Goal: Task Accomplishment & Management: Manage account settings

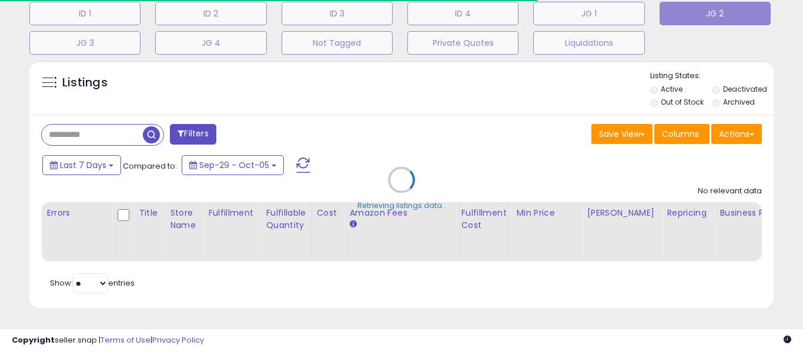
scroll to position [407, 0]
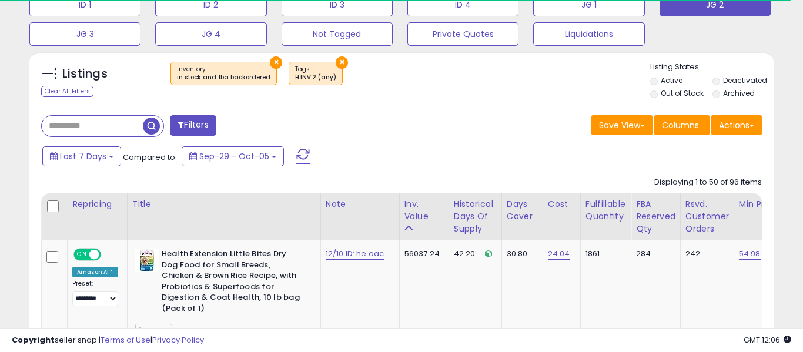
select select "**"
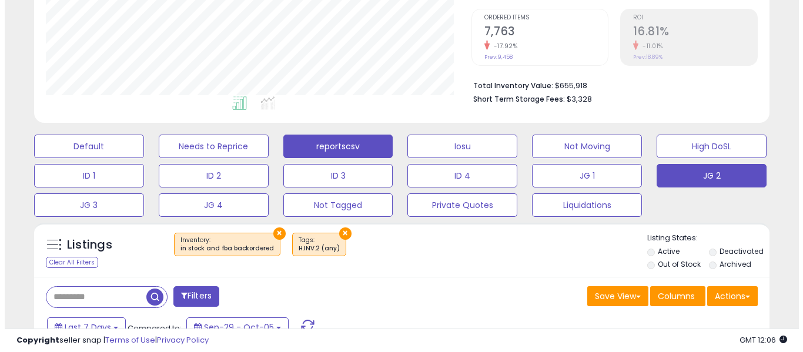
scroll to position [236, 0]
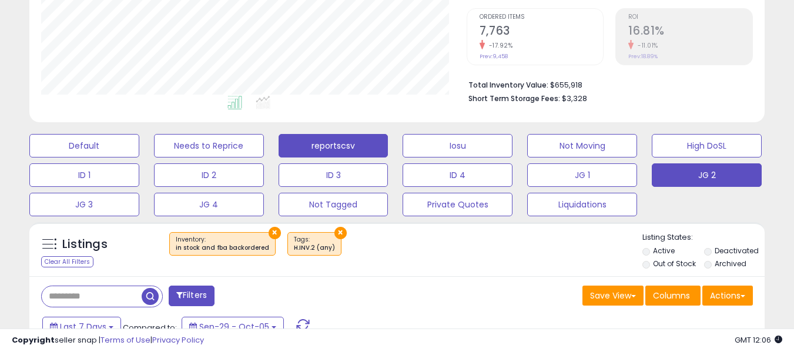
click at [355, 139] on button "reportscsv" at bounding box center [334, 146] width 110 height 24
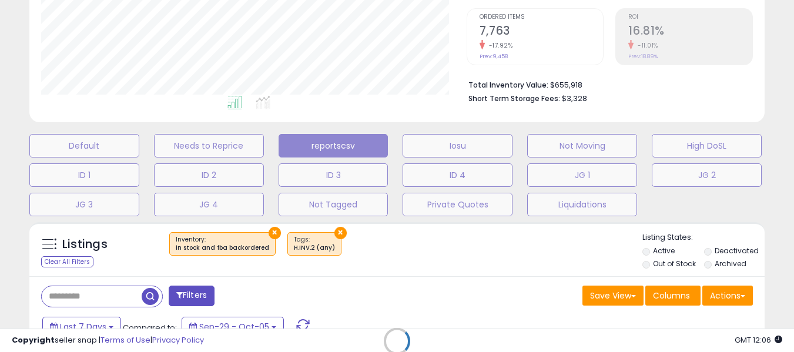
scroll to position [241, 430]
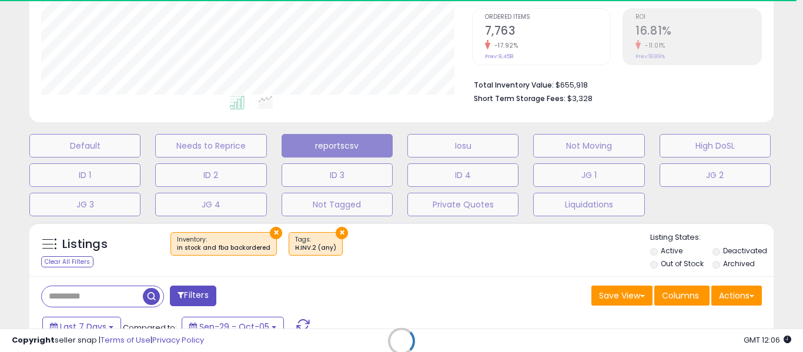
click at [733, 294] on div "Retrieving listings data.." at bounding box center [402, 350] width 762 height 268
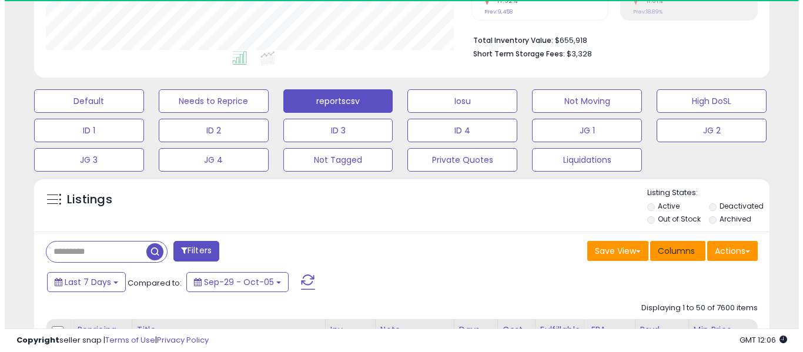
scroll to position [283, 0]
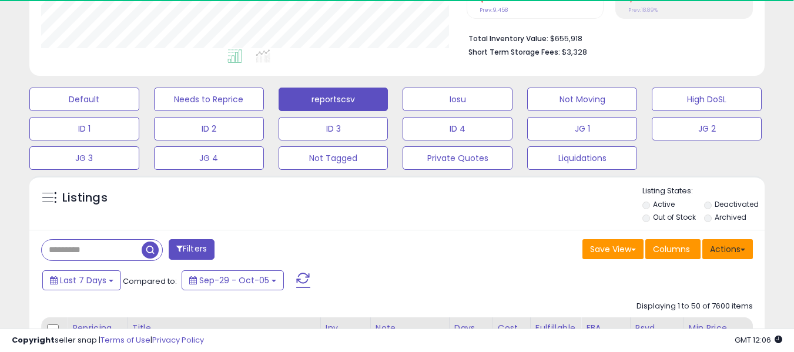
click at [713, 253] on button "Actions" at bounding box center [728, 249] width 51 height 20
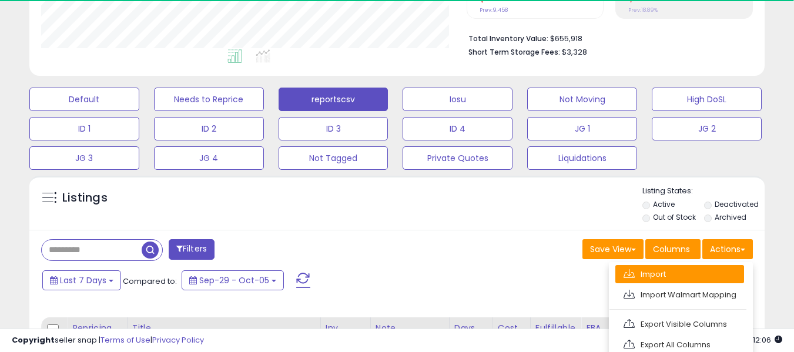
click at [683, 273] on link "Import" at bounding box center [680, 274] width 129 height 18
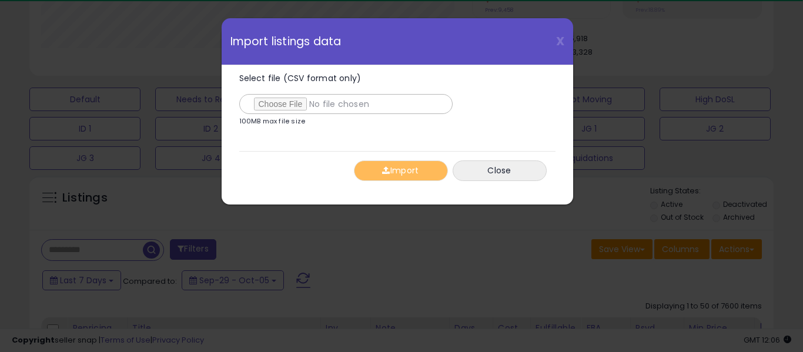
scroll to position [241, 430]
type input "**********"
click at [406, 184] on div "Import Close" at bounding box center [397, 170] width 316 height 39
click at [405, 168] on button "Import" at bounding box center [401, 171] width 94 height 21
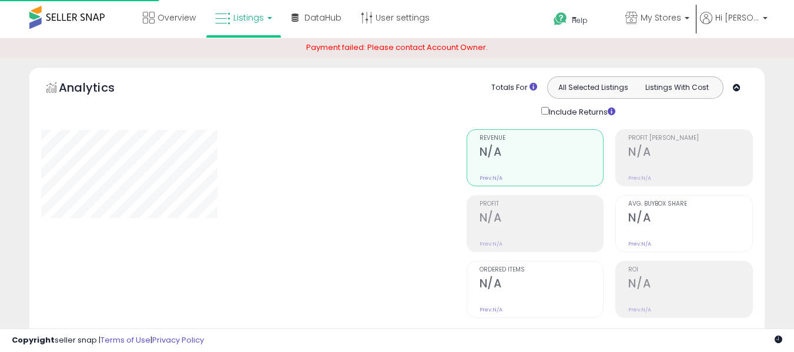
scroll to position [283, 0]
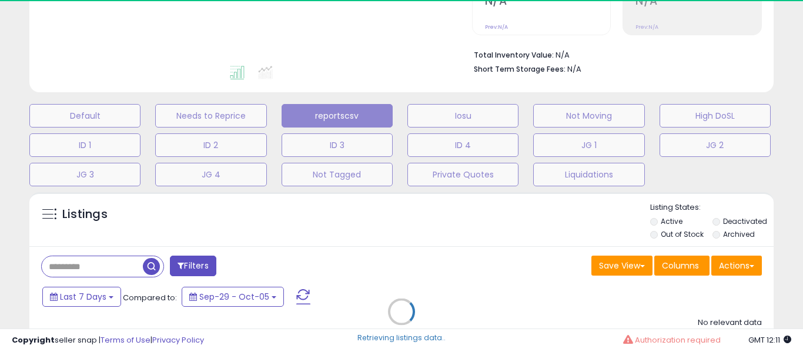
select select "**"
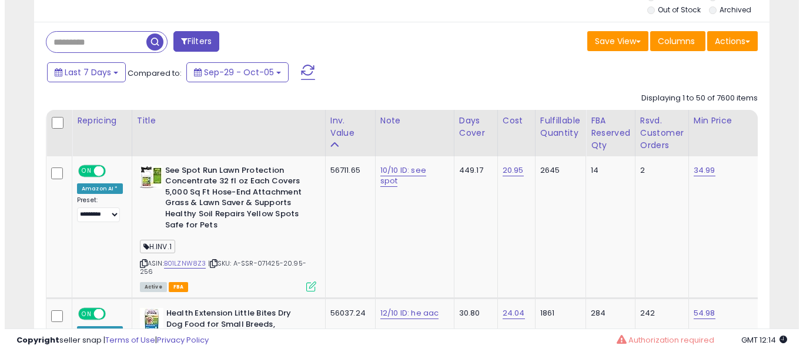
scroll to position [509, 0]
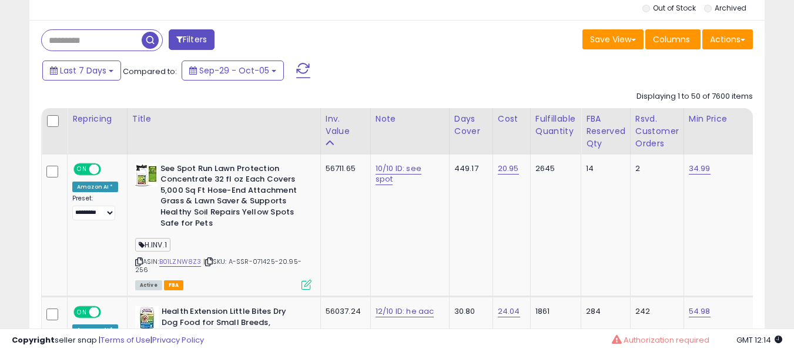
click at [746, 52] on div "Actions Import Import Walmart Mapping Export Visible Columns Export All Columns…" at bounding box center [728, 40] width 51 height 23
click at [733, 44] on button "Actions" at bounding box center [728, 39] width 51 height 20
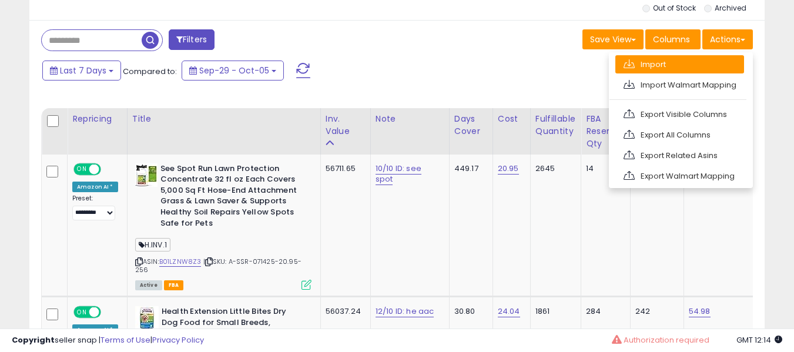
click at [692, 68] on link "Import" at bounding box center [680, 64] width 129 height 18
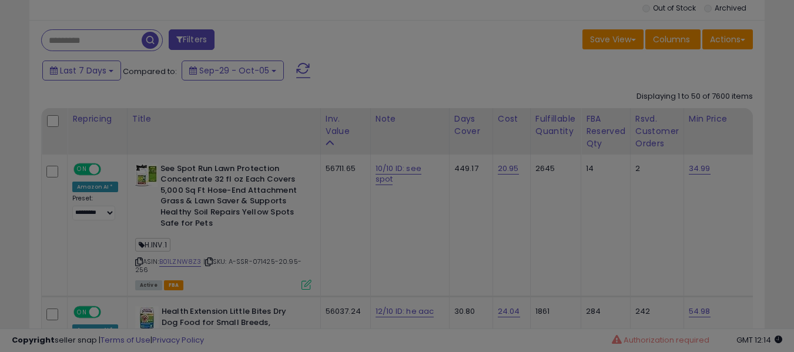
scroll to position [241, 430]
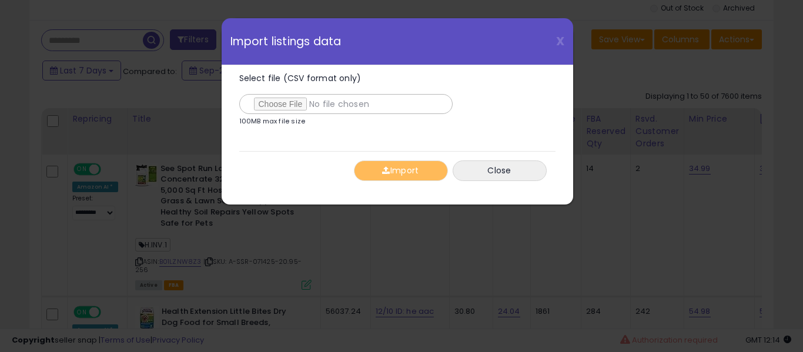
type input "**********"
click at [399, 174] on button "Import" at bounding box center [401, 171] width 94 height 21
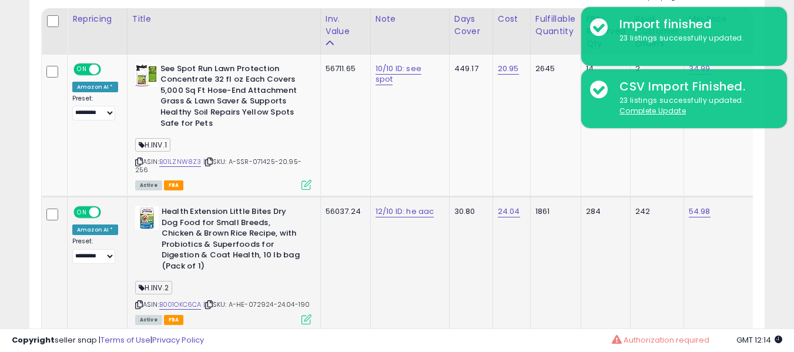
scroll to position [627, 0]
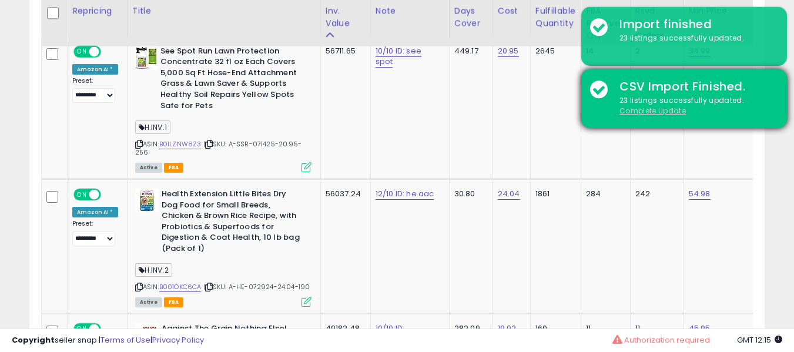
click at [646, 114] on u "Complete Update" at bounding box center [653, 111] width 66 height 10
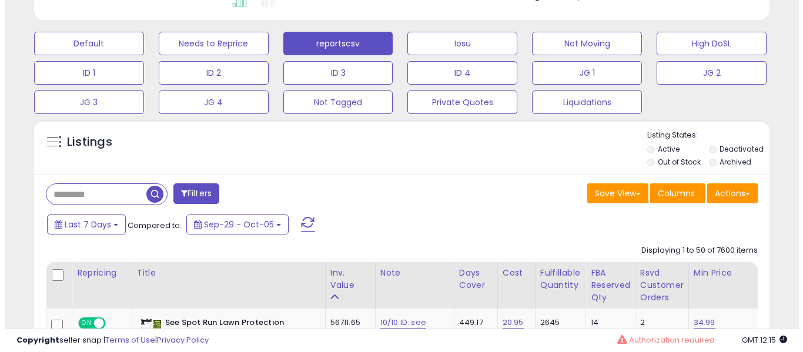
scroll to position [346, 0]
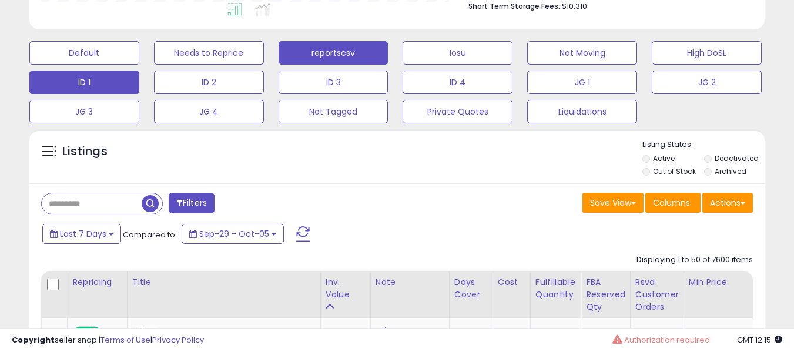
click at [70, 89] on button "ID 1" at bounding box center [84, 83] width 110 height 24
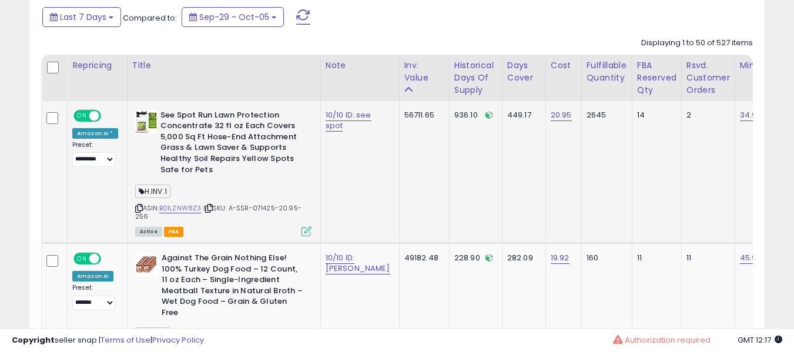
scroll to position [563, 0]
click at [184, 211] on link "B01LZNW8Z3" at bounding box center [180, 208] width 42 height 10
click at [326, 120] on link "10/10 ID: see spot" at bounding box center [349, 120] width 46 height 22
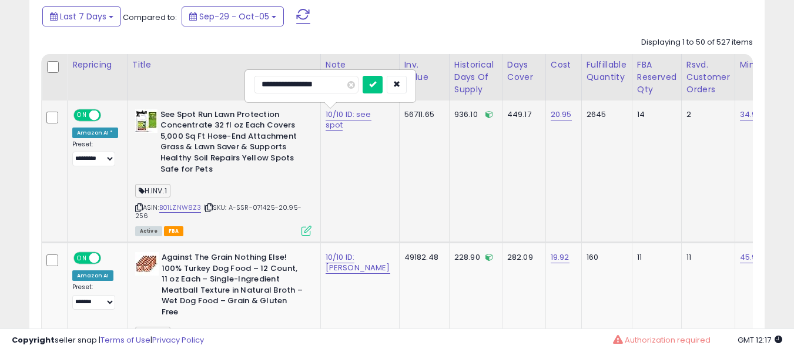
type input "**********"
click button "submit" at bounding box center [373, 85] width 20 height 18
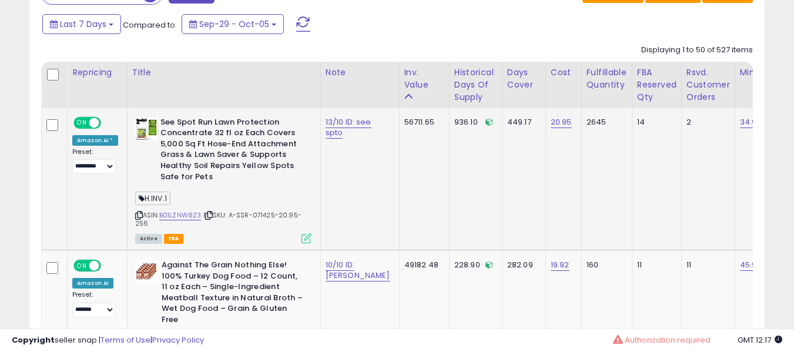
scroll to position [554, 0]
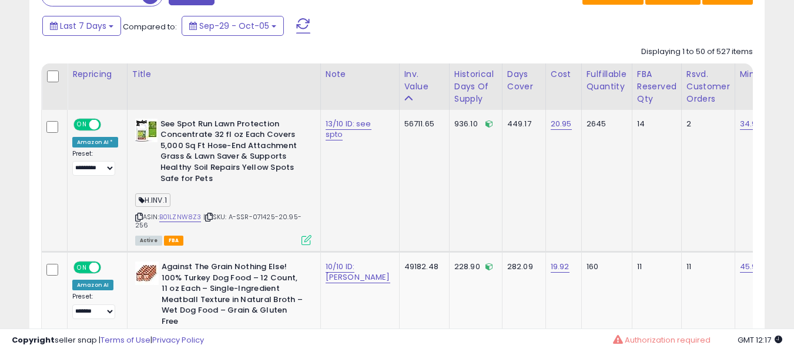
click at [337, 141] on td "13/10 ID: see spto" at bounding box center [359, 181] width 79 height 142
click at [343, 130] on link "13/10 ID: see spto" at bounding box center [349, 129] width 46 height 22
type input "**********"
click button "submit" at bounding box center [373, 94] width 20 height 18
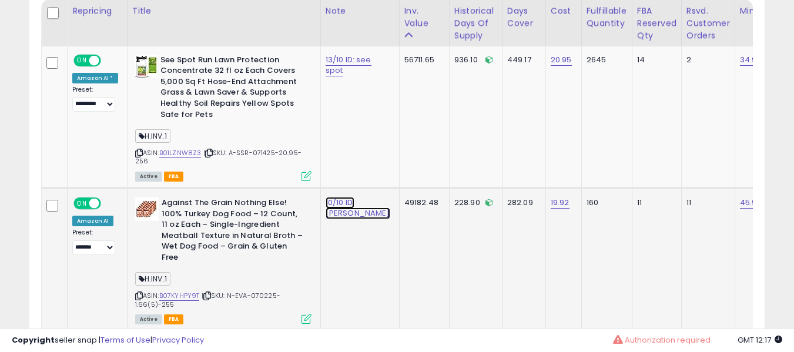
click at [340, 203] on link "10/10 ID: eva ntn" at bounding box center [358, 208] width 65 height 22
type input "**********"
click button "submit" at bounding box center [371, 173] width 20 height 18
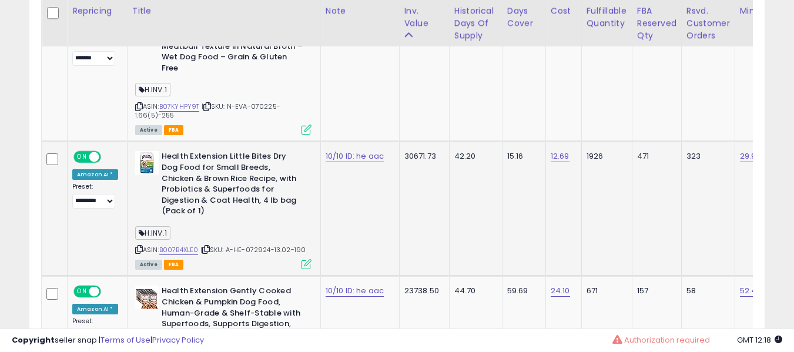
scroll to position [805, 0]
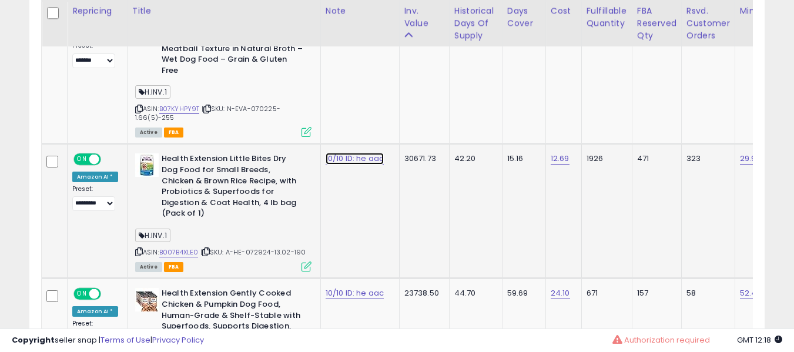
click at [338, 153] on link "10/10 ID: he aac" at bounding box center [355, 159] width 58 height 12
type input "**********"
click button "submit" at bounding box center [371, 118] width 20 height 18
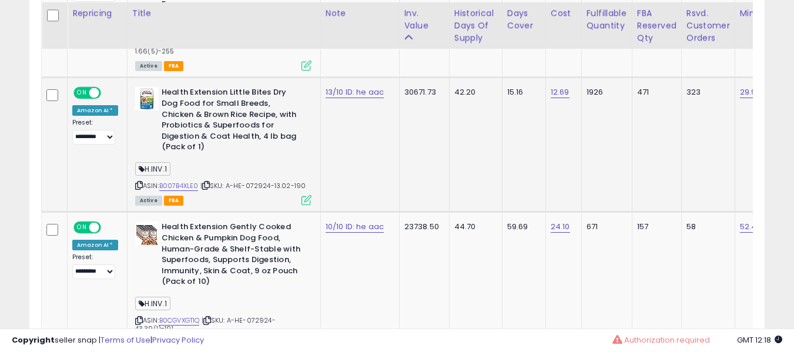
scroll to position [884, 0]
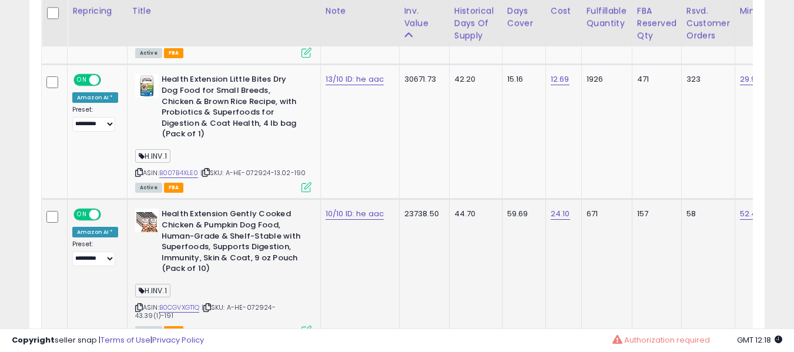
click at [352, 209] on div "10/10 ID: he aac" at bounding box center [358, 214] width 65 height 11
click at [342, 208] on link "10/10 ID: he aac" at bounding box center [355, 214] width 58 height 12
type input "**********"
click button "submit" at bounding box center [371, 162] width 20 height 18
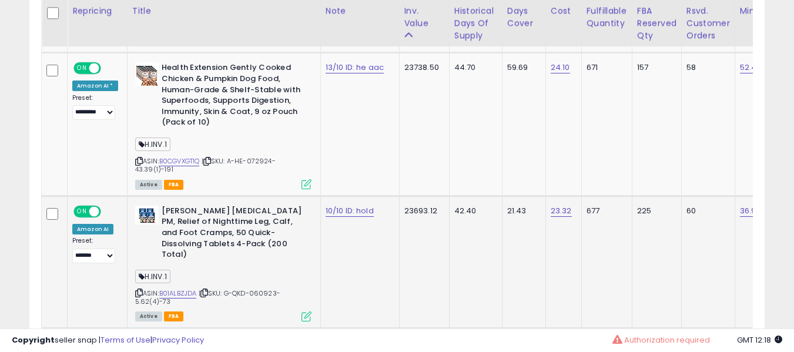
scroll to position [1031, 0]
click at [336, 205] on link "10/10 ID: hold" at bounding box center [350, 211] width 48 height 12
type input "**********"
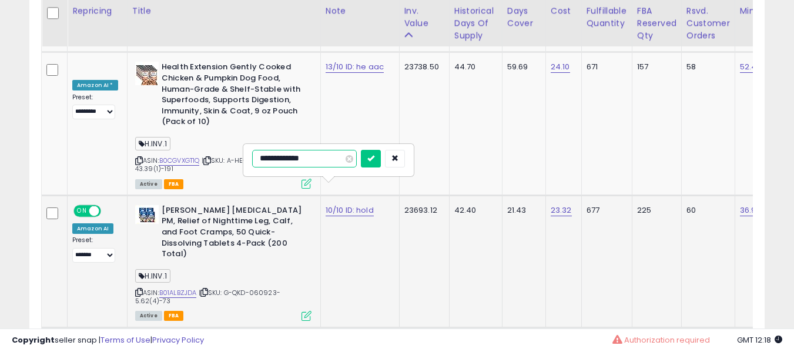
type input "**********"
click button "submit" at bounding box center [371, 159] width 20 height 18
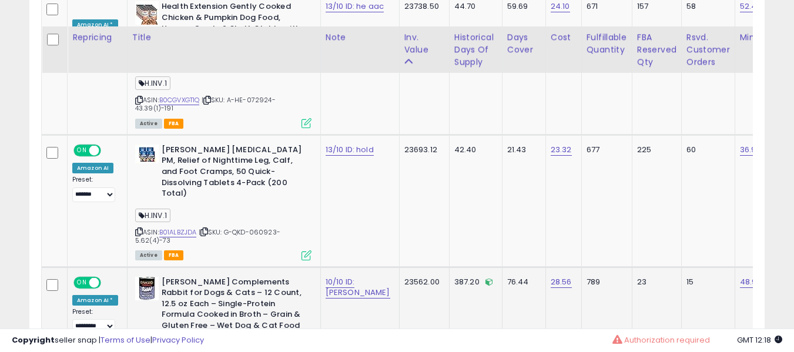
scroll to position [1123, 0]
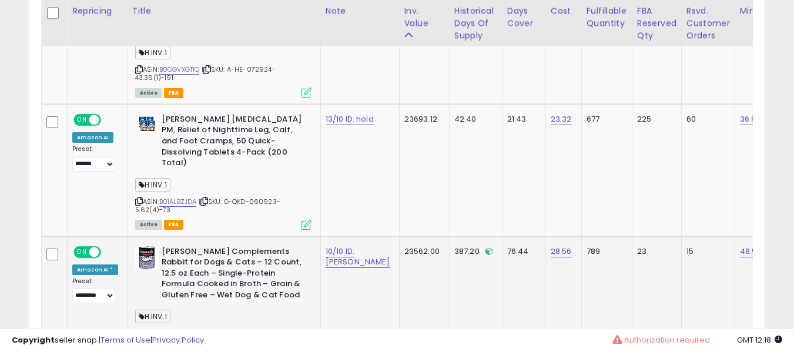
click at [312, 236] on td "Evanger's Complements Rabbit for Dogs & Cats – 12 Count, 12.5 oz Each – Single-…" at bounding box center [223, 297] width 193 height 123
click at [340, 246] on link "10/10 ID: eva aac" at bounding box center [358, 257] width 65 height 22
type input "**********"
click button "submit" at bounding box center [372, 189] width 20 height 18
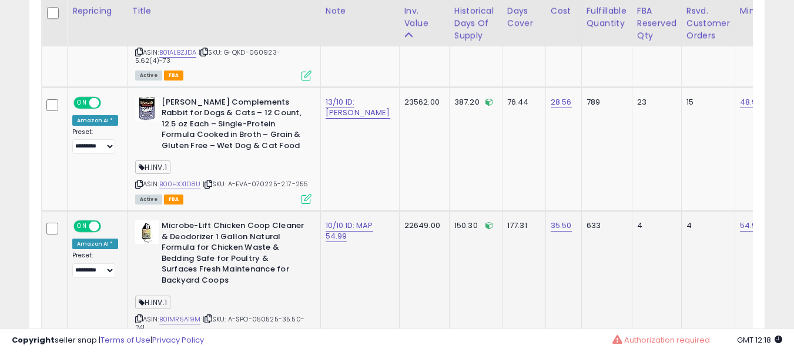
scroll to position [1273, 0]
click at [335, 219] on link "10/10 ID: MAP 54.99" at bounding box center [350, 230] width 48 height 22
type input "**********"
click button "submit" at bounding box center [371, 162] width 20 height 18
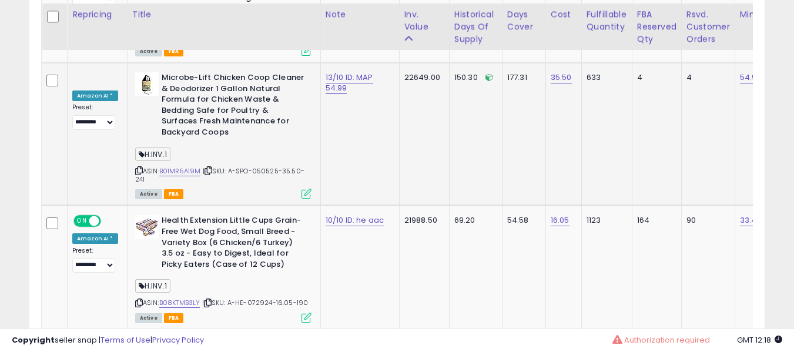
scroll to position [1424, 0]
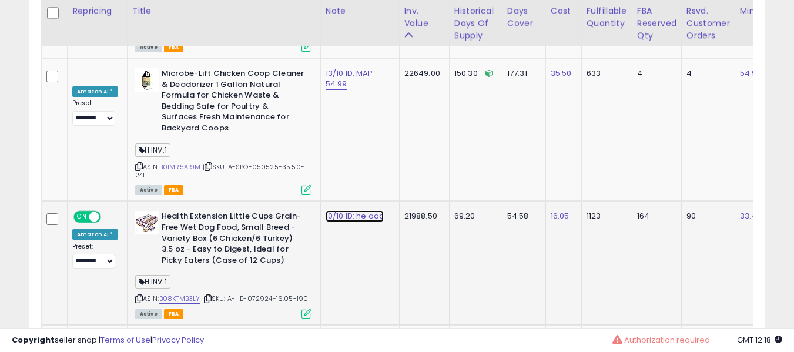
click at [333, 211] on link "10/10 ID: he aac" at bounding box center [355, 217] width 58 height 12
type input "**********"
click button "submit" at bounding box center [371, 154] width 20 height 18
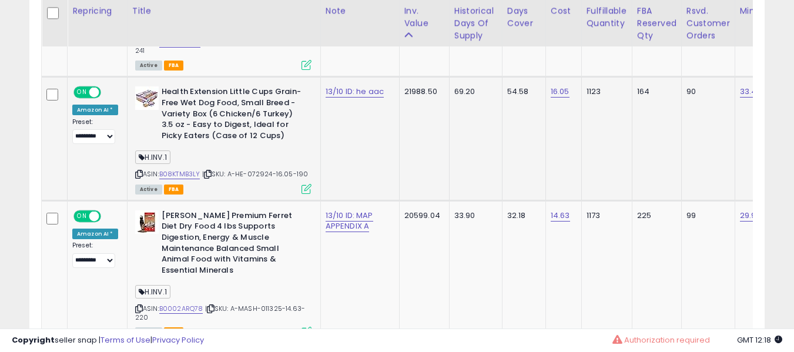
scroll to position [1547, 0]
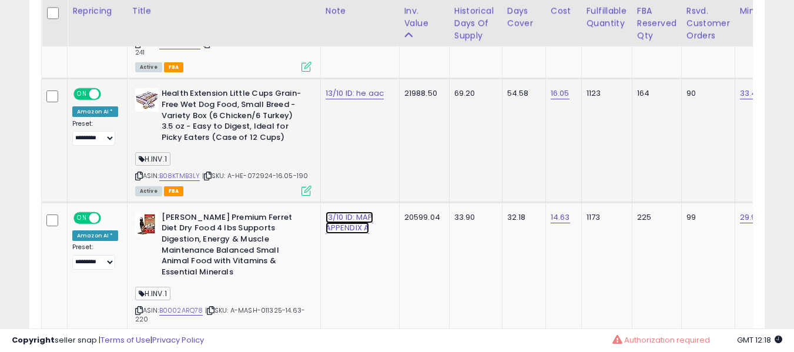
click at [333, 212] on link "13/10 ID: MAP APPENDIX A" at bounding box center [350, 223] width 48 height 22
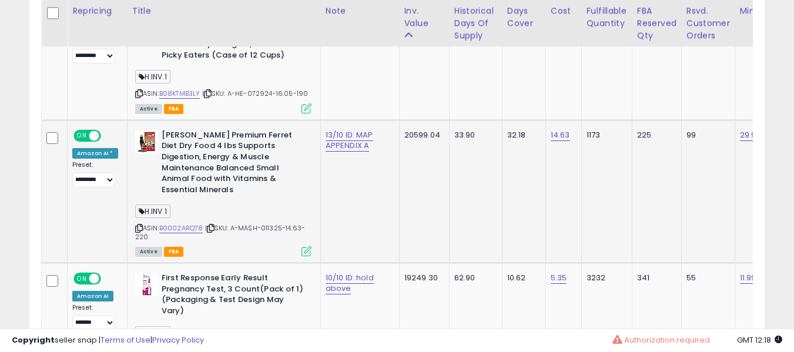
scroll to position [1634, 0]
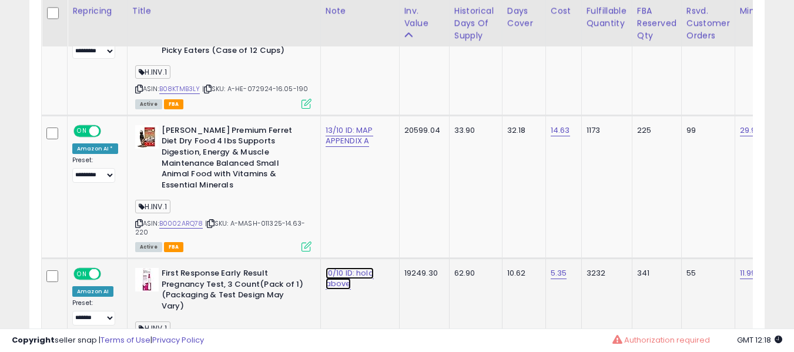
click at [342, 268] on link "10/10 ID: hold above" at bounding box center [350, 279] width 48 height 22
type input "**********"
click button "submit" at bounding box center [371, 200] width 20 height 18
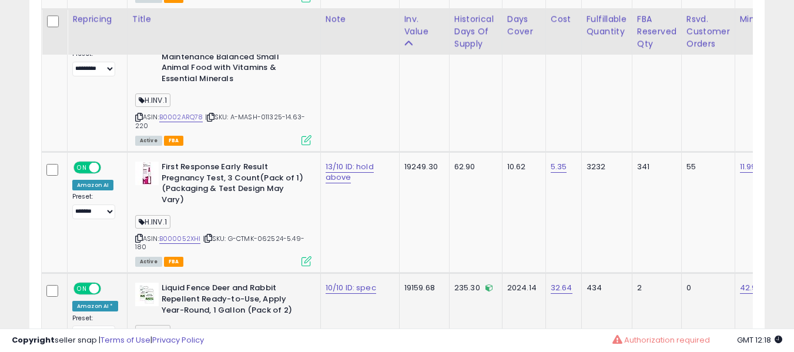
scroll to position [1750, 0]
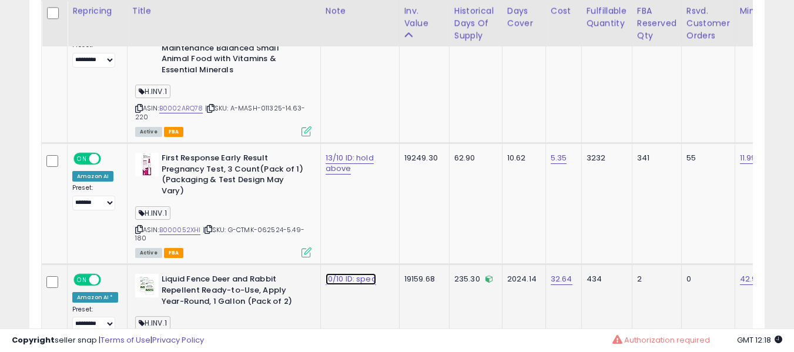
click at [333, 273] on link "10/10 ID: spec" at bounding box center [351, 279] width 51 height 12
type input "**********"
click button "submit" at bounding box center [371, 206] width 20 height 18
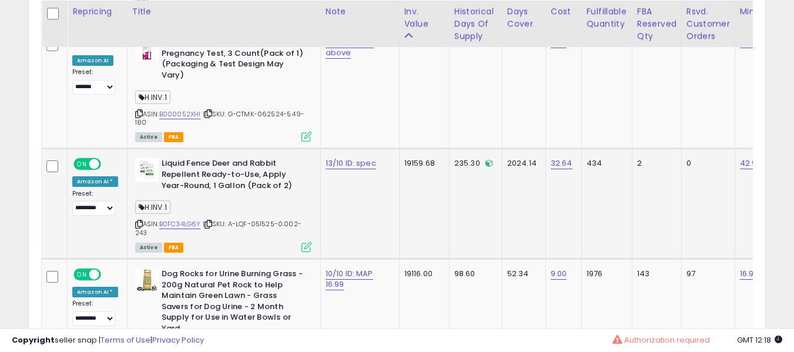
scroll to position [1866, 0]
click at [333, 268] on link "10/10 ID: MAP 16.99" at bounding box center [350, 279] width 48 height 22
type input "**********"
click button "submit" at bounding box center [371, 200] width 20 height 18
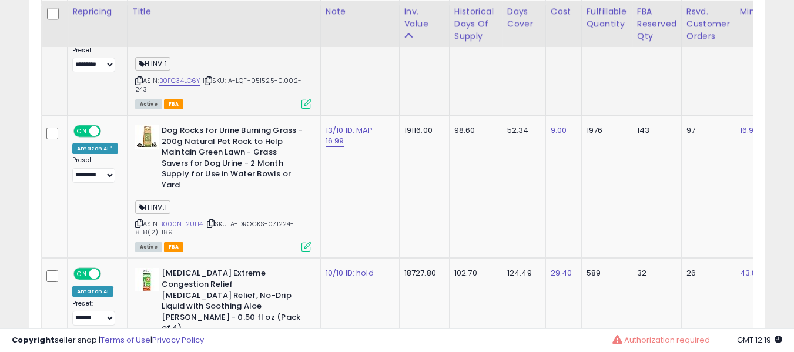
scroll to position [2010, 0]
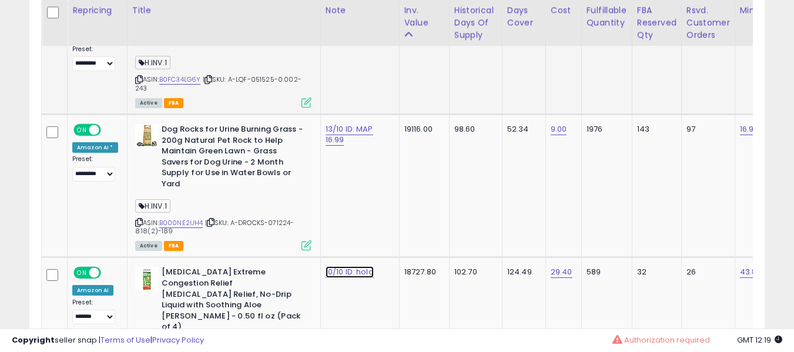
click at [333, 266] on link "10/10 ID: hold" at bounding box center [350, 272] width 48 height 12
type input "**********"
click button "submit" at bounding box center [371, 199] width 20 height 18
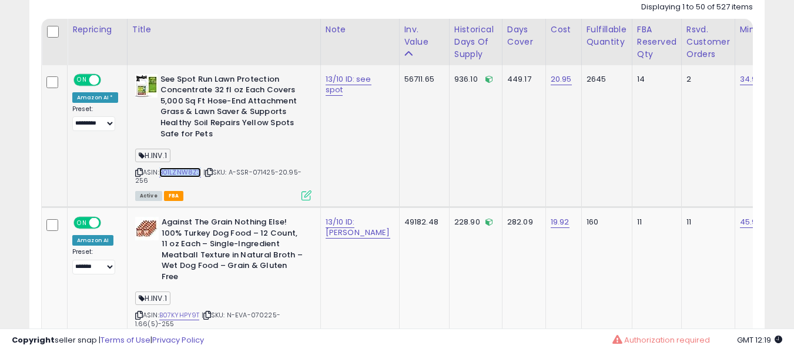
scroll to position [643, 0]
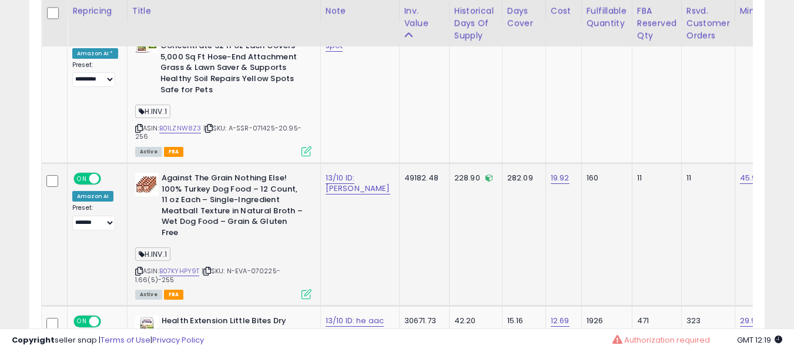
click at [184, 269] on div "ASIN: B07KYHPY9T | SKU: N-EVA-070225-1.66(5)-255 Active FBA" at bounding box center [223, 235] width 176 height 125
click at [186, 266] on link "B07KYHPY9T" at bounding box center [179, 271] width 41 height 10
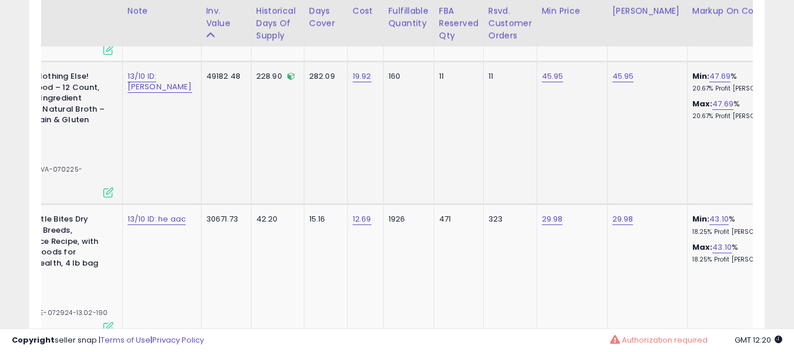
scroll to position [0, 0]
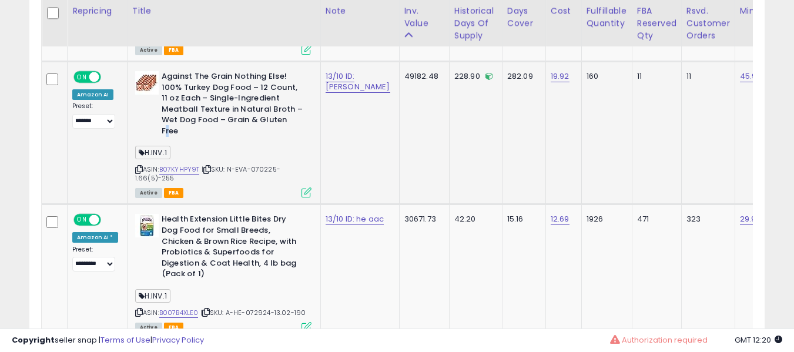
click at [289, 123] on b "Against The Grain Nothing Else! 100% Turkey Dog Food – 12 Count, 11 oz Each – S…" at bounding box center [233, 105] width 143 height 68
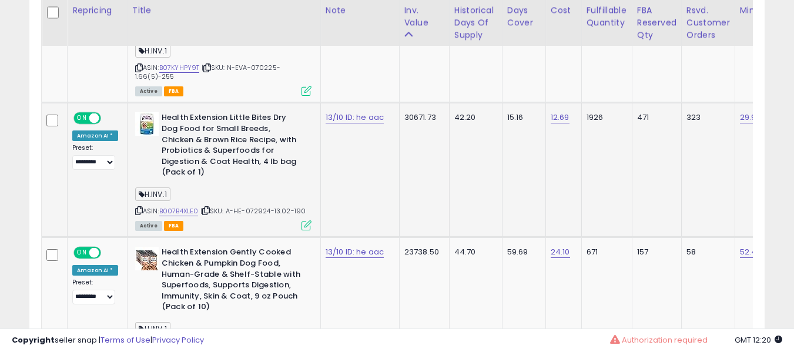
scroll to position [846, 0]
click at [188, 207] on link "B007B4XLE0" at bounding box center [178, 212] width 39 height 10
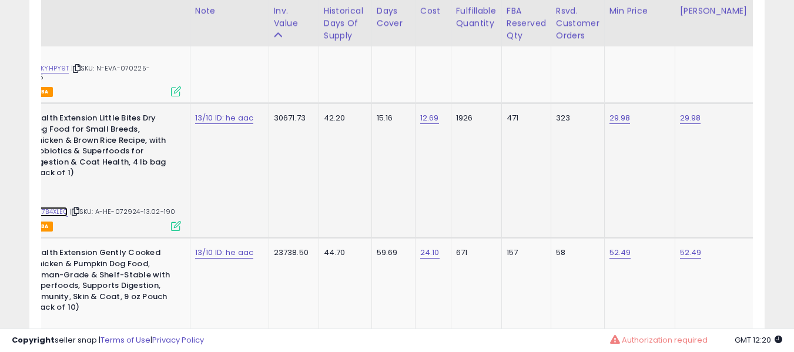
scroll to position [0, 0]
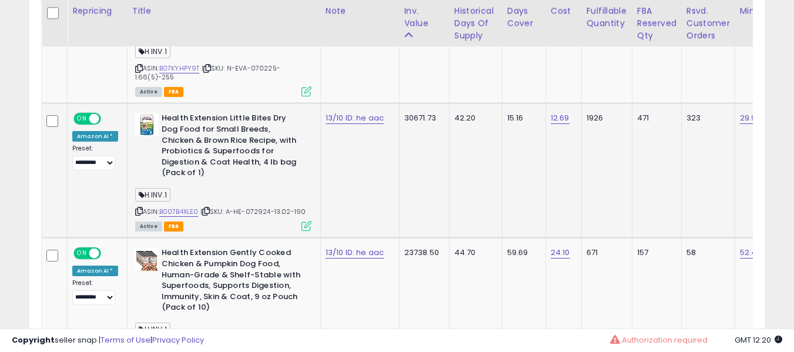
click at [295, 153] on b "Health Extension Little Bites Dry Dog Food for Small Breeds, Chicken & Brown Ri…" at bounding box center [233, 147] width 143 height 68
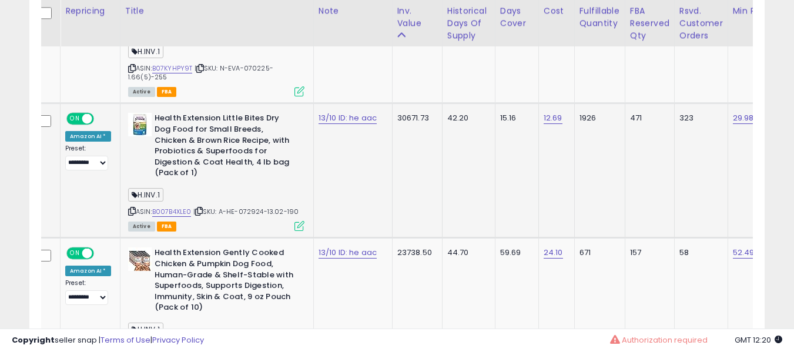
scroll to position [967, 0]
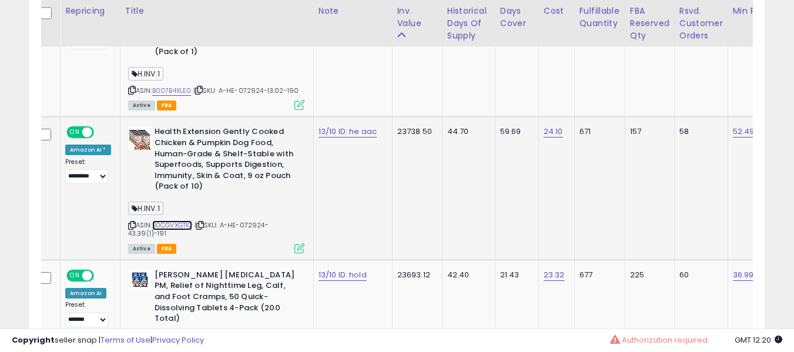
click at [173, 221] on link "B0CGVXGT1Q" at bounding box center [172, 226] width 41 height 10
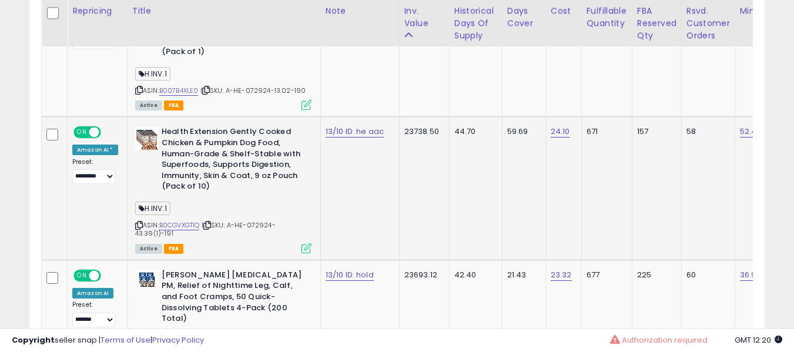
click at [218, 126] on b "Health Extension Gently Cooked Chicken & Pumpkin Dog Food, Human-Grade & Shelf-…" at bounding box center [233, 160] width 143 height 68
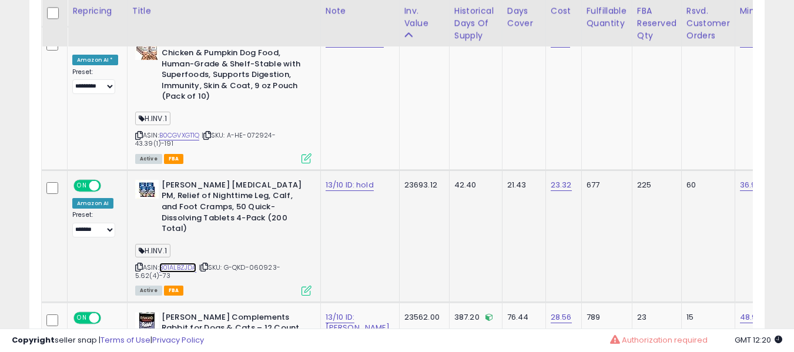
click at [177, 263] on link "B01ALBZJDA" at bounding box center [178, 268] width 38 height 10
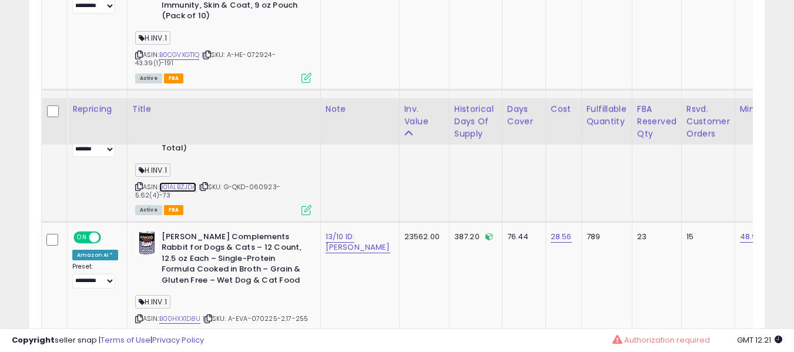
scroll to position [1274, 0]
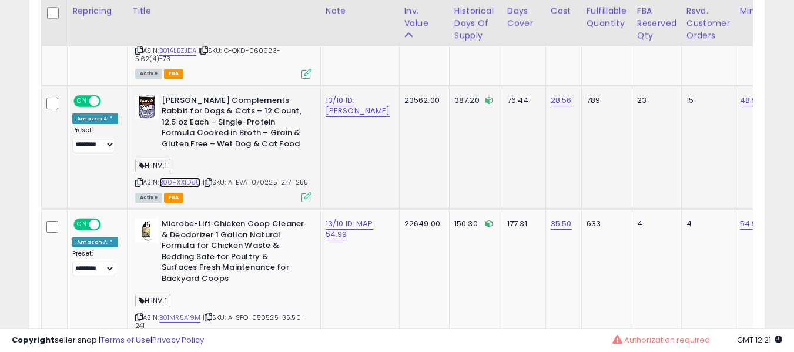
click at [181, 178] on link "B00HXX1D8U" at bounding box center [180, 183] width 42 height 10
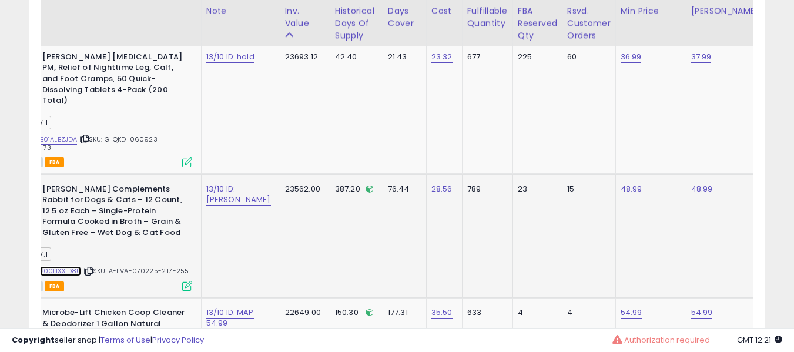
scroll to position [0, 0]
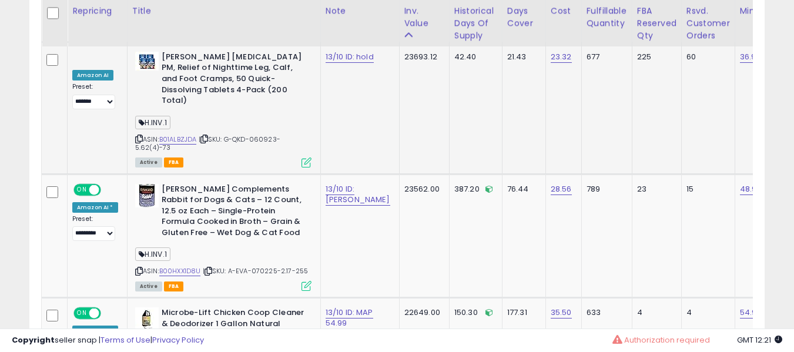
click at [264, 137] on td "Hyland's Leg Cramps PM, Relief of Nighttime Leg, Calf, and Foot Cramps, 50 Quic…" at bounding box center [223, 108] width 193 height 132
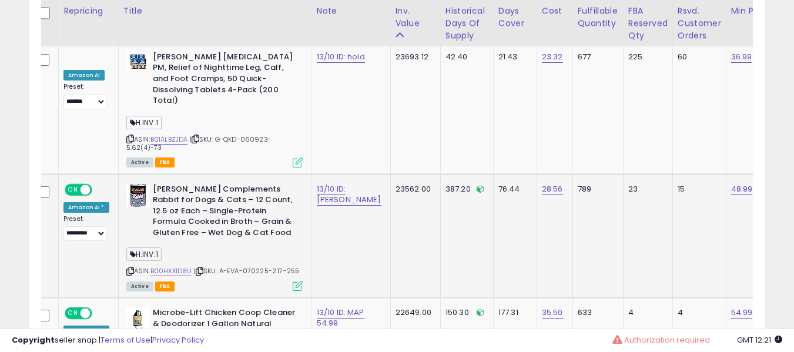
scroll to position [0, 8]
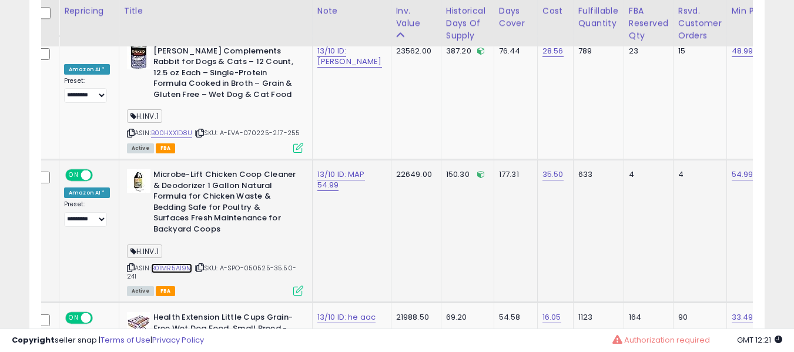
click at [176, 263] on link "B01MR5A19M" at bounding box center [172, 268] width 42 height 10
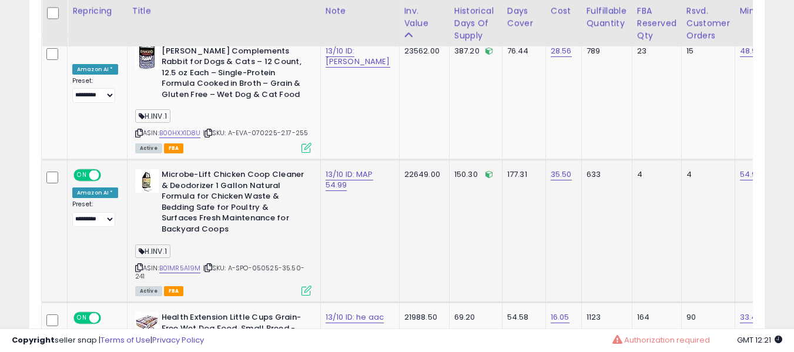
click at [322, 160] on td "13/10 ID: MAP 54.99" at bounding box center [359, 231] width 79 height 143
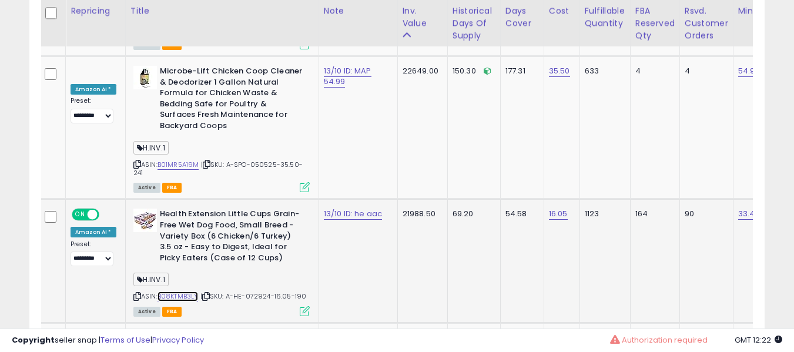
click at [186, 292] on link "B08KTMB3LY" at bounding box center [178, 297] width 41 height 10
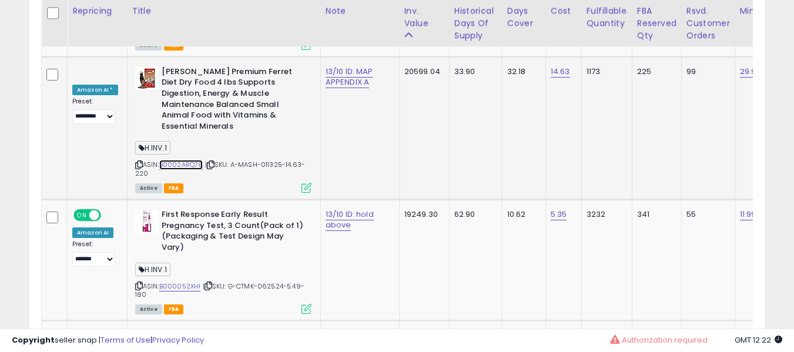
click at [188, 160] on link "B0002ARQ78" at bounding box center [181, 165] width 44 height 10
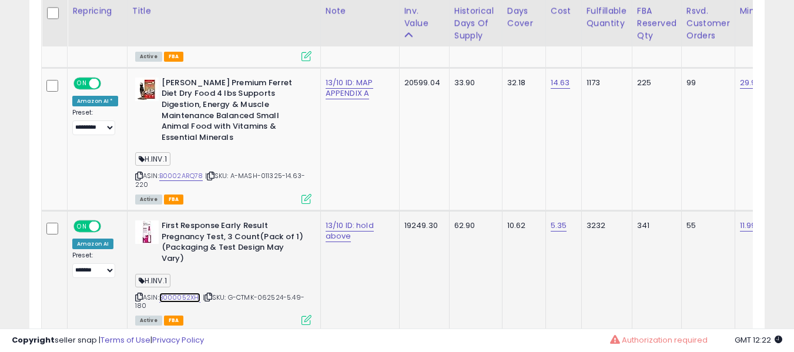
click at [184, 293] on link "B000052XHI" at bounding box center [180, 298] width 42 height 10
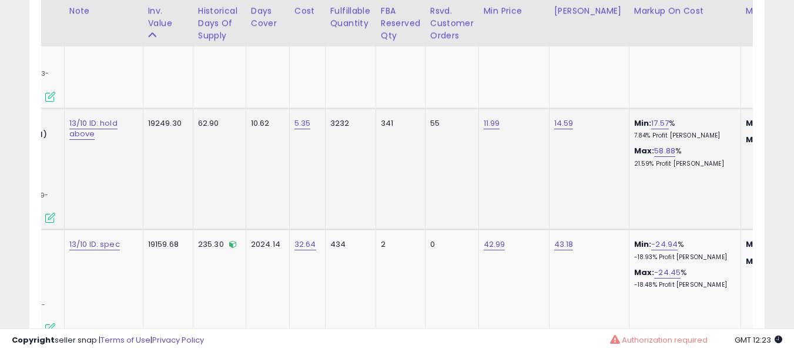
scroll to position [0, 0]
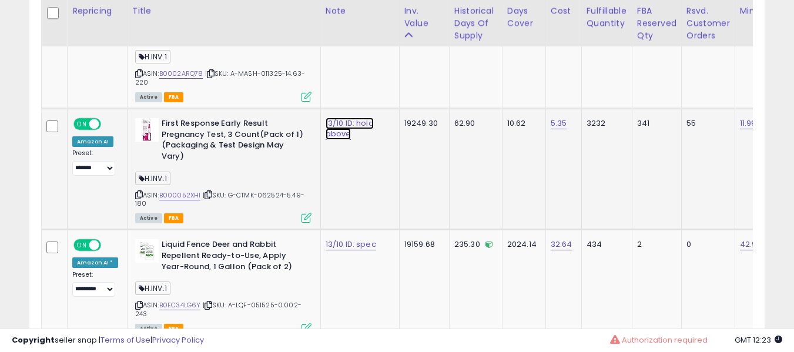
click at [335, 118] on link "13/10 ID: hold above" at bounding box center [350, 129] width 48 height 22
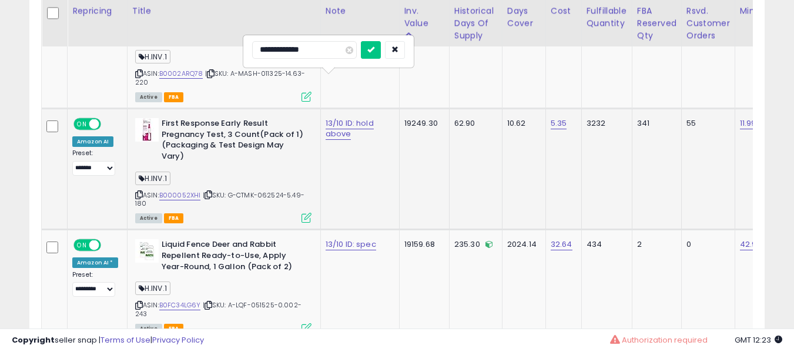
type input "**********"
click button "submit" at bounding box center [371, 50] width 20 height 18
click at [259, 118] on b "First Response Early Result Pregnancy Test, 3 Count(Pack of 1)(Packaging & Test…" at bounding box center [233, 141] width 143 height 46
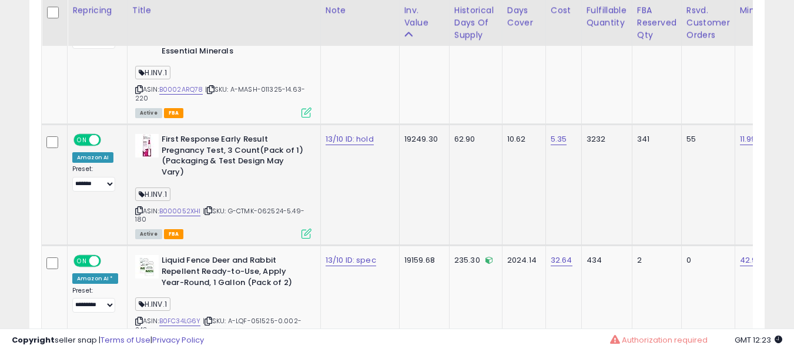
scroll to position [1768, 0]
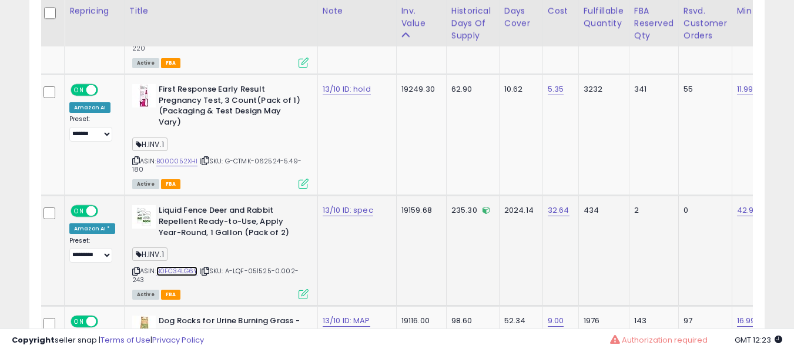
click at [172, 266] on link "B0FC34LG6Y" at bounding box center [177, 271] width 42 height 10
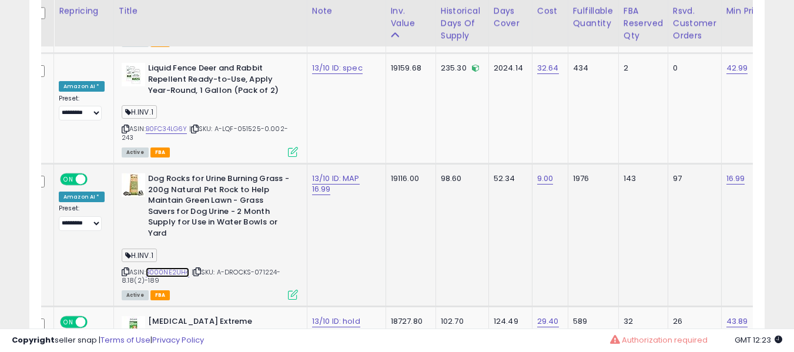
click at [165, 268] on link "B000NE2UH4" at bounding box center [168, 273] width 44 height 10
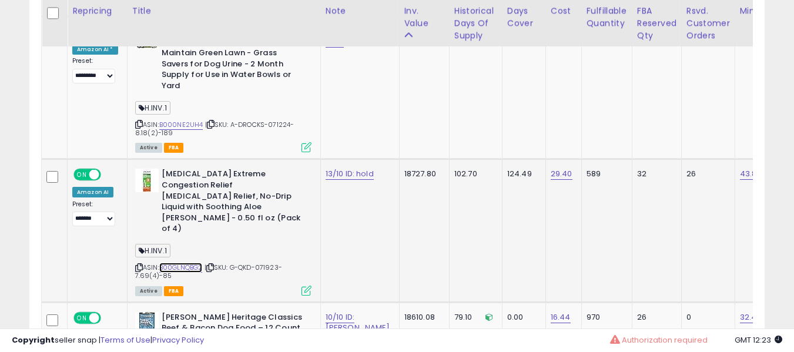
click at [176, 263] on link "B00GLNQBG2" at bounding box center [181, 268] width 44 height 10
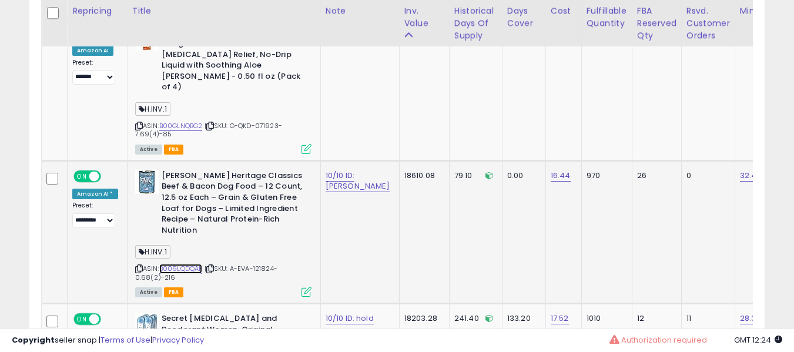
click at [196, 264] on link "B009LQDQAK" at bounding box center [181, 269] width 44 height 10
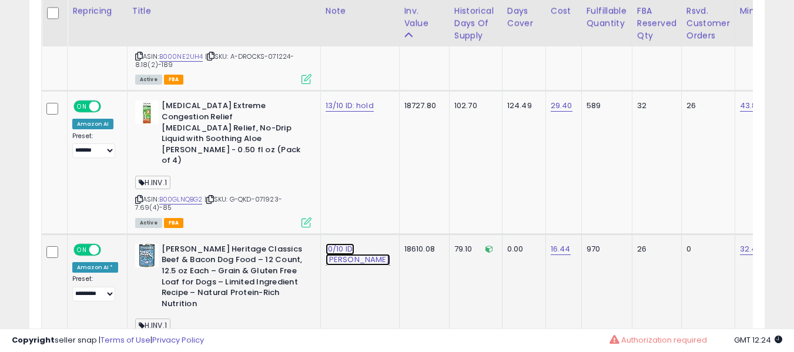
click at [338, 243] on link "10/10 ID: eva aac" at bounding box center [358, 254] width 65 height 22
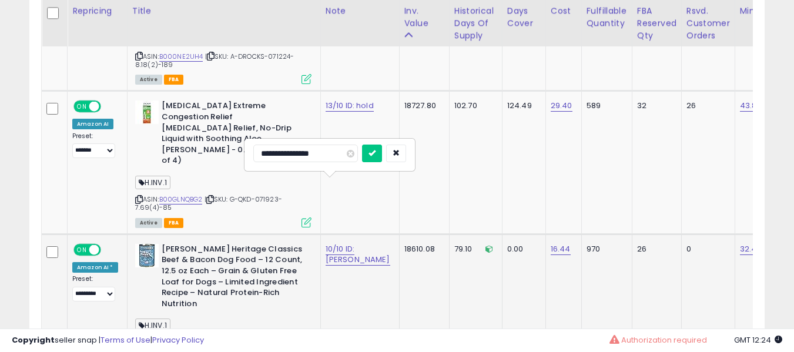
type input "**********"
click button "submit" at bounding box center [372, 154] width 20 height 18
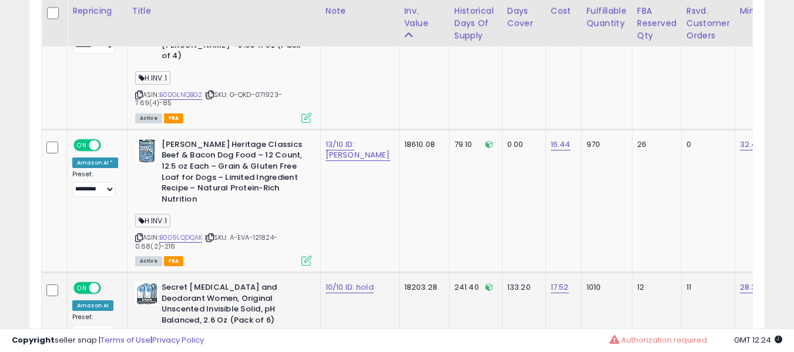
drag, startPoint x: 342, startPoint y: 203, endPoint x: 338, endPoint y: 212, distance: 9.2
click at [342, 273] on td "10/10 ID: hold" at bounding box center [359, 333] width 79 height 121
click at [338, 282] on link "10/10 ID: hold" at bounding box center [350, 288] width 48 height 12
type input "**********"
click button "submit" at bounding box center [371, 181] width 20 height 18
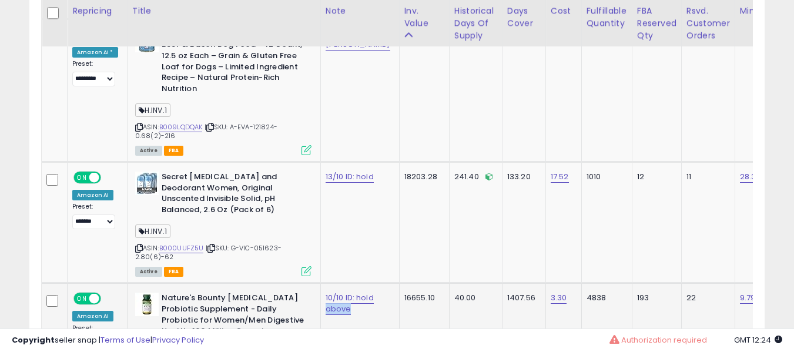
drag, startPoint x: 348, startPoint y: 238, endPoint x: 335, endPoint y: 237, distance: 12.4
click at [336, 293] on div "10/10 ID: hold above" at bounding box center [358, 303] width 65 height 21
click at [335, 292] on link "10/10 ID: hold above" at bounding box center [350, 303] width 48 height 22
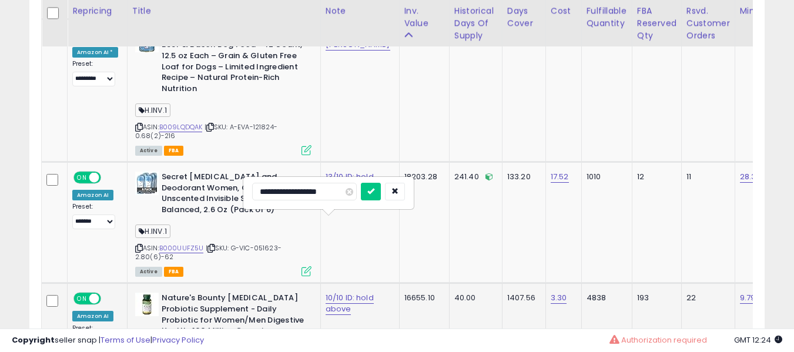
type input "**********"
click button "submit" at bounding box center [371, 192] width 20 height 18
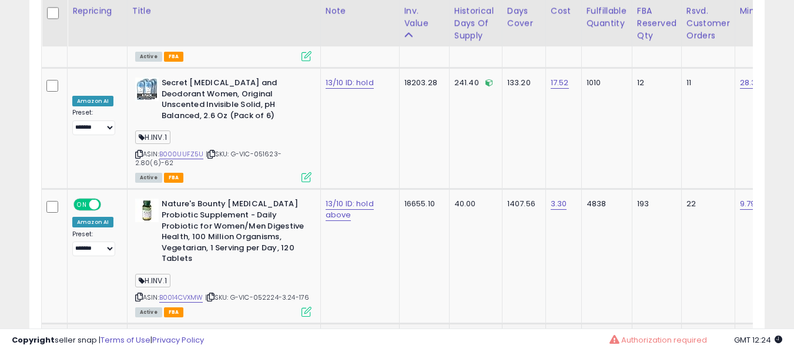
click at [334, 333] on link "10/10 ID: he aac" at bounding box center [355, 339] width 58 height 12
type input "**********"
click button "submit" at bounding box center [371, 241] width 20 height 18
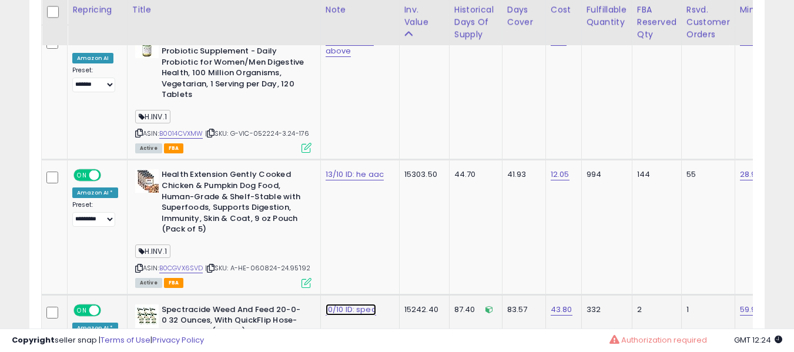
click at [337, 304] on link "10/10 ID: spec" at bounding box center [351, 310] width 51 height 12
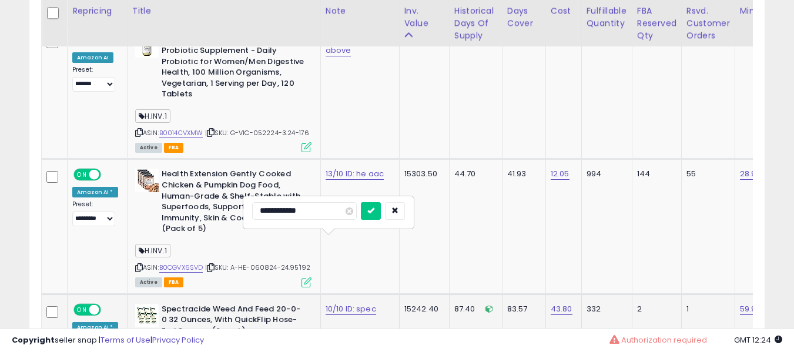
type input "**********"
click button "submit" at bounding box center [371, 211] width 20 height 18
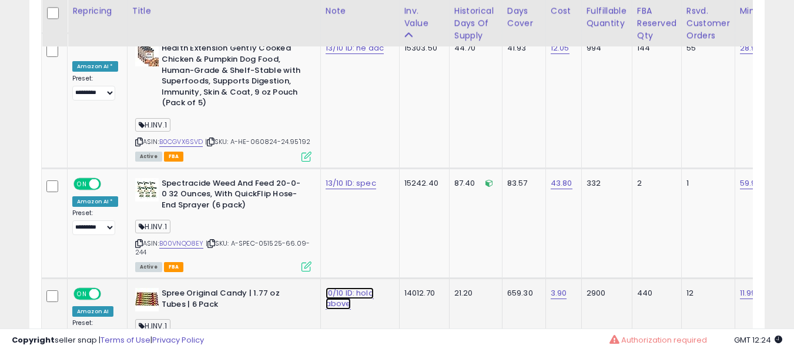
click at [336, 288] on link "10/10 ID: hold above" at bounding box center [350, 299] width 48 height 22
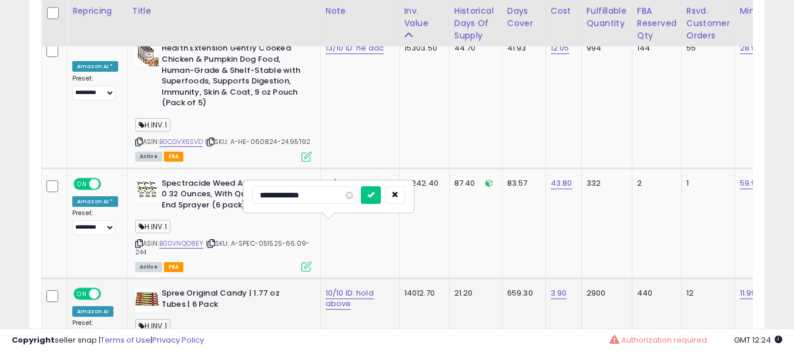
type input "**********"
click button "submit" at bounding box center [371, 195] width 20 height 18
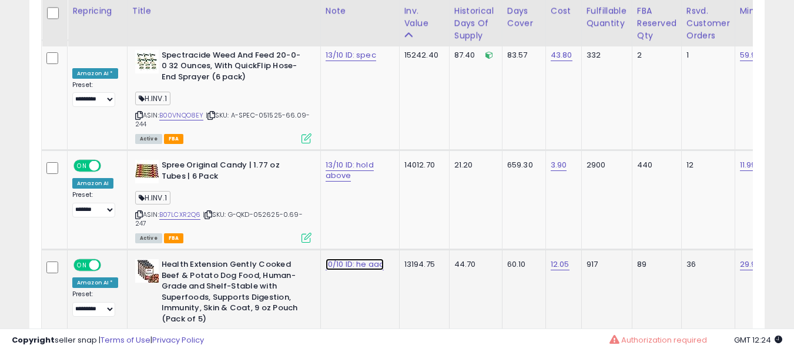
click at [341, 259] on link "10/10 ID: he aac" at bounding box center [355, 265] width 58 height 12
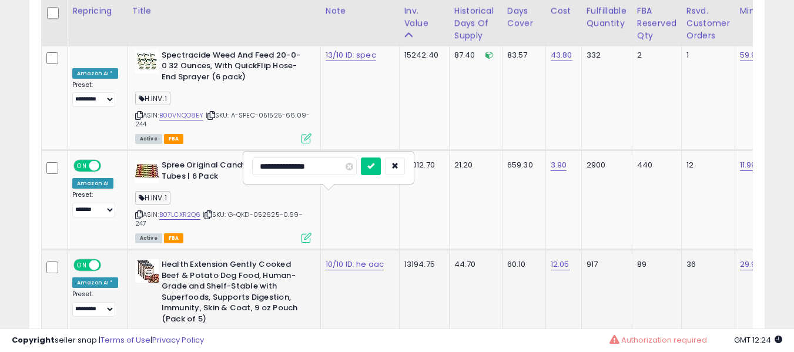
type input "**********"
click button "submit" at bounding box center [371, 167] width 20 height 18
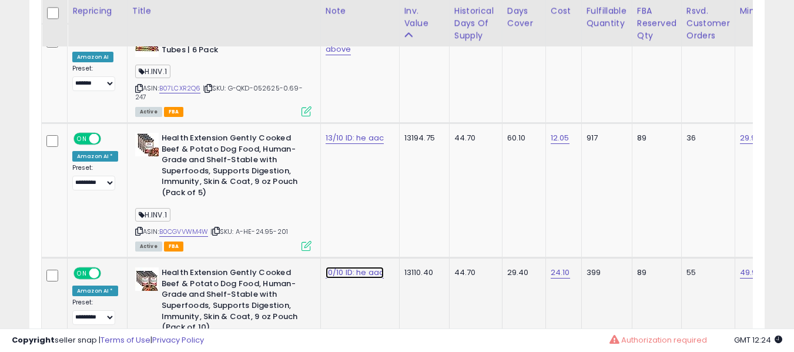
click at [341, 267] on link "10/10 ID: he aac" at bounding box center [355, 273] width 58 height 12
type input "*******"
type input "**********"
click button "submit" at bounding box center [371, 175] width 20 height 18
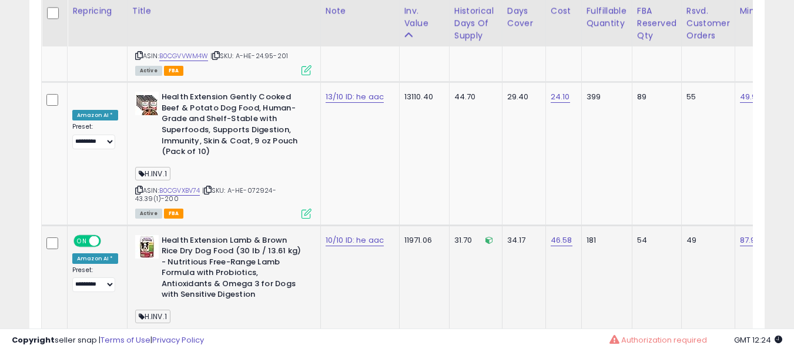
click at [354, 235] on div "10/10 ID: he aac" at bounding box center [358, 240] width 65 height 11
click at [340, 235] on link "10/10 ID: he aac" at bounding box center [355, 241] width 58 height 12
type input "**********"
click button "submit" at bounding box center [371, 142] width 20 height 18
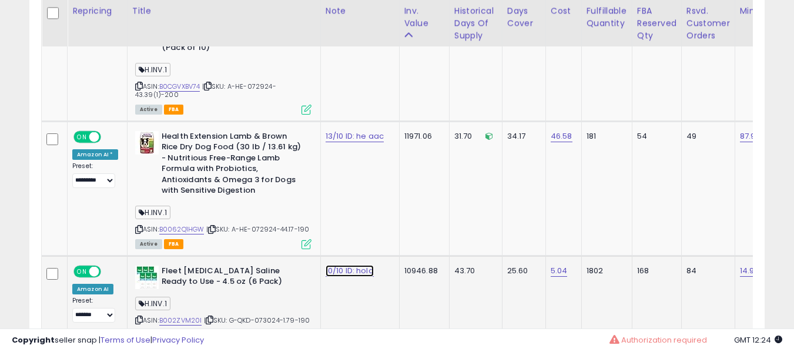
click at [328, 265] on link "10/10 ID: hold" at bounding box center [350, 271] width 48 height 12
type input "**********"
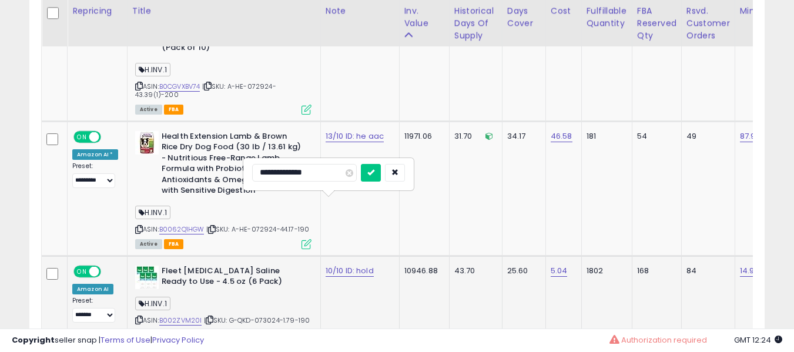
click button "submit" at bounding box center [371, 173] width 20 height 18
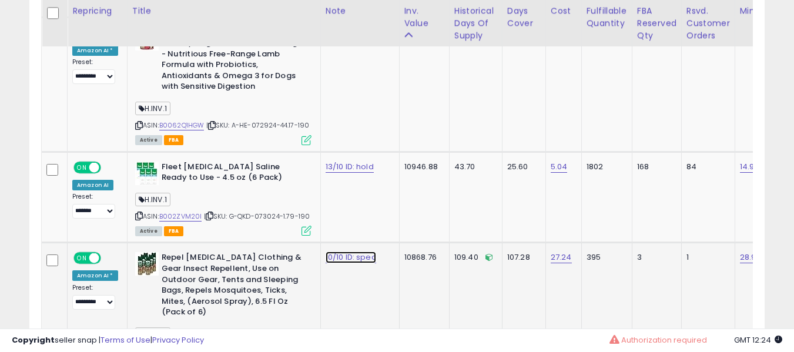
click at [332, 252] on link "10/10 ID: spec" at bounding box center [351, 258] width 51 height 12
type input "**********"
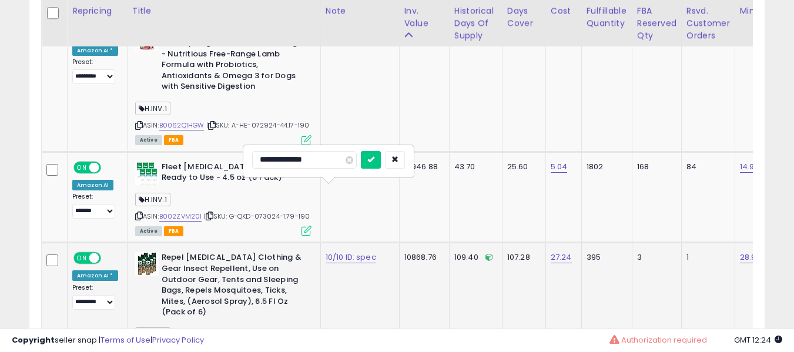
click button "submit" at bounding box center [371, 160] width 20 height 18
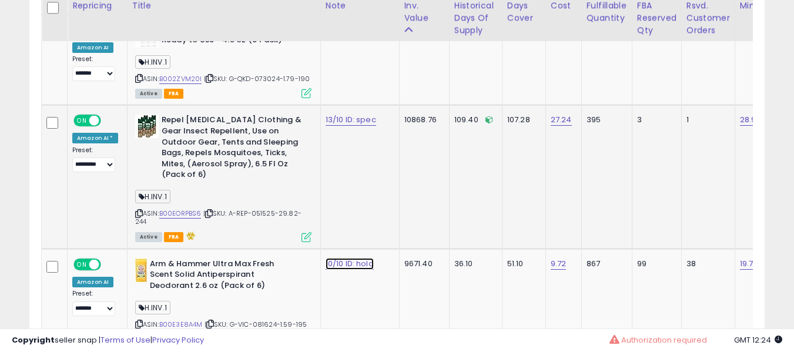
click at [329, 258] on link "10/10 ID: hold" at bounding box center [350, 264] width 48 height 12
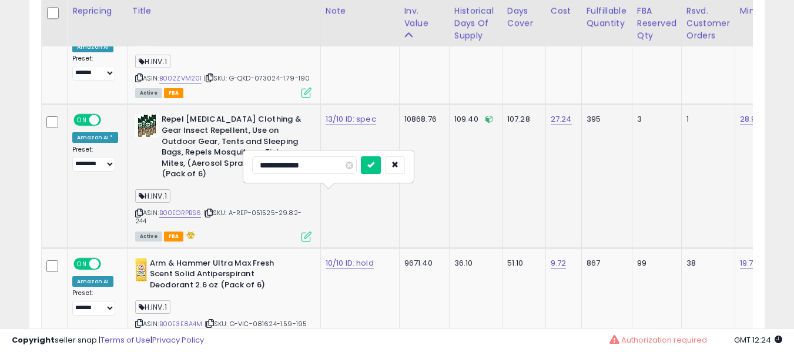
type input "**********"
click button "submit" at bounding box center [371, 165] width 20 height 18
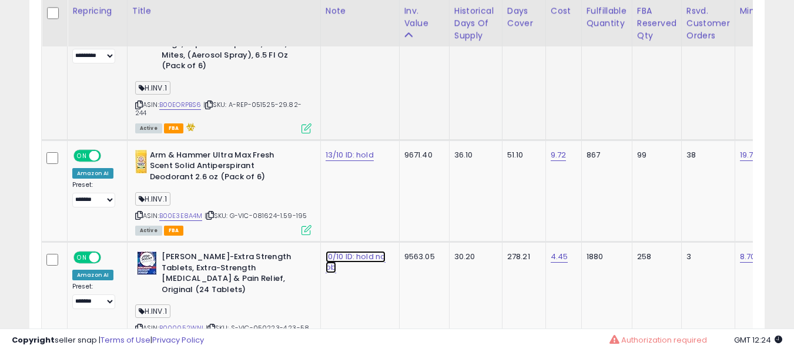
click at [329, 251] on link "10/10 ID: hold no bb" at bounding box center [356, 262] width 61 height 22
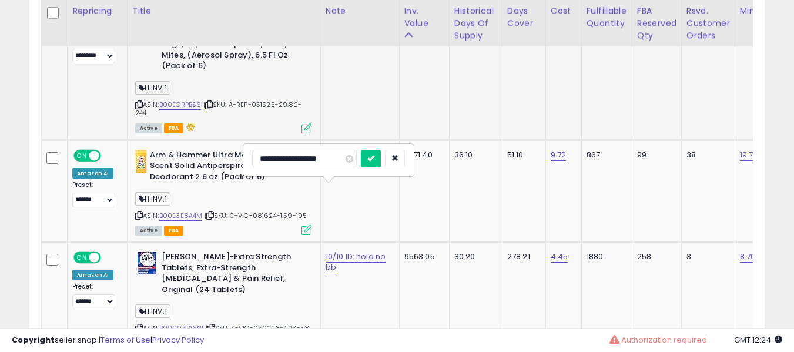
type input "**********"
click button "submit" at bounding box center [371, 159] width 20 height 18
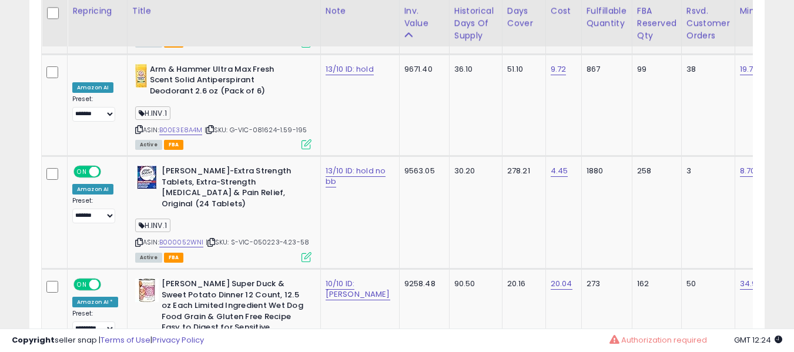
click at [329, 269] on td "10/10 ID: eva aac" at bounding box center [359, 336] width 79 height 135
click at [341, 278] on link "10/10 ID: eva aac" at bounding box center [358, 289] width 65 height 22
type input "**********"
click button "submit" at bounding box center [372, 175] width 20 height 18
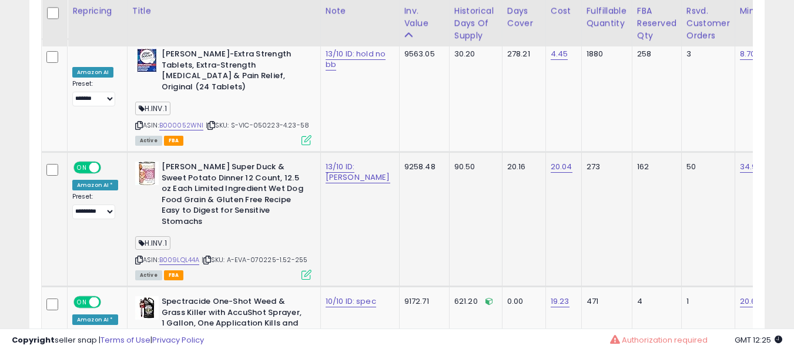
click at [341, 287] on td "10/10 ID: spec" at bounding box center [359, 347] width 79 height 121
click at [344, 296] on link "10/10 ID: spec" at bounding box center [351, 302] width 51 height 12
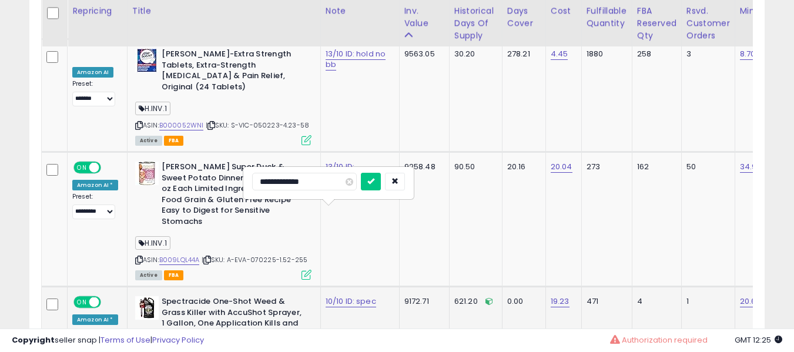
type input "**********"
click button "submit" at bounding box center [371, 182] width 20 height 18
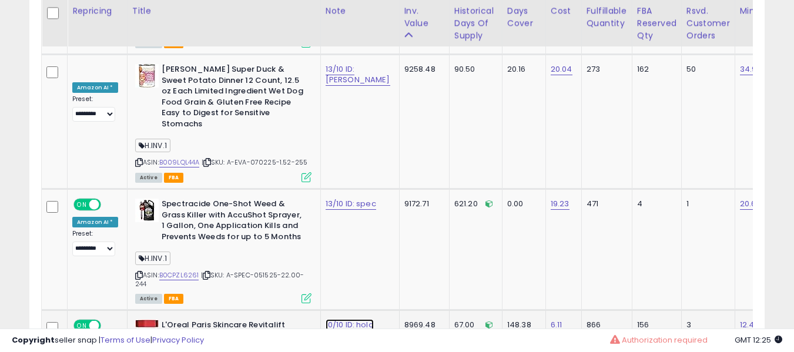
click at [331, 319] on link "10/10 ID: hold" at bounding box center [350, 325] width 48 height 12
type input "**********"
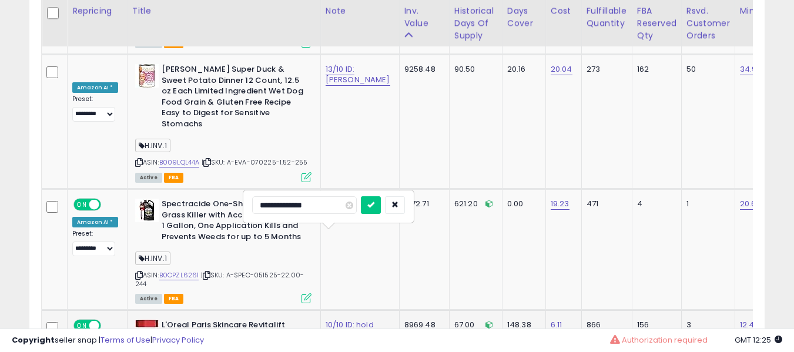
click button "submit" at bounding box center [371, 205] width 20 height 18
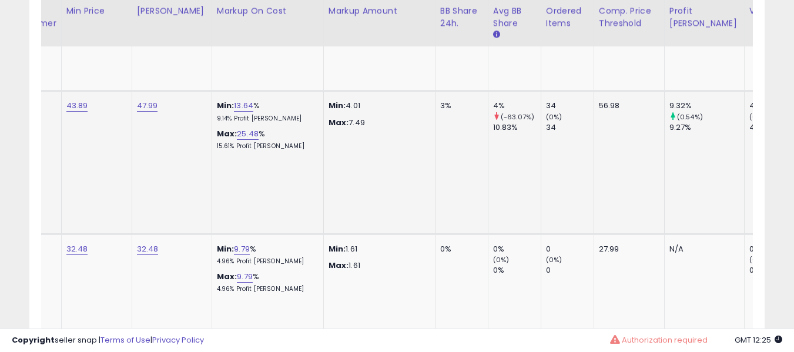
scroll to position [0, 717]
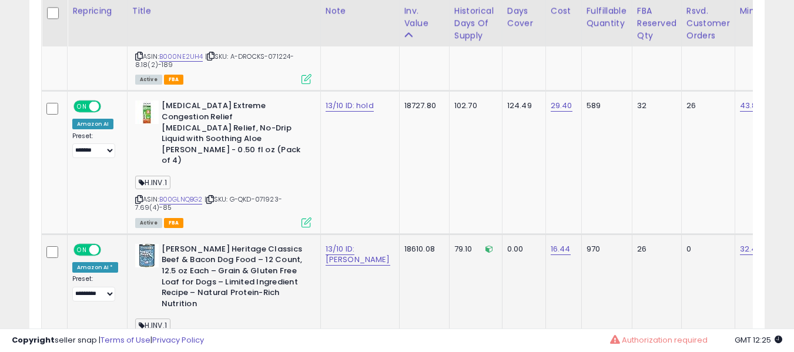
click at [283, 244] on b "[PERSON_NAME] Heritage Classics Beef & Bacon Dog Food – 12 Count, 12.5 oz Each …" at bounding box center [233, 278] width 143 height 68
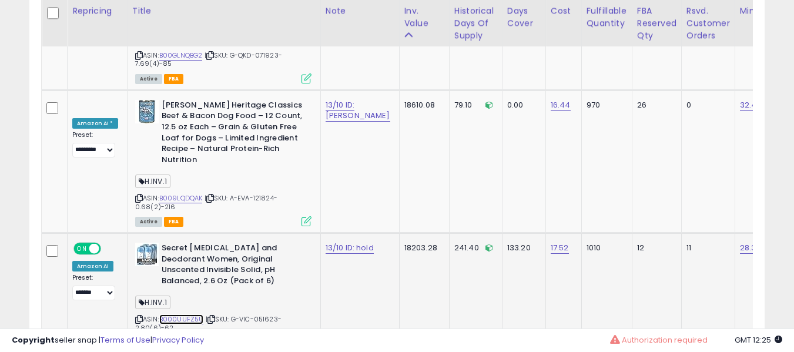
click at [185, 315] on link "B000UUFZ5U" at bounding box center [181, 320] width 45 height 10
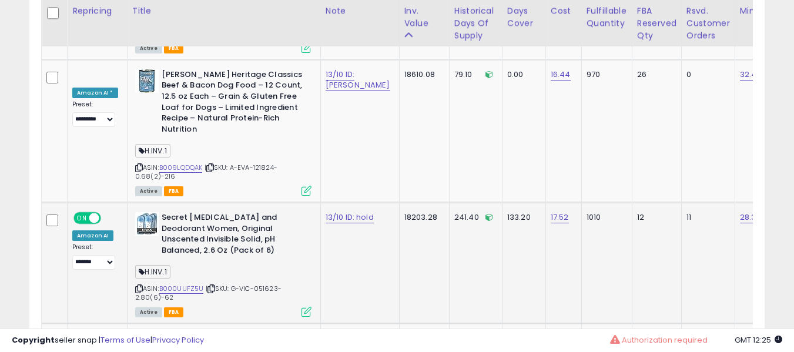
click at [232, 212] on b "Secret [MEDICAL_DATA] and Deodorant Women, Original Unscented Invisible Solid, …" at bounding box center [233, 235] width 143 height 46
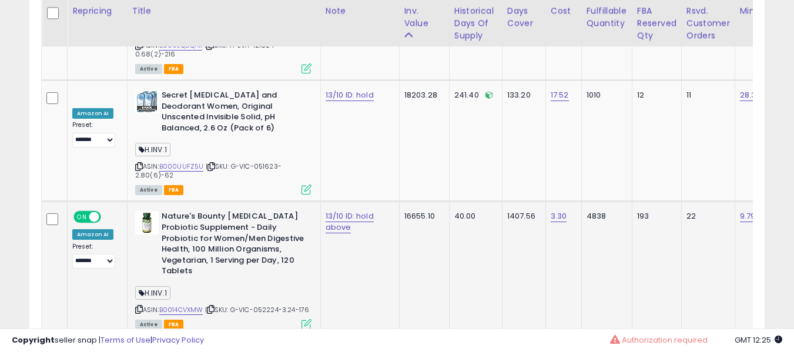
click at [183, 239] on div "ASIN: B0014CVXMW | SKU: G-VIC-052224-3.24-176 Active FBA" at bounding box center [223, 269] width 176 height 117
click at [178, 305] on link "B0014CVXMW" at bounding box center [181, 310] width 44 height 10
click at [276, 211] on b "Nature's Bounty [MEDICAL_DATA] Probiotic Supplement - Daily Probiotic for Women…" at bounding box center [233, 245] width 143 height 68
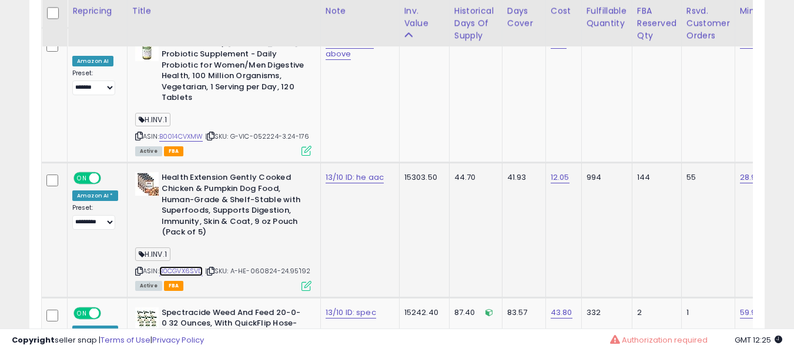
click at [181, 266] on link "B0CGVX6SVD" at bounding box center [181, 271] width 44 height 10
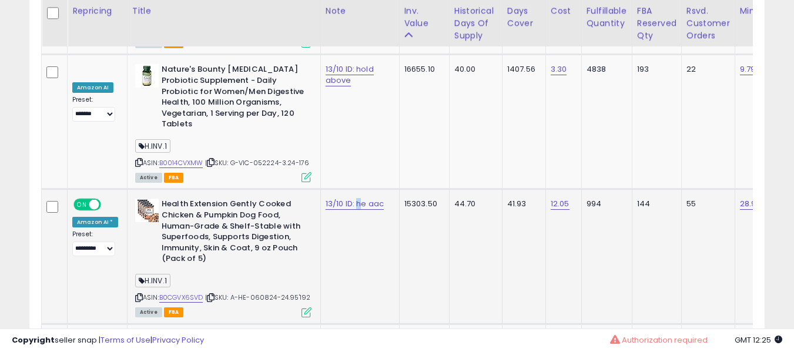
click at [323, 189] on td "13/10 ID: he aac" at bounding box center [359, 256] width 79 height 135
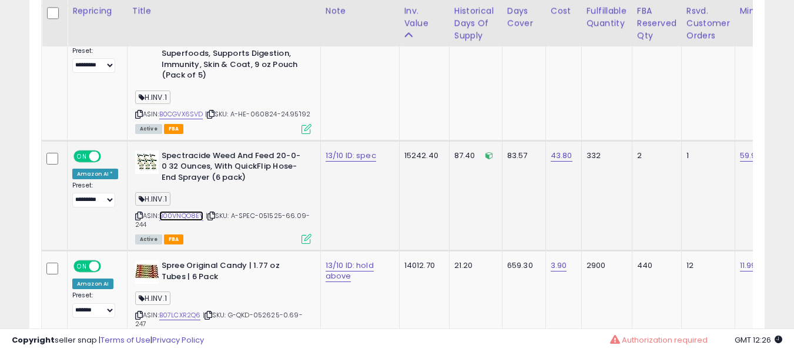
click at [178, 211] on link "B00VNQO8EY" at bounding box center [181, 216] width 45 height 10
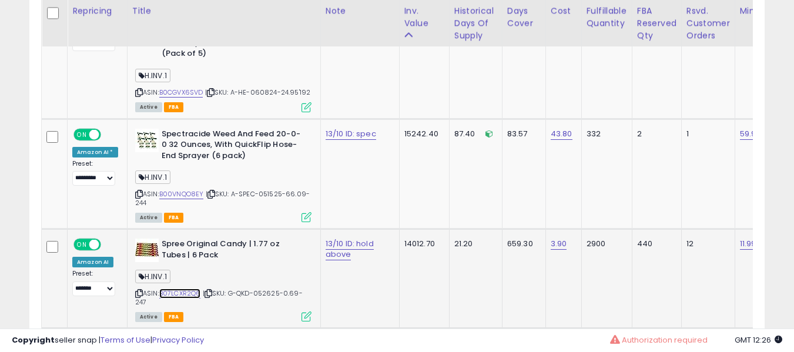
click at [186, 289] on link "B07LCXR2Q6" at bounding box center [180, 294] width 42 height 10
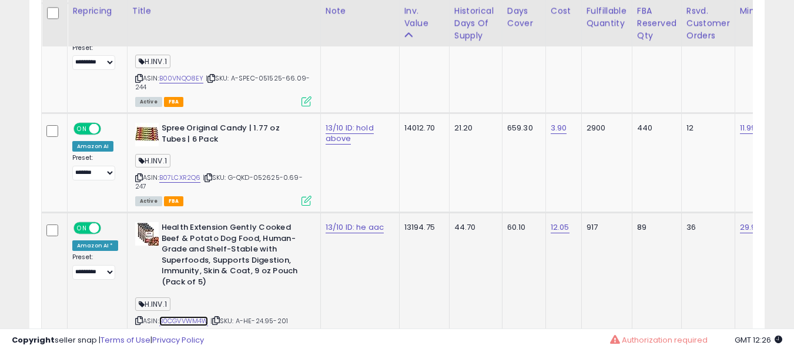
click at [191, 316] on link "B0CGVVWM4W" at bounding box center [183, 321] width 49 height 10
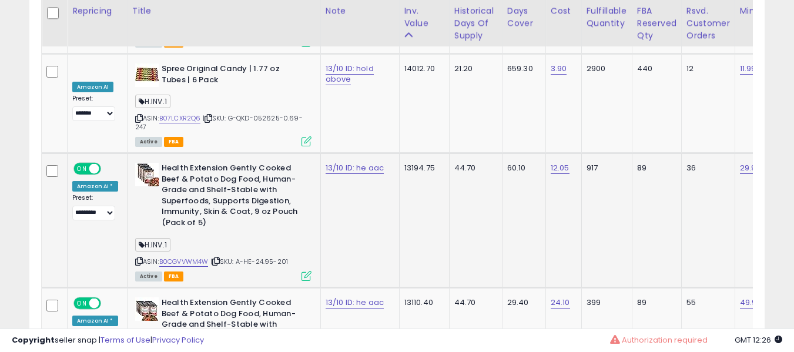
click at [231, 163] on b "Health Extension Gently Cooked Beef & Potato Dog Food, Human-Grade and Shelf-St…" at bounding box center [233, 197] width 143 height 68
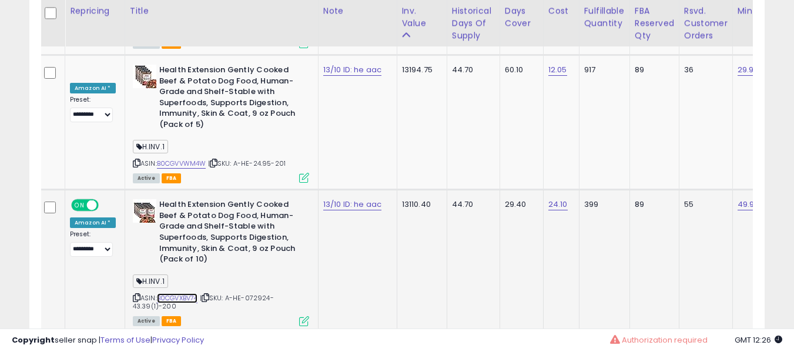
click at [190, 293] on link "B0CGVXBV74" at bounding box center [177, 298] width 41 height 10
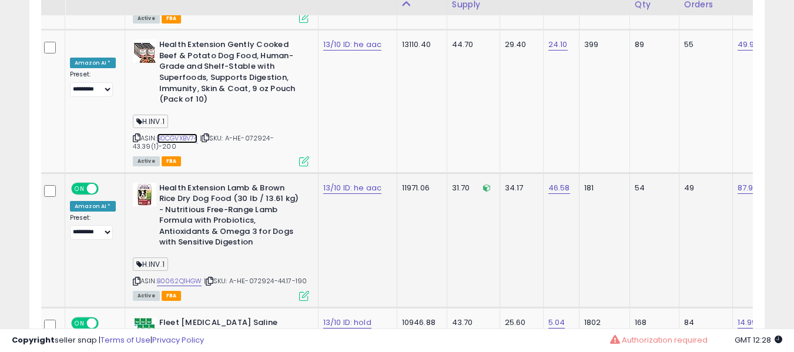
scroll to position [3263, 0]
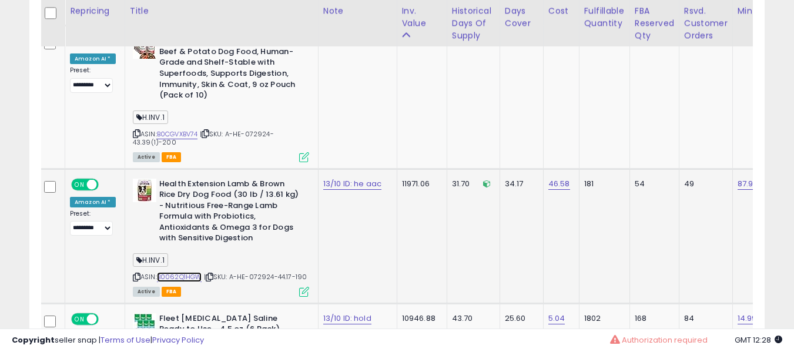
click at [186, 272] on link "B0062Q1HGW" at bounding box center [179, 277] width 45 height 10
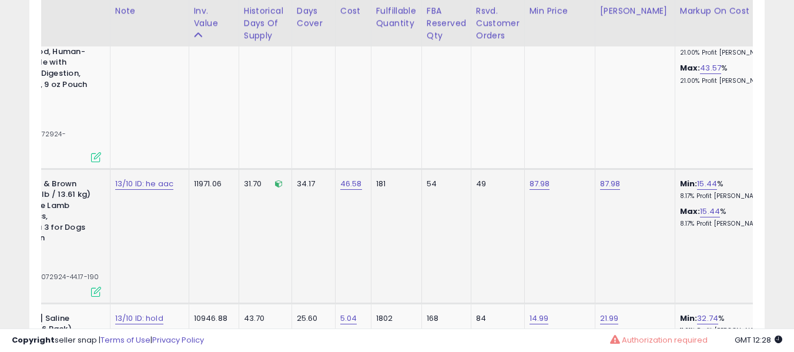
scroll to position [0, 0]
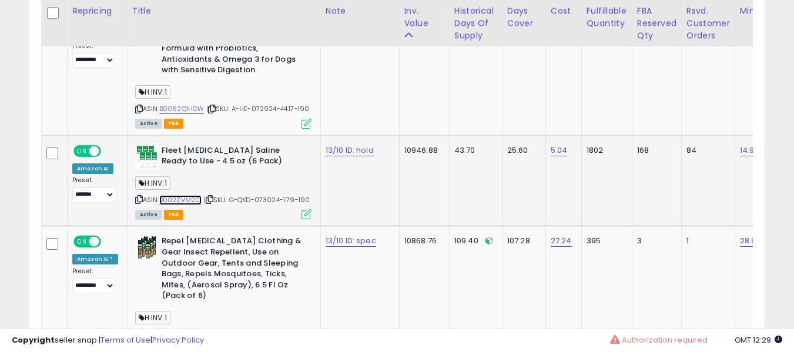
click at [178, 195] on link "B002ZVM20I" at bounding box center [180, 200] width 43 height 10
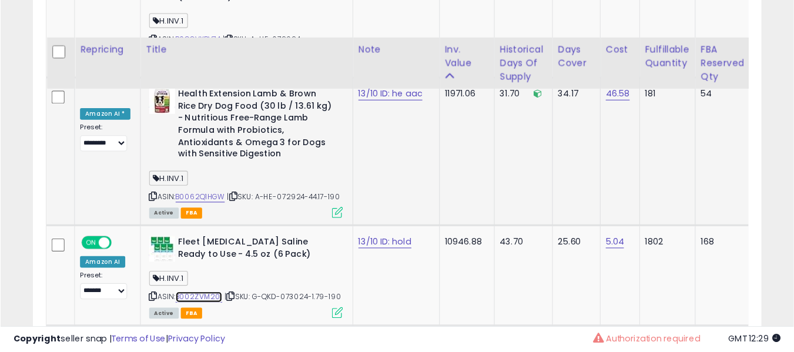
scroll to position [3397, 0]
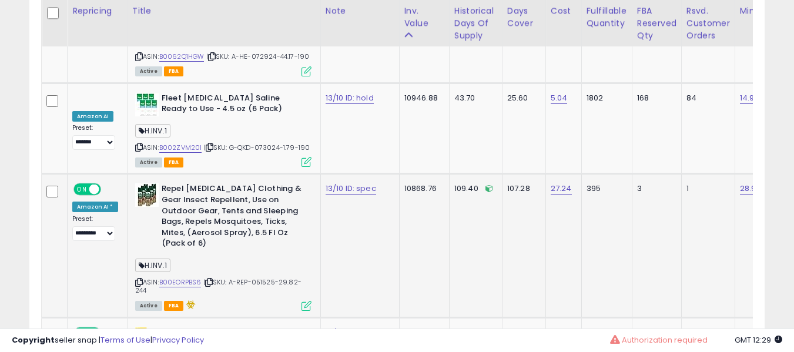
click at [193, 219] on div "ASIN: B00EORPBS6 | SKU: A-REP-051525-29.82-244 Active FBA" at bounding box center [223, 246] width 176 height 126
click at [190, 278] on link "B00EORPBS6" at bounding box center [180, 283] width 42 height 10
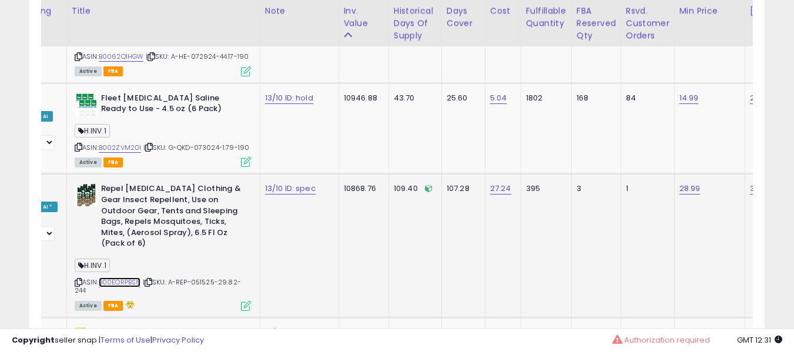
scroll to position [0, 0]
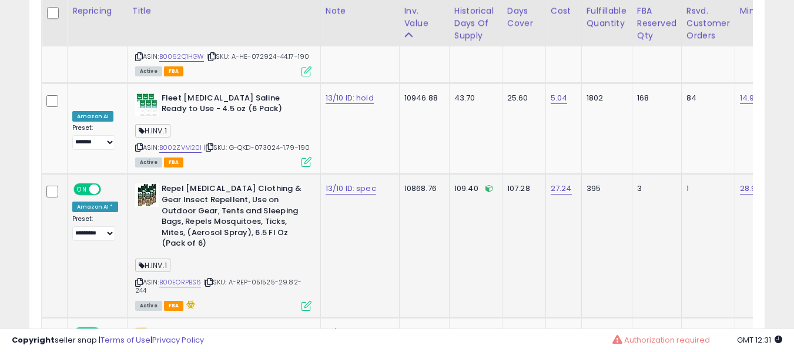
click at [265, 183] on b "Repel [MEDICAL_DATA] Clothing & Gear Insect Repellent, Use on Outdoor Gear, Ten…" at bounding box center [233, 217] width 143 height 68
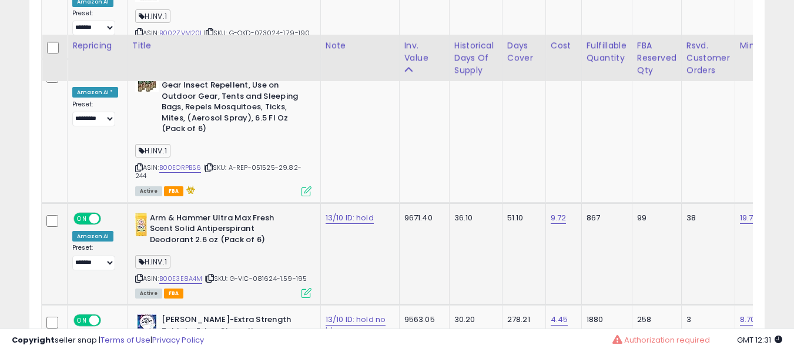
scroll to position [3598, 0]
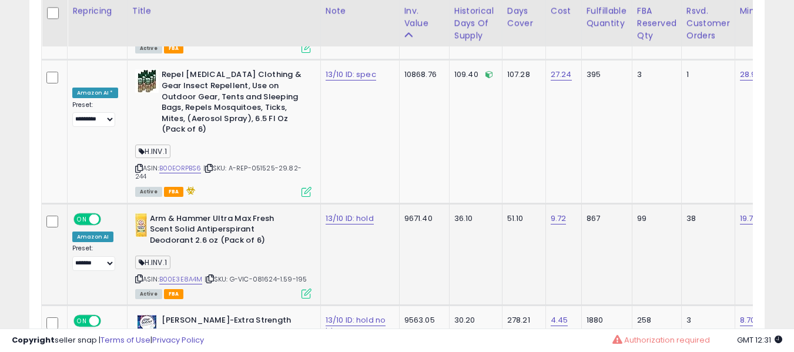
click at [188, 213] on div "ASIN: B00E3E8A4M | SKU: G-VIC-081624-1.59-195 Active FBA" at bounding box center [223, 255] width 176 height 84
click at [185, 275] on link "B00E3E8A4M" at bounding box center [181, 280] width 44 height 10
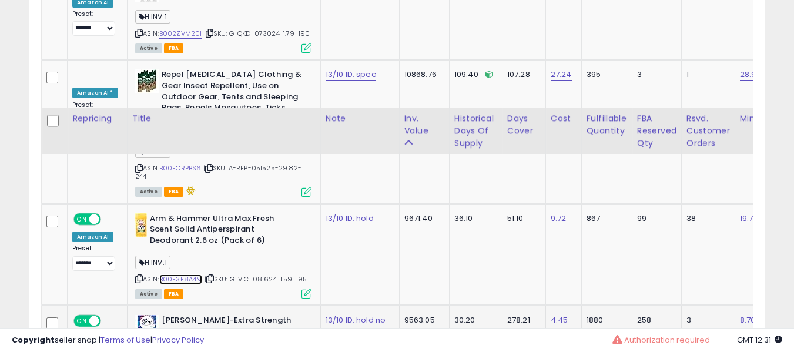
scroll to position [3706, 0]
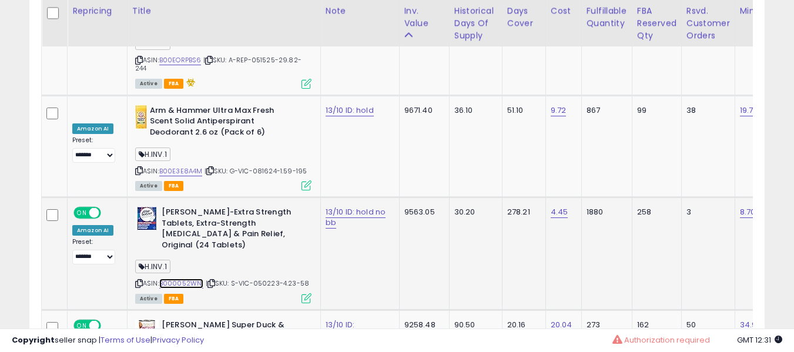
click at [184, 279] on link "B000052WNI" at bounding box center [181, 284] width 45 height 10
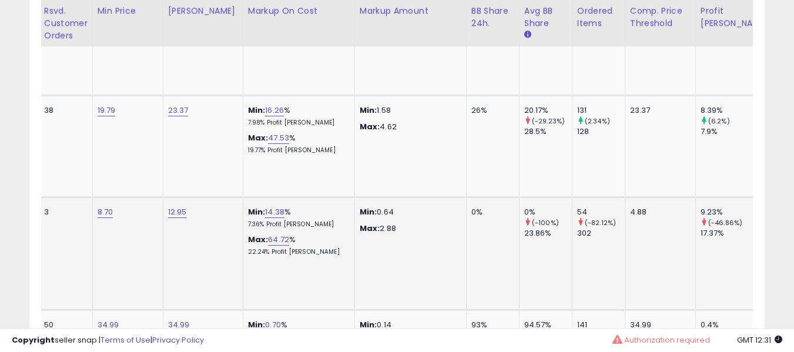
scroll to position [0, 312]
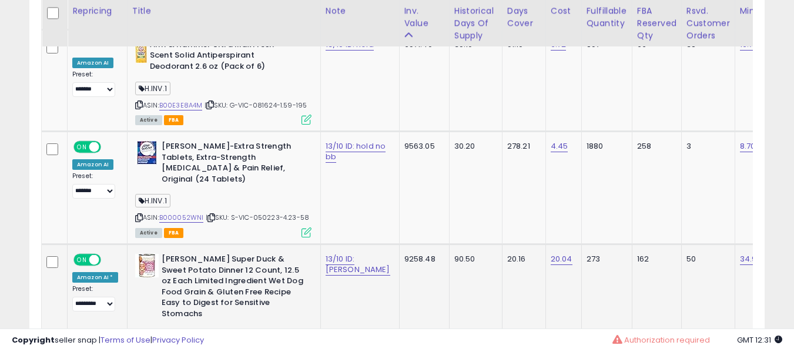
click at [179, 348] on link "B009LQL44A" at bounding box center [179, 353] width 41 height 10
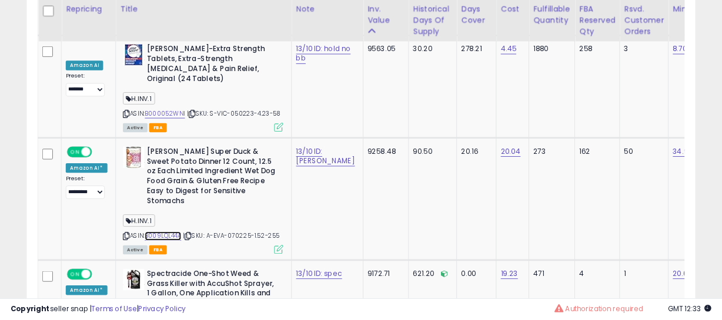
scroll to position [3864, 0]
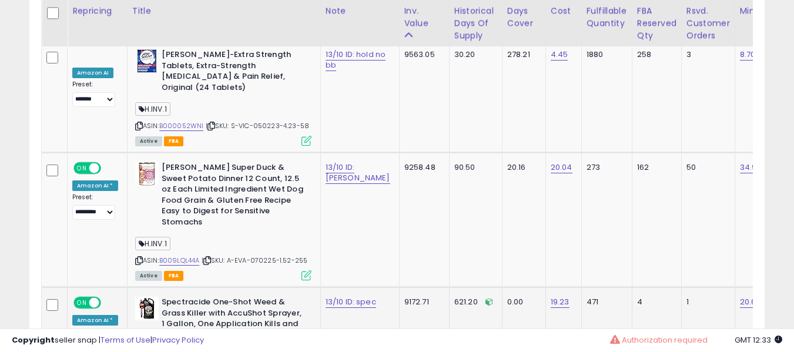
click at [228, 297] on b "Spectracide One-Shot Weed & Grass Killer with AccuShot Sprayer, 1 Gallon, One A…" at bounding box center [233, 320] width 143 height 46
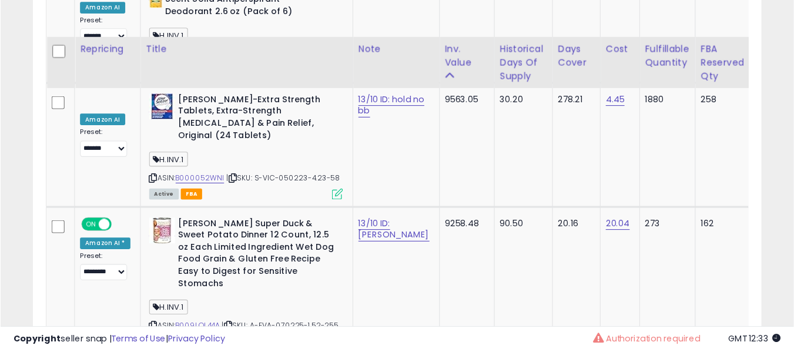
scroll to position [241, 426]
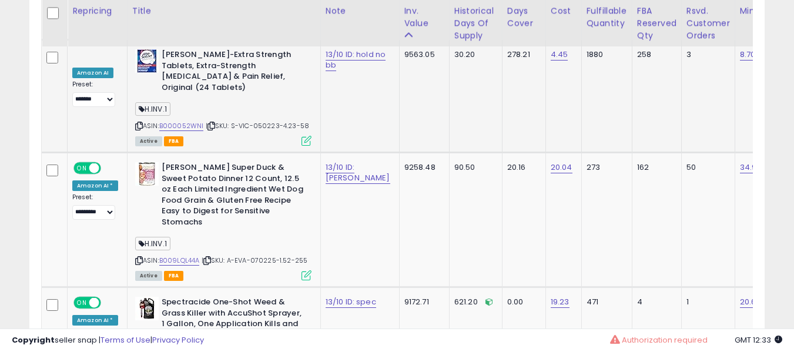
click at [242, 73] on td "Alka-Seltzer-Extra Strength Tablets, Extra-Strength Antacid & Pain Relief, Orig…" at bounding box center [223, 96] width 193 height 113
click at [236, 162] on b "[PERSON_NAME] Super Duck & Sweet Potato Dinner 12 Count, 12.5 oz Each Limited I…" at bounding box center [233, 196] width 143 height 68
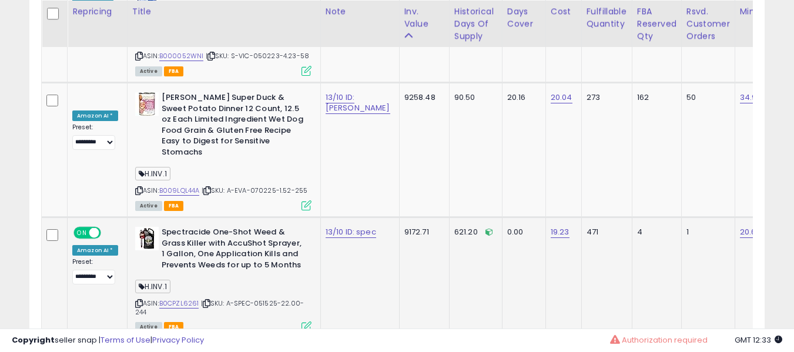
scroll to position [3934, 0]
click at [174, 298] on link "B0CPZL6261" at bounding box center [179, 303] width 40 height 10
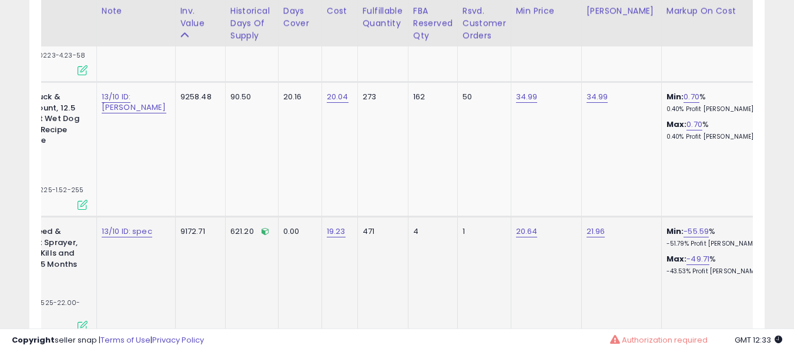
scroll to position [0, 0]
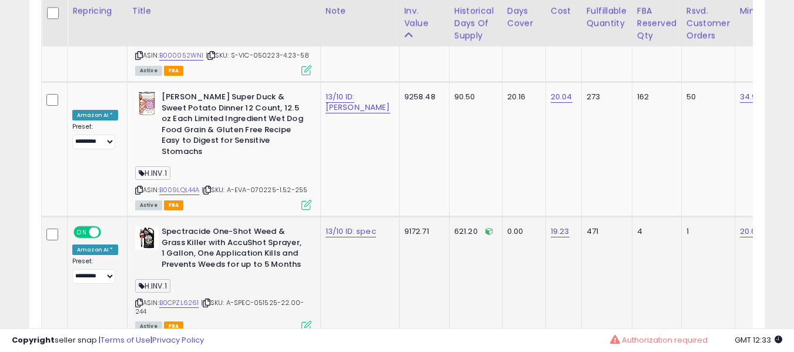
click at [236, 226] on b "Spectracide One-Shot Weed & Grass Killer with AccuShot Sprayer, 1 Gallon, One A…" at bounding box center [233, 249] width 143 height 46
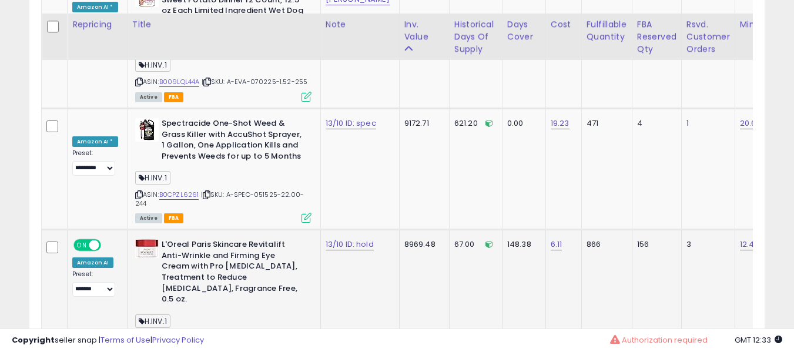
scroll to position [4057, 0]
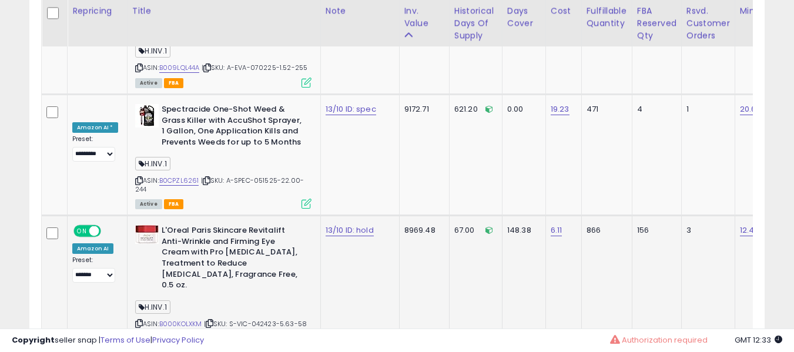
click at [185, 225] on div "ASIN: B000KOLXKM | SKU: S-VIC-042423-5.63-58 Active FBA" at bounding box center [223, 283] width 176 height 117
click at [186, 319] on link "B000KOLXKM" at bounding box center [180, 324] width 43 height 10
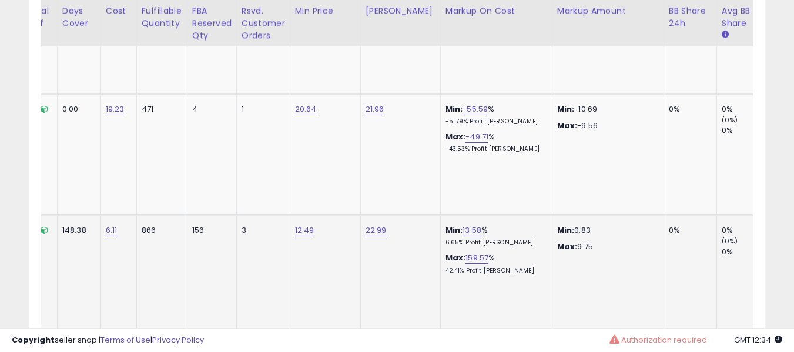
scroll to position [0, 197]
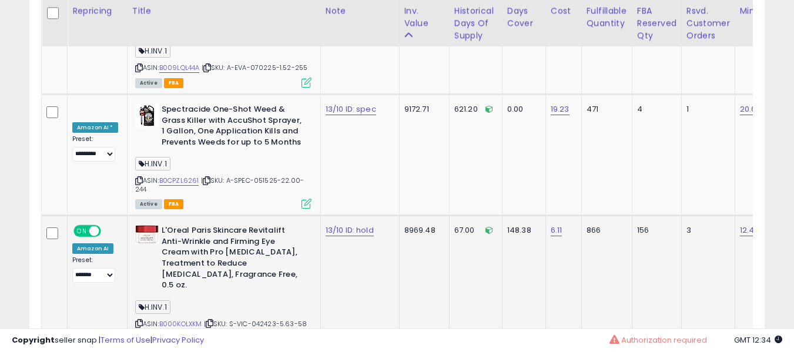
click at [222, 225] on b "L'Oreal Paris Skincare Revitalift Anti-Wrinkle and Firming Eye Cream with Pro […" at bounding box center [233, 259] width 143 height 68
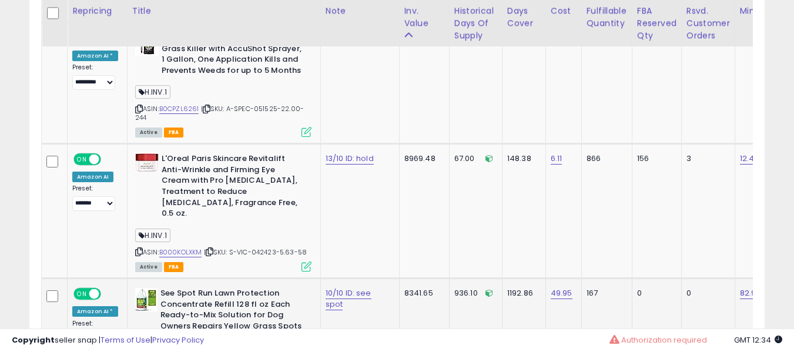
click at [582, 280] on td "167" at bounding box center [607, 345] width 51 height 132
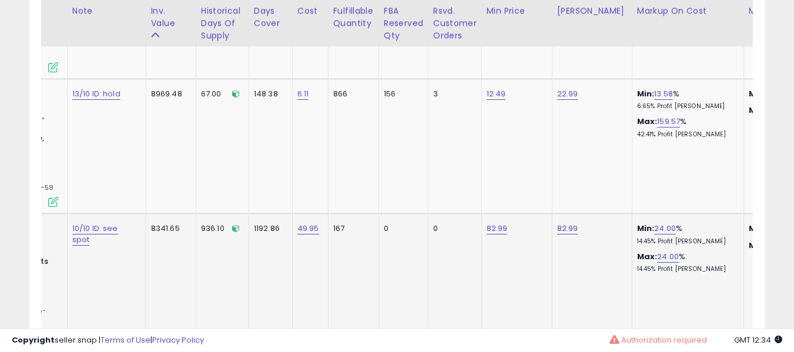
scroll to position [0, 421]
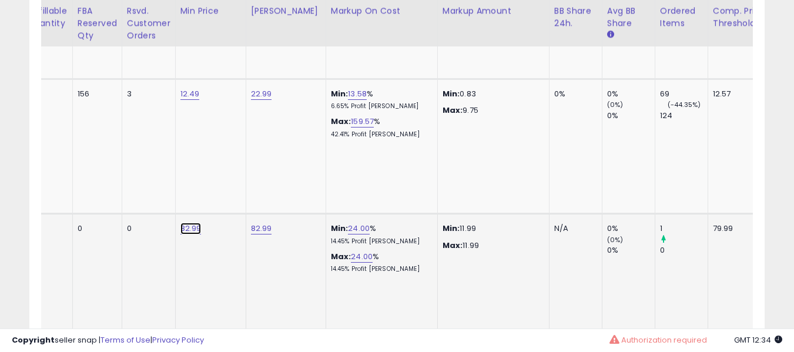
click at [181, 223] on link "82.99" at bounding box center [191, 229] width 21 height 12
type input "*****"
click button "submit" at bounding box center [191, 98] width 20 height 18
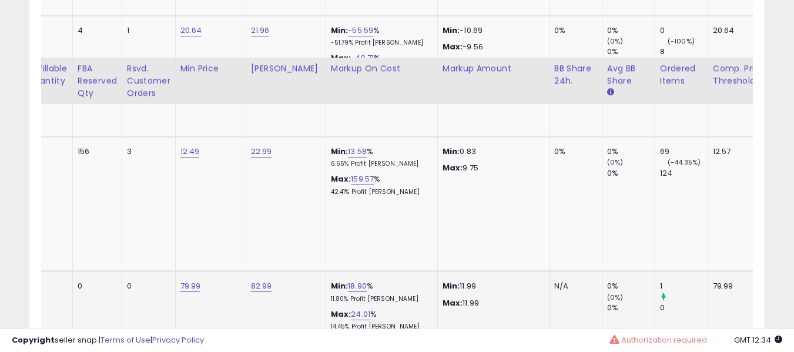
click at [246, 137] on td "22.99" at bounding box center [286, 204] width 80 height 135
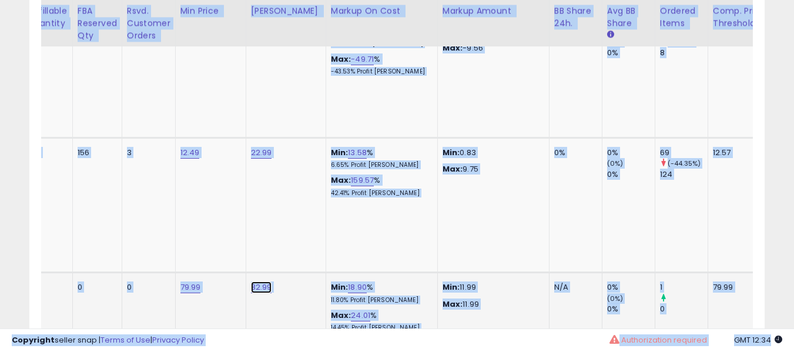
click at [251, 282] on link "82.99" at bounding box center [261, 288] width 21 height 12
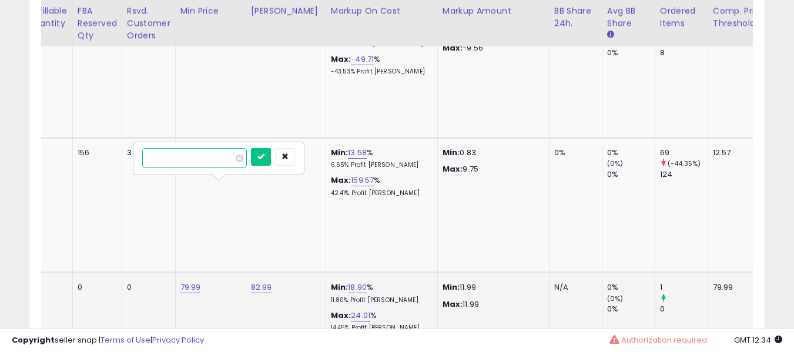
type input "*****"
click button "submit" at bounding box center [261, 157] width 20 height 18
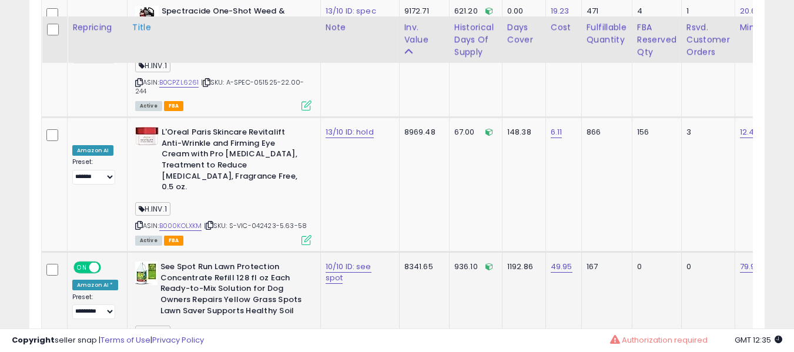
scroll to position [4181, 0]
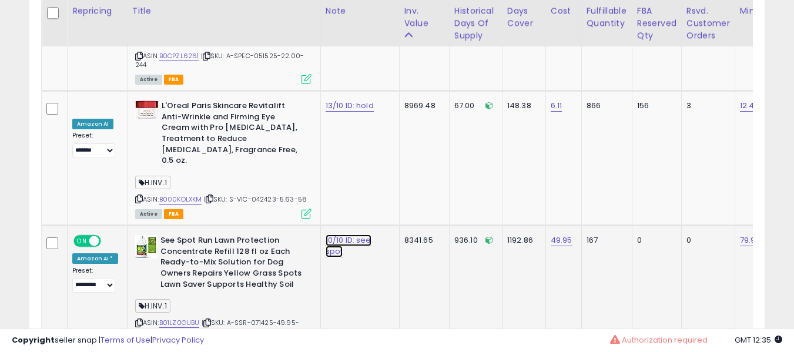
click at [342, 226] on td "10/10 ID: see spot" at bounding box center [359, 292] width 79 height 132
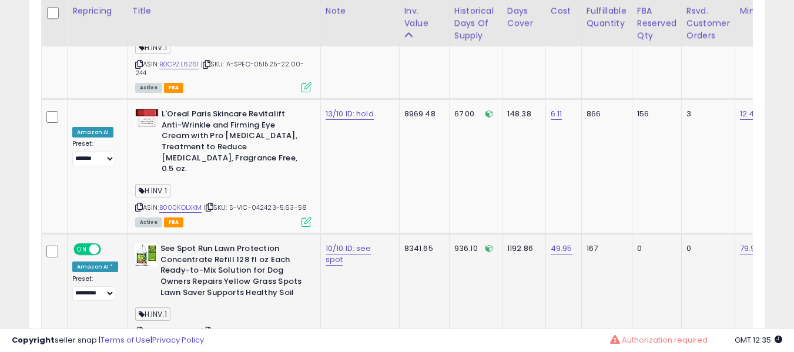
click at [333, 234] on td "10/10 ID: see spot" at bounding box center [359, 300] width 79 height 132
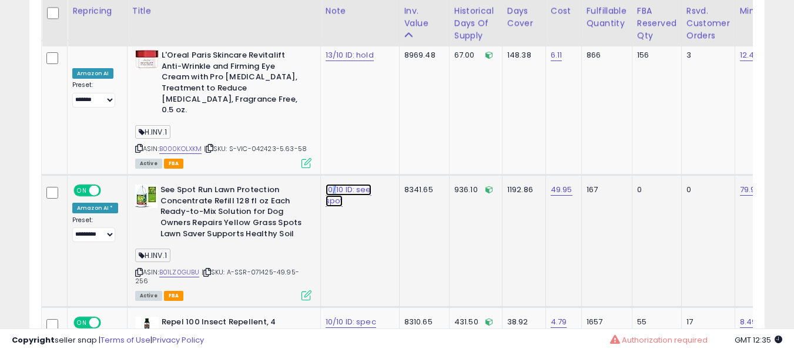
drag, startPoint x: 354, startPoint y: 96, endPoint x: 353, endPoint y: 109, distance: 13.0
click at [354, 184] on link "10/10 ID: see spot" at bounding box center [349, 195] width 46 height 22
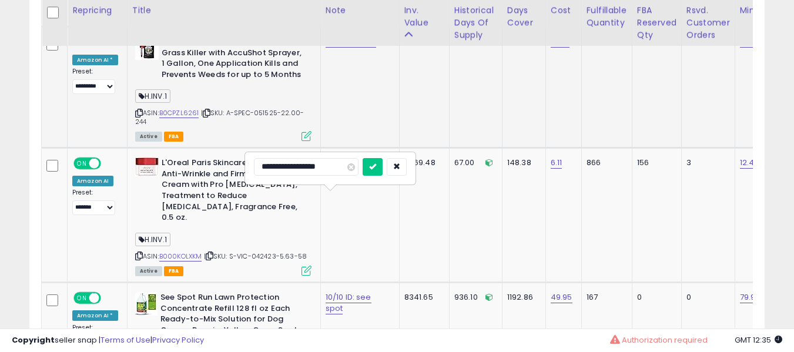
scroll to position [4124, 0]
type input "**********"
click button "submit" at bounding box center [373, 168] width 20 height 18
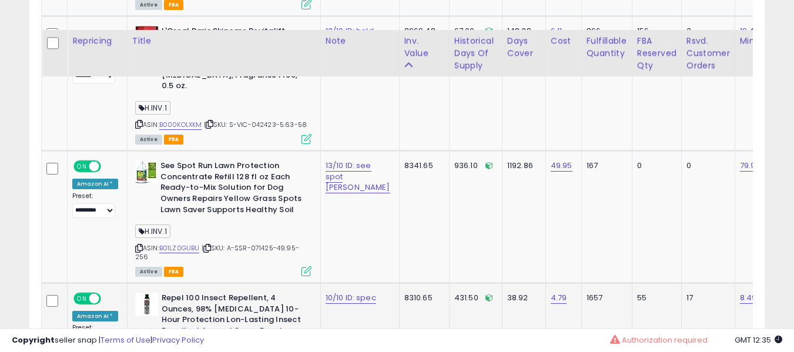
scroll to position [4289, 0]
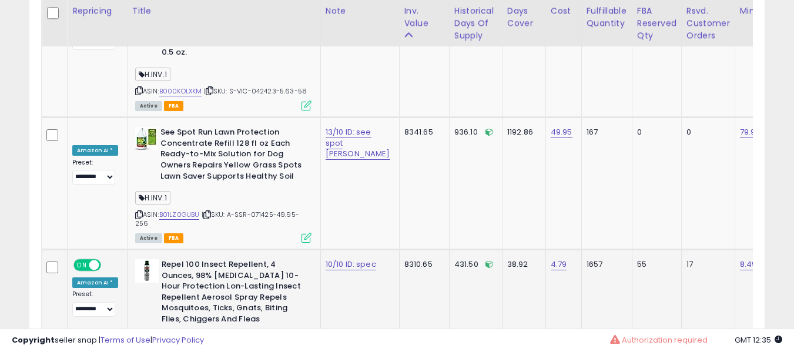
click at [175, 352] on link "B081RSM7FT" at bounding box center [179, 358] width 40 height 10
click at [333, 259] on link "10/10 ID: spec" at bounding box center [351, 265] width 51 height 12
type input "**********"
click button "submit" at bounding box center [371, 125] width 20 height 18
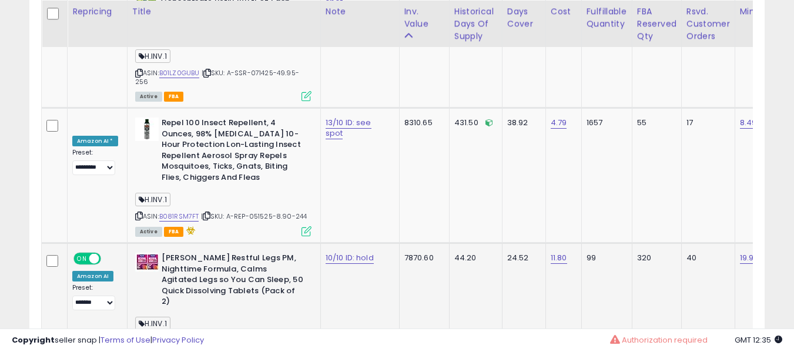
scroll to position [4432, 0]
click at [330, 252] on link "10/10 ID: hold" at bounding box center [350, 258] width 48 height 12
type input "**********"
click button "submit" at bounding box center [371, 118] width 20 height 18
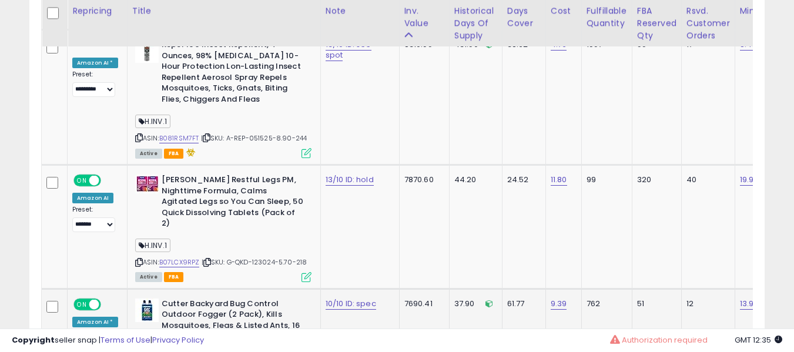
click at [338, 289] on td "10/10 ID: spec" at bounding box center [359, 345] width 79 height 113
click at [332, 298] on link "10/10 ID: spec" at bounding box center [351, 304] width 51 height 12
type input "**********"
click button "submit" at bounding box center [371, 154] width 20 height 18
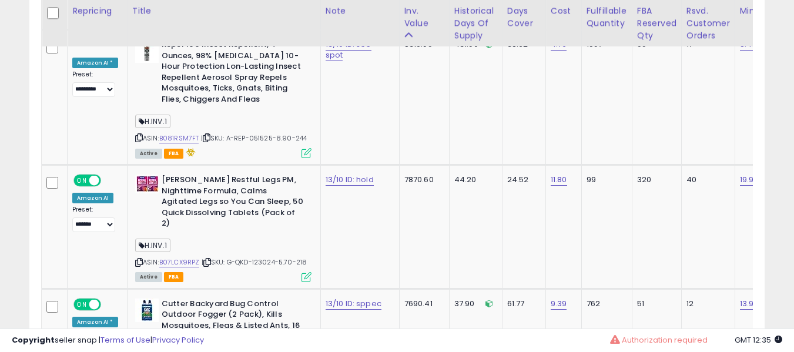
scroll to position [4555, 0]
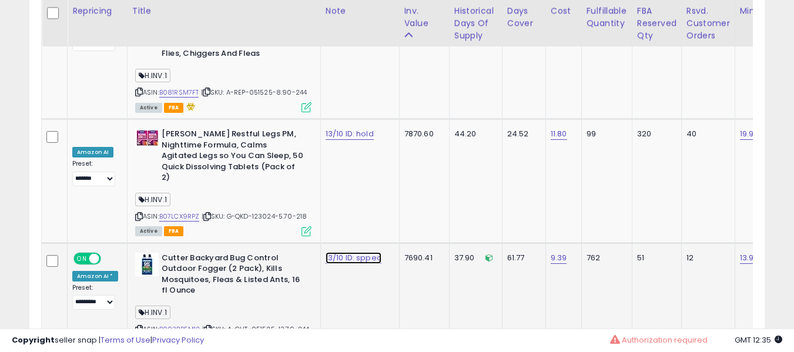
click at [338, 252] on link "13/10 ID: sppec" at bounding box center [354, 258] width 56 height 12
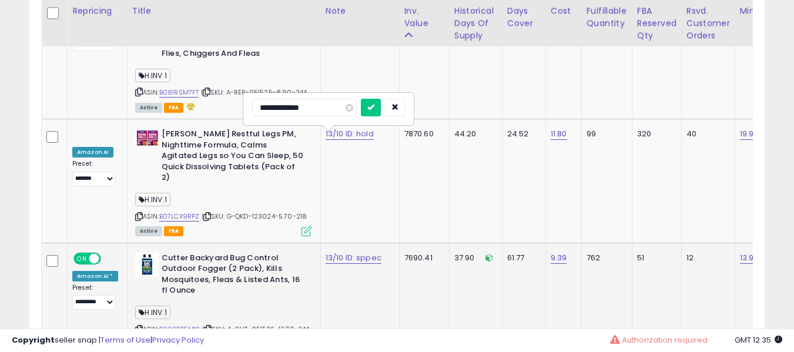
type input "**********"
click button "submit" at bounding box center [371, 108] width 20 height 18
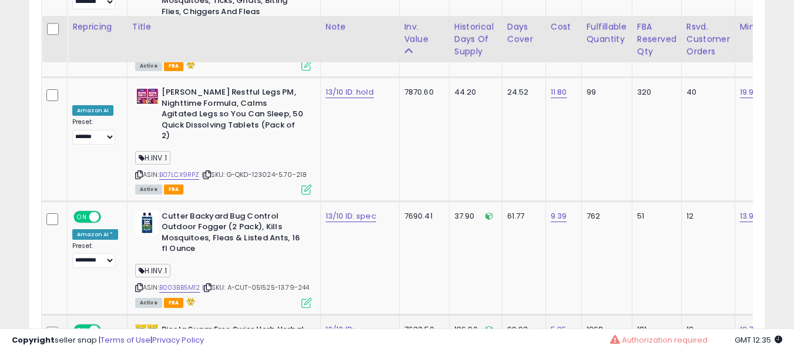
scroll to position [4643, 0]
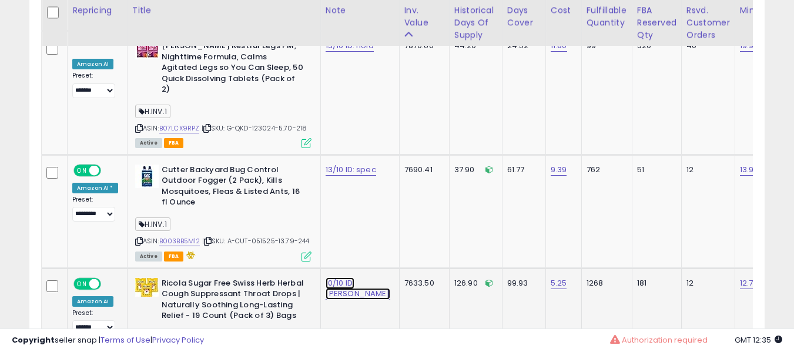
click at [343, 278] on link "10/10 ID: aj min" at bounding box center [358, 289] width 65 height 22
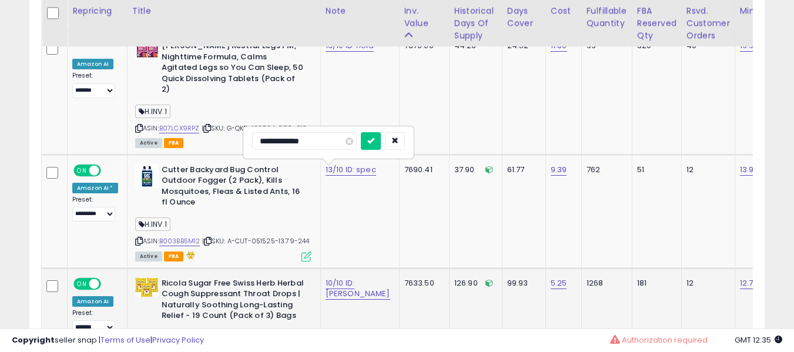
type input "**********"
click button "submit" at bounding box center [371, 141] width 20 height 18
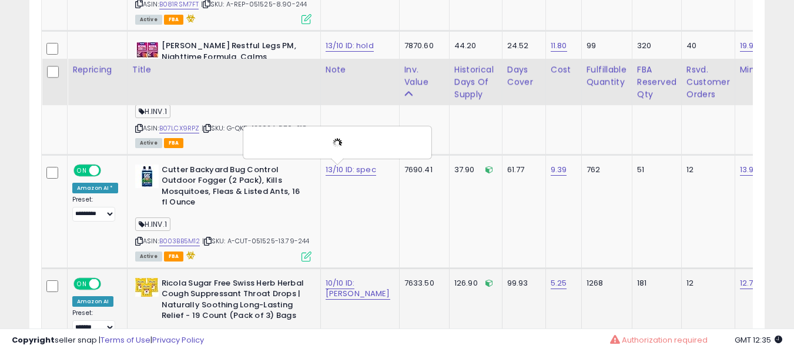
scroll to position [4735, 0]
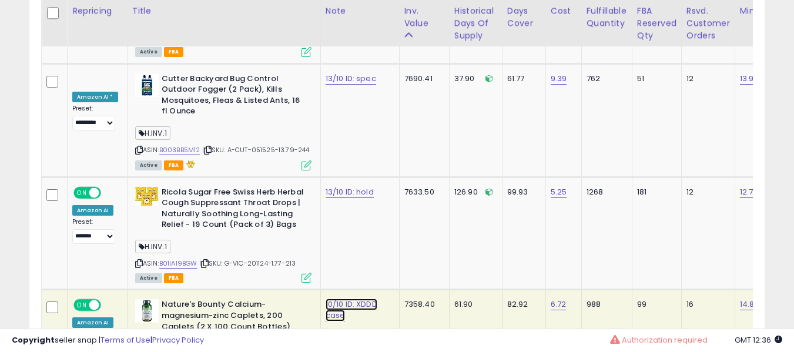
click at [342, 299] on link "10/10 ID: XDDD case" at bounding box center [352, 310] width 52 height 22
type input "**********"
click button "submit" at bounding box center [371, 163] width 20 height 18
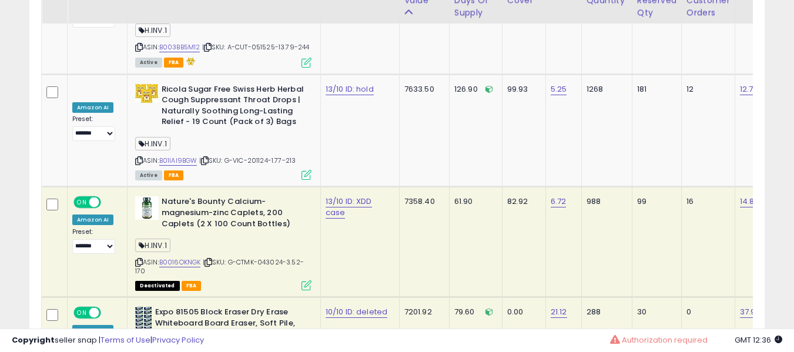
scroll to position [4837, 0]
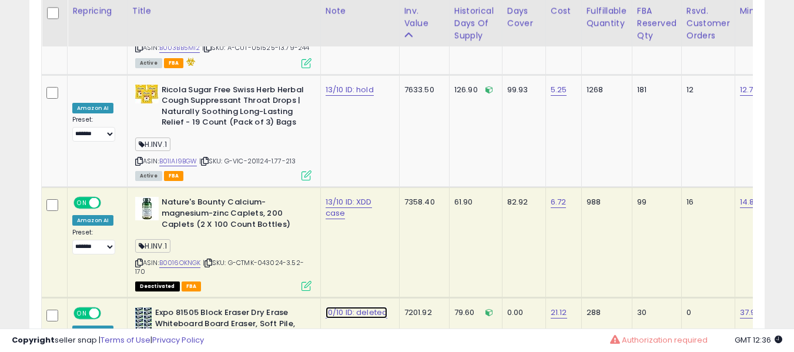
click at [339, 307] on link "10/10 ID: deleted" at bounding box center [357, 313] width 62 height 12
type input "**********"
click button "submit" at bounding box center [371, 171] width 20 height 18
click at [345, 196] on link "13/10 ID: XDD case" at bounding box center [349, 207] width 46 height 22
type input "**********"
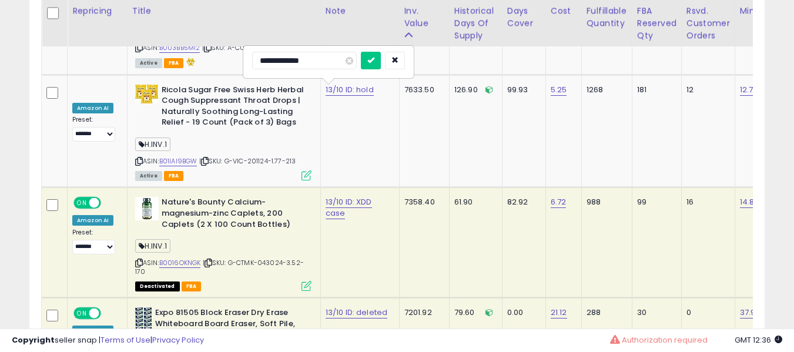
click button "submit" at bounding box center [371, 61] width 20 height 18
click at [345, 196] on link "13/10 ID: cae" at bounding box center [349, 202] width 46 height 12
type input "**********"
click button "submit" at bounding box center [371, 61] width 20 height 18
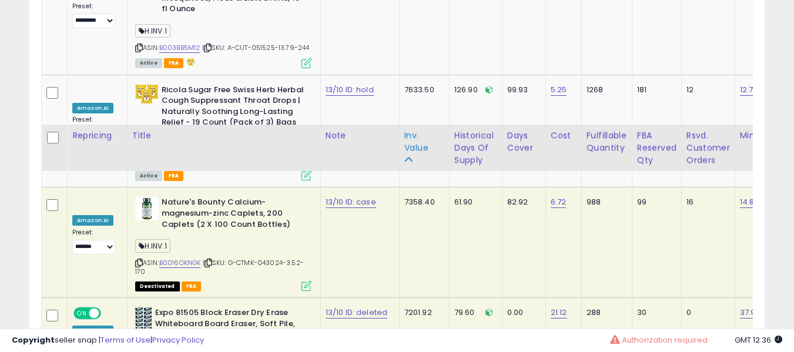
scroll to position [4964, 0]
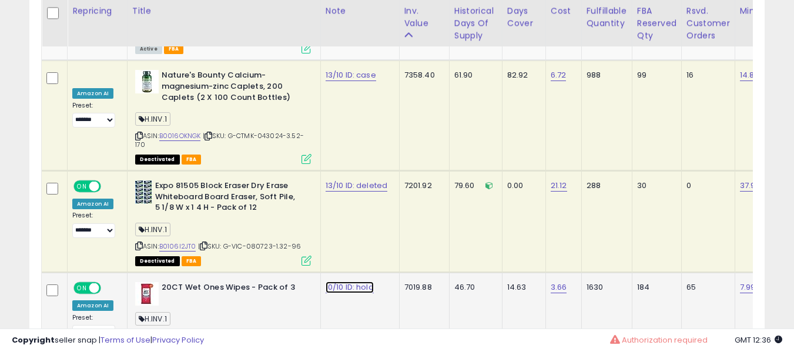
click at [349, 282] on link "10/10 ID: hold" at bounding box center [350, 288] width 48 height 12
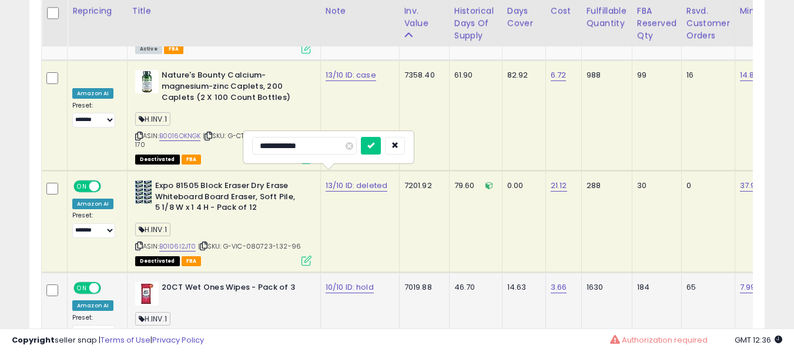
type input "**********"
click button "submit" at bounding box center [371, 146] width 20 height 18
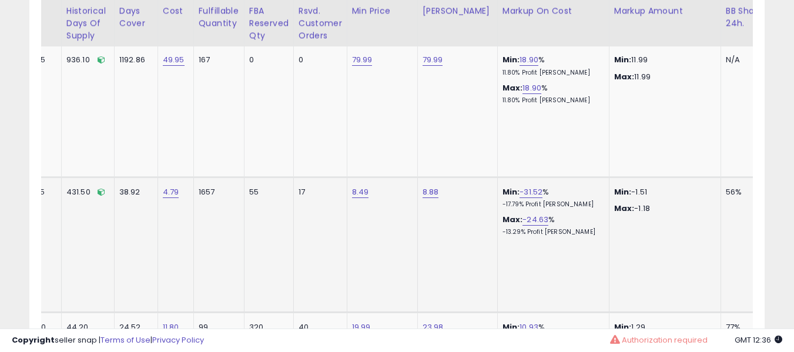
scroll to position [0, 0]
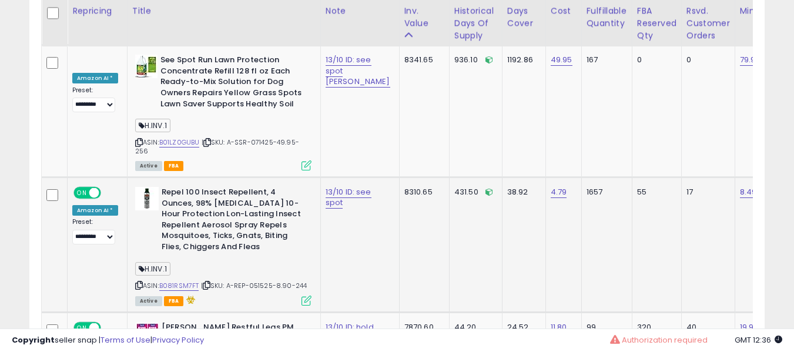
click at [219, 263] on div "H.INV.1" at bounding box center [223, 271] width 176 height 16
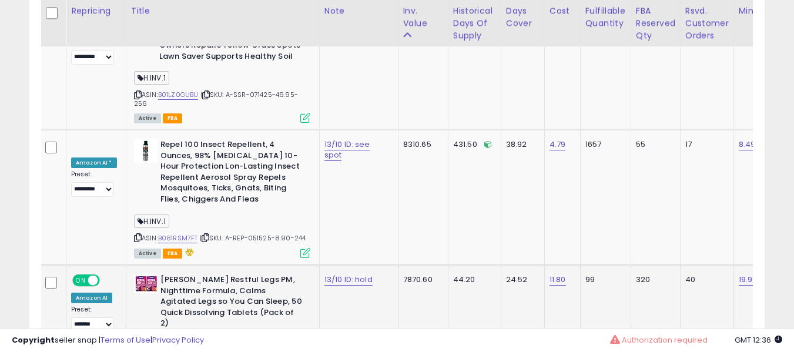
scroll to position [4410, 0]
click at [182, 274] on div "ASIN: B07LCX9RPZ | SKU: G-QKD-123024-5.70-218 Active FBA" at bounding box center [222, 327] width 176 height 106
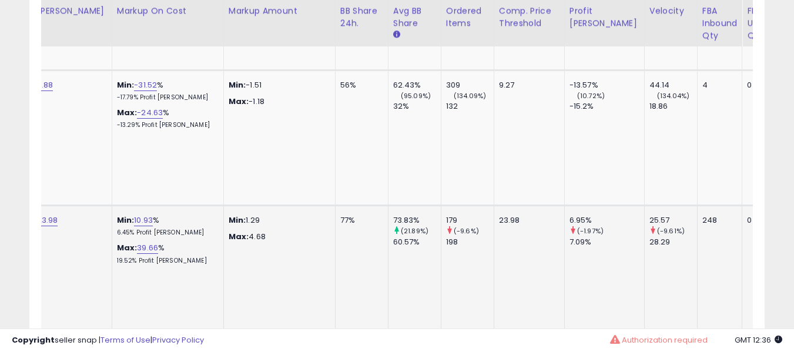
scroll to position [0, 519]
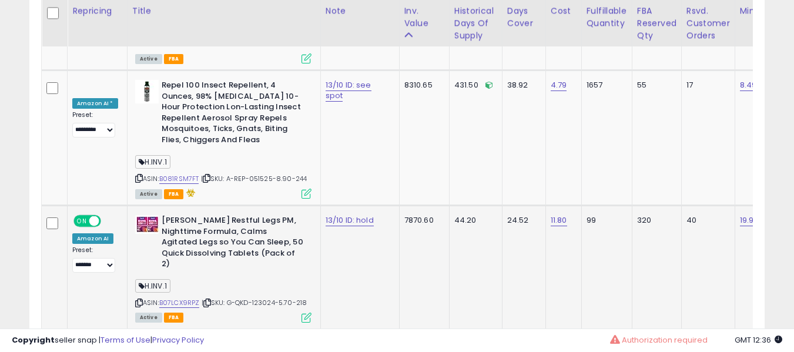
click at [241, 215] on b "[PERSON_NAME] Restful Legs PM, Nighttime Formula, Calms Agitated Legs so You Ca…" at bounding box center [233, 244] width 143 height 58
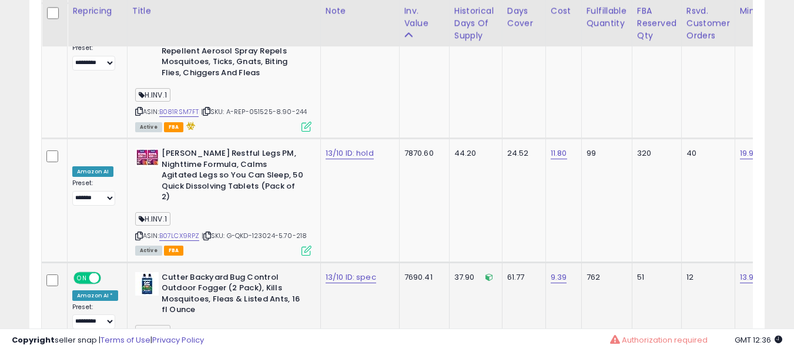
click at [189, 344] on link "B003BB5M12" at bounding box center [179, 349] width 41 height 10
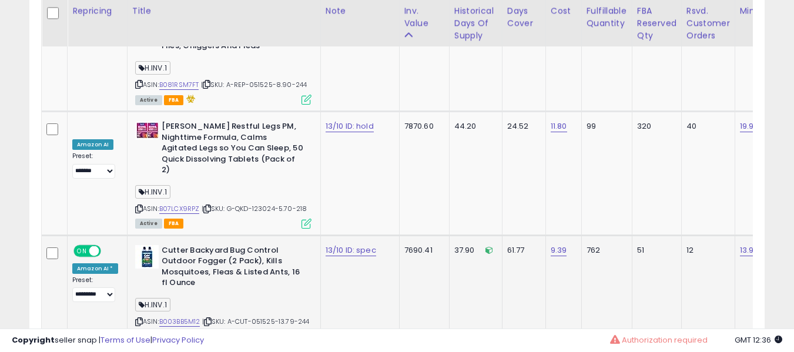
click at [271, 245] on b "Cutter Backyard Bug Control Outdoor Fogger (2 Pack), Kills Mosquitoes, Fleas & …" at bounding box center [233, 268] width 143 height 46
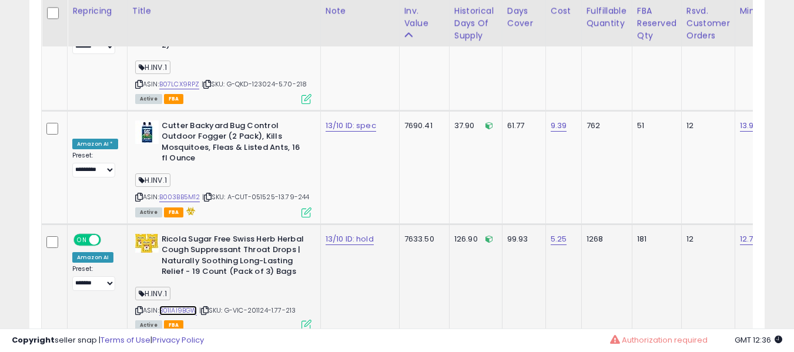
click at [173, 306] on link "B01IAI9BGW" at bounding box center [178, 311] width 38 height 10
click at [735, 224] on td "12.70" at bounding box center [770, 280] width 71 height 113
click at [740, 233] on link "12.70" at bounding box center [749, 239] width 18 height 12
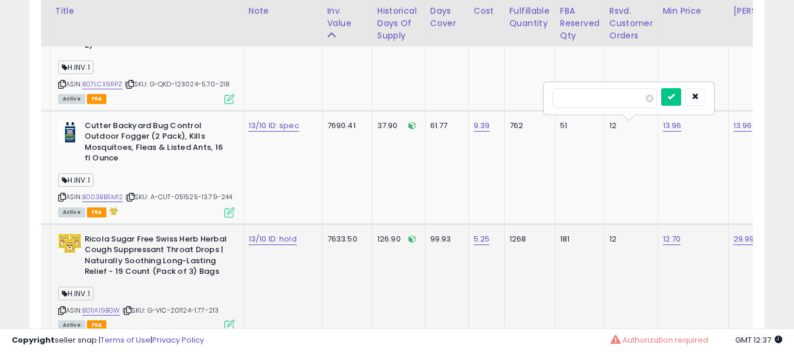
type input "*****"
click button "submit" at bounding box center [672, 97] width 20 height 18
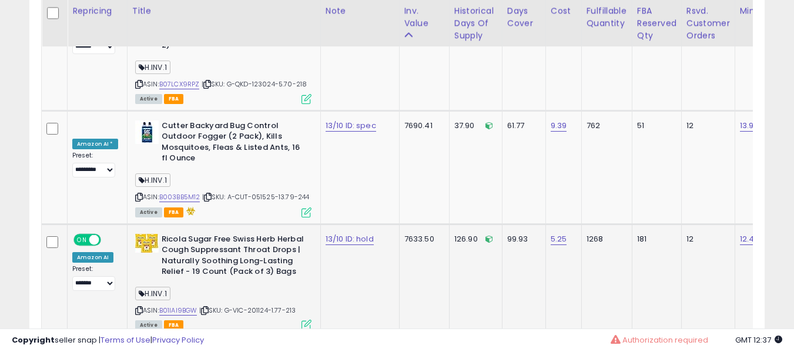
click at [341, 234] on div "13/10 ID: hold" at bounding box center [358, 239] width 65 height 11
click at [333, 233] on link "13/10 ID: hold" at bounding box center [350, 239] width 48 height 12
type input "**********"
click button "submit" at bounding box center [371, 97] width 20 height 18
click at [322, 224] on td "13/10 ID: [PERSON_NAME]" at bounding box center [359, 280] width 79 height 113
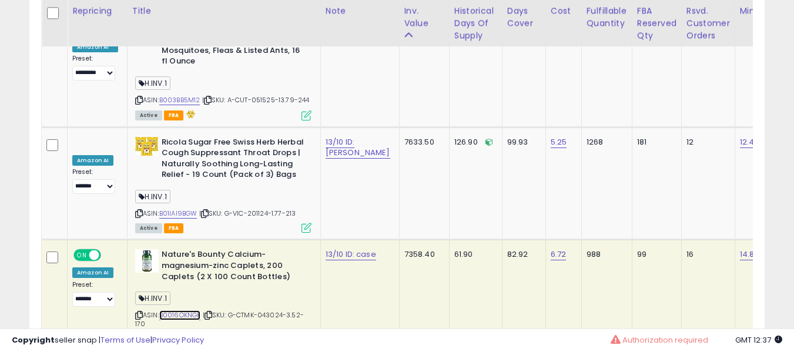
click at [194, 311] on link "B0016OKNGK" at bounding box center [180, 316] width 42 height 10
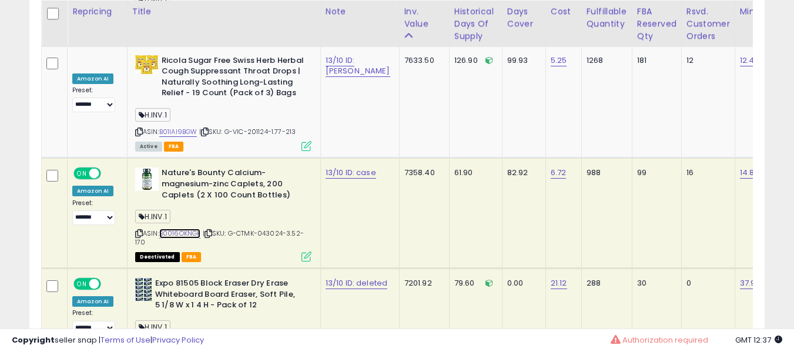
scroll to position [4867, 0]
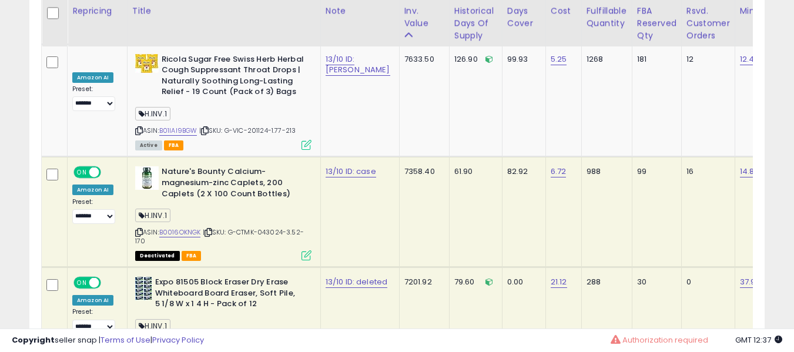
click at [183, 338] on link "B0106I2JT0" at bounding box center [177, 343] width 37 height 10
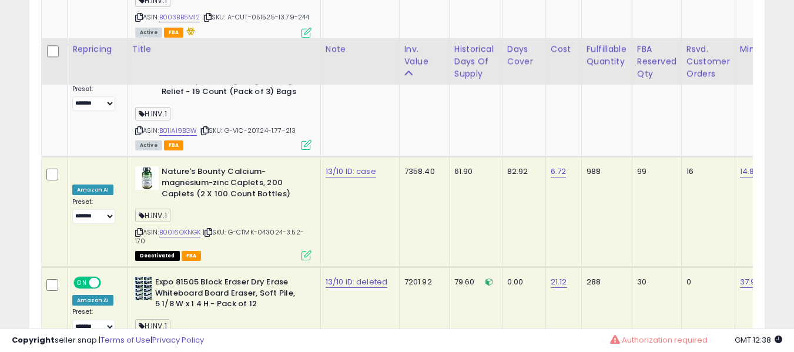
scroll to position [4906, 0]
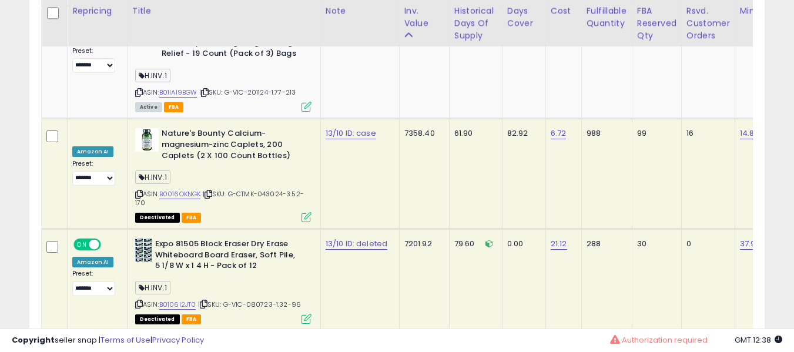
click at [320, 229] on td "13/10 ID: deleted" at bounding box center [359, 280] width 79 height 102
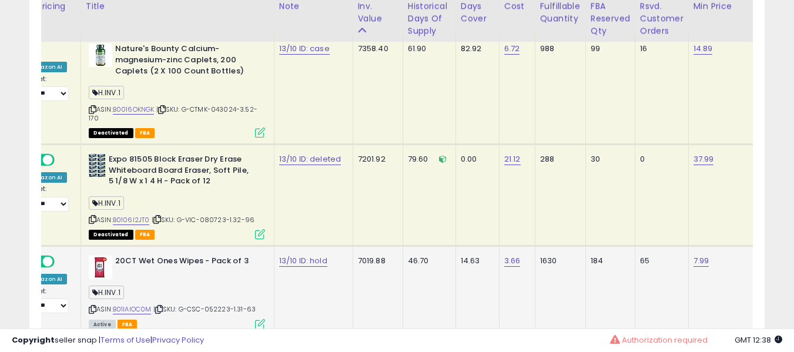
scroll to position [4991, 0]
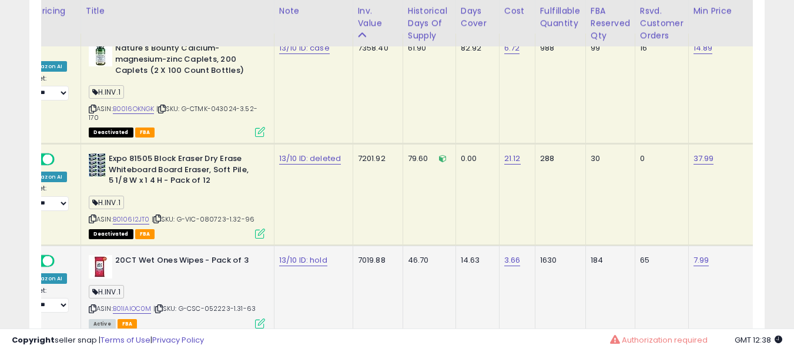
click at [131, 255] on div "20CT Wet Ones Wipes - Pack of 3 H.INV.1 ASIN: B01IAIOC0M | SKU: G-CSC-052223-1.…" at bounding box center [175, 291] width 179 height 72
click at [131, 304] on link "B01IAIOC0M" at bounding box center [132, 309] width 39 height 10
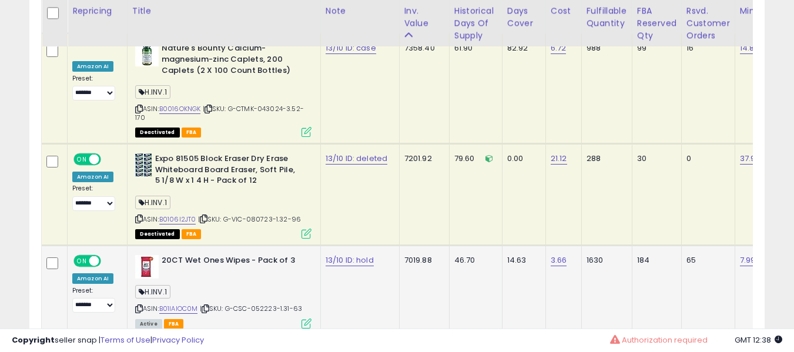
click at [341, 246] on td "13/10 ID: hold" at bounding box center [359, 291] width 79 height 90
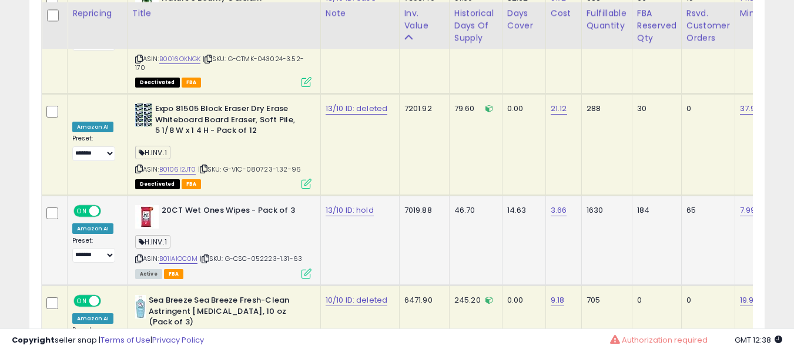
scroll to position [5043, 0]
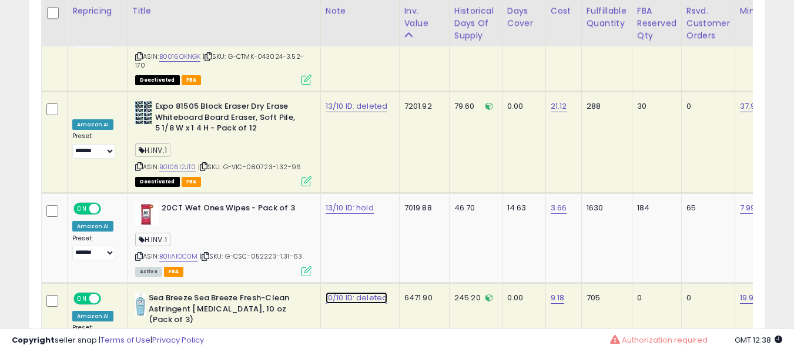
click at [339, 292] on link "10/10 ID: deleted" at bounding box center [357, 298] width 62 height 12
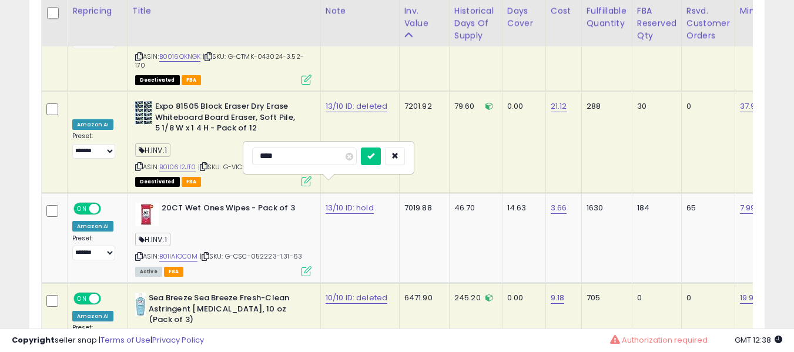
type input "****"
type input "**********"
click button "submit" at bounding box center [371, 157] width 20 height 18
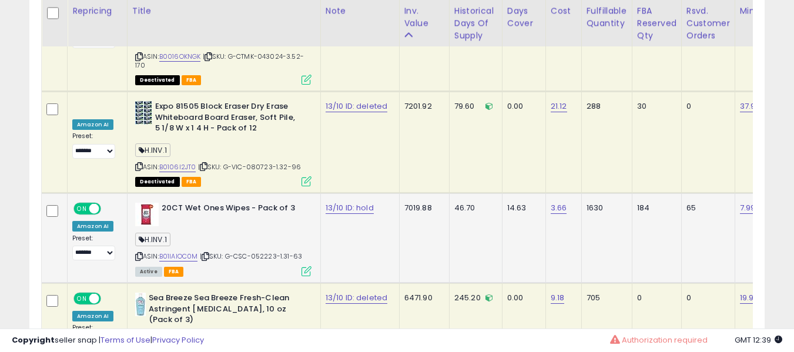
scroll to position [0, 3]
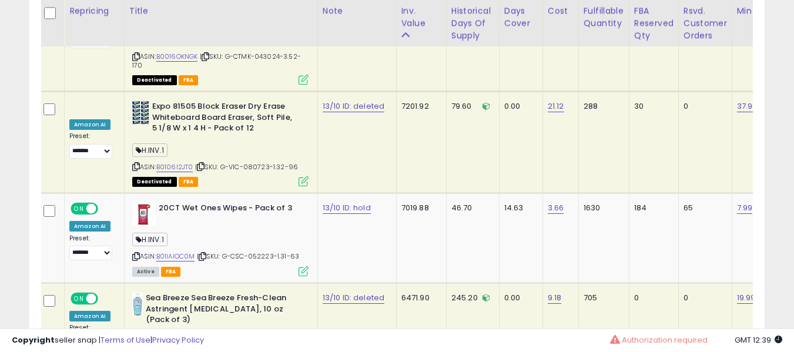
drag, startPoint x: 186, startPoint y: 238, endPoint x: 182, endPoint y: 251, distance: 13.4
click at [183, 293] on div "Sea Breeze Sea Breeze Fresh-Clean Astringent Sensitive Skin, 10 oz (Pack of 3) …" at bounding box center [218, 335] width 179 height 85
click at [182, 352] on link "B008OI85JI" at bounding box center [175, 359] width 39 height 10
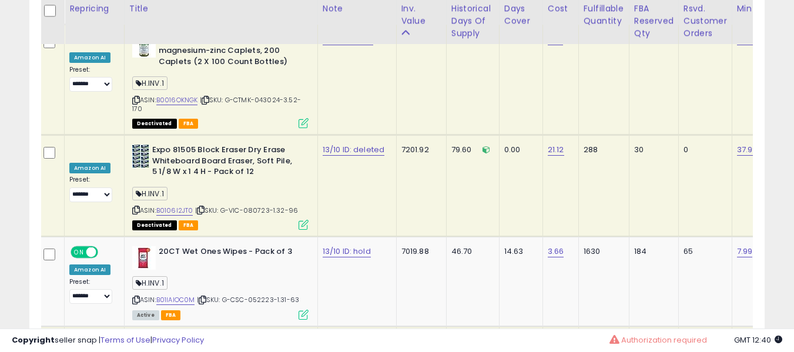
scroll to position [5000, 0]
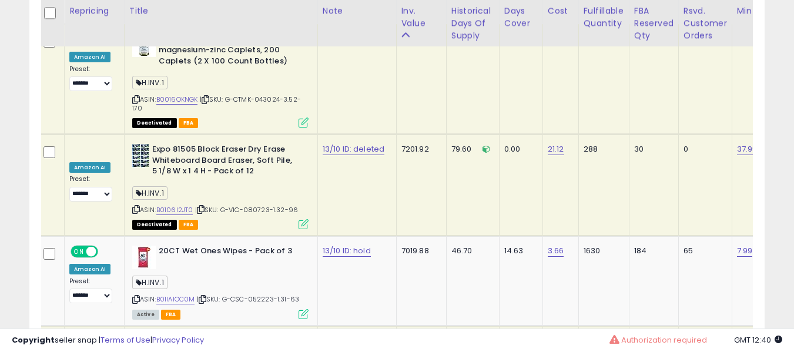
click at [226, 336] on b "Sea Breeze Sea Breeze Fresh-Clean Astringent [MEDICAL_DATA], 10 oz (Pack of 3)" at bounding box center [217, 354] width 143 height 36
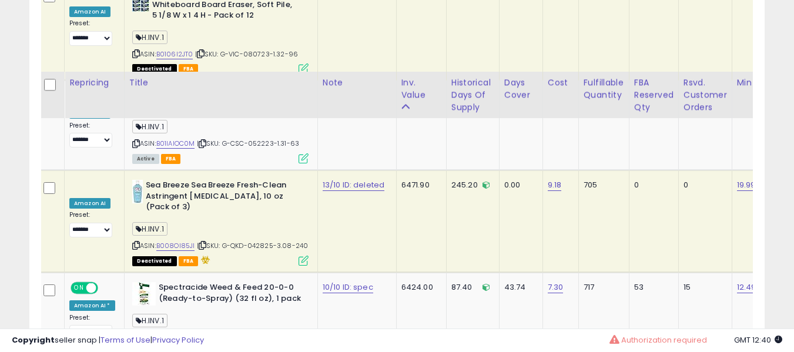
scroll to position [5229, 0]
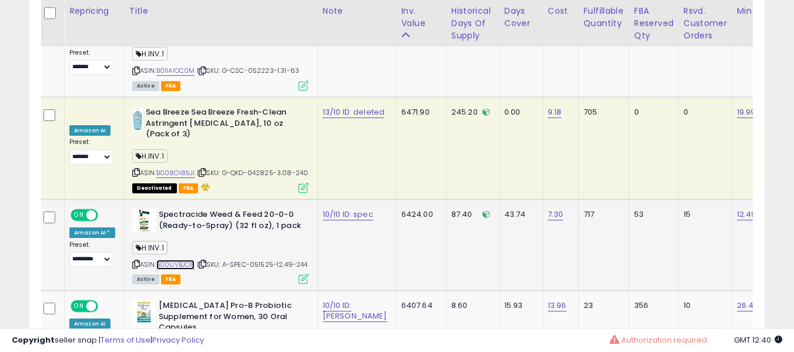
click at [167, 260] on link "B00IJVBJO8" at bounding box center [175, 265] width 39 height 10
click at [318, 200] on td "10/10 ID: spec" at bounding box center [357, 245] width 79 height 91
click at [327, 209] on link "10/10 ID: spec" at bounding box center [348, 215] width 51 height 12
type input "**********"
click button "submit" at bounding box center [368, 73] width 20 height 18
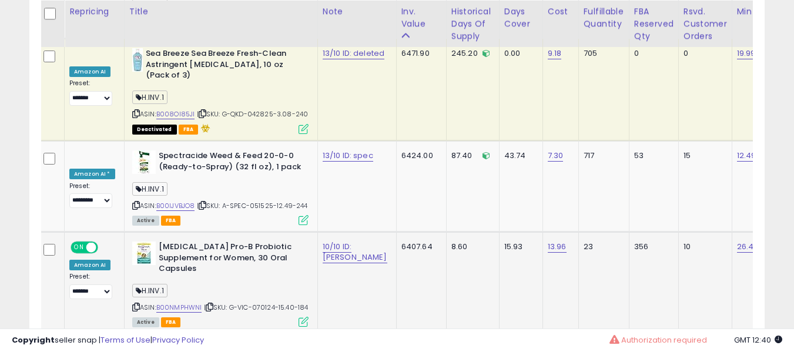
scroll to position [5289, 0]
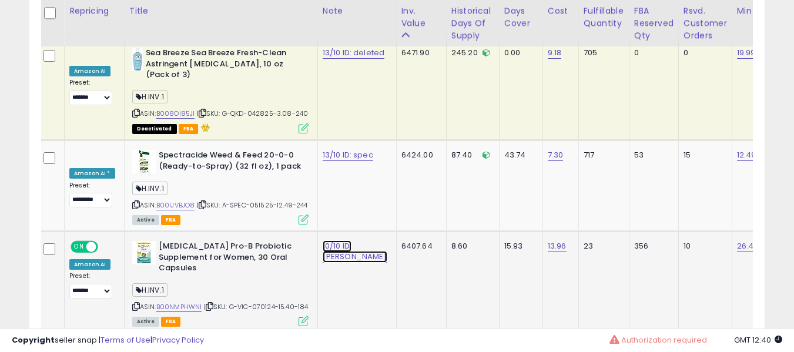
click at [340, 241] on link "10/10 ID: aj min" at bounding box center [355, 252] width 65 height 22
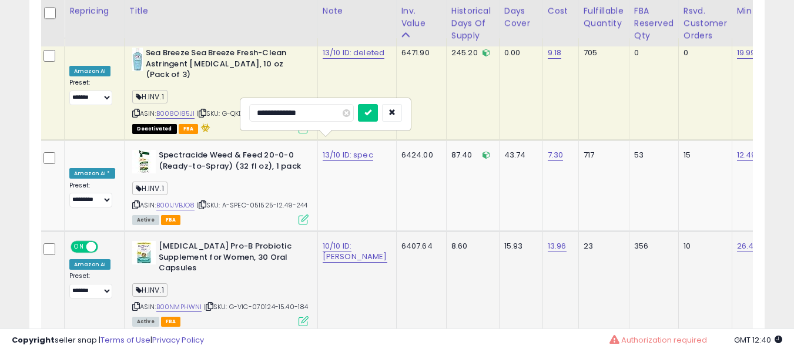
type input "**********"
click button "submit" at bounding box center [368, 113] width 20 height 18
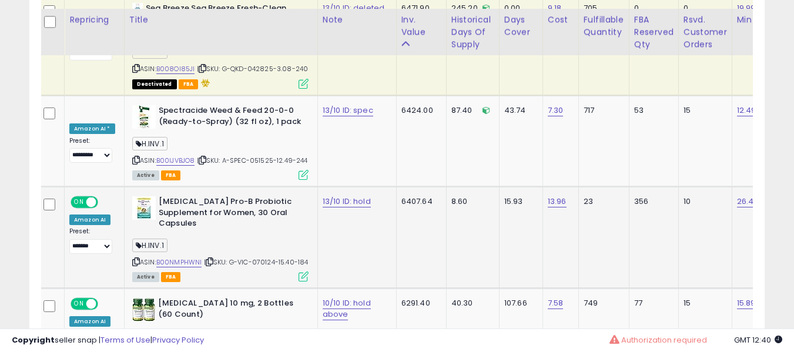
scroll to position [5343, 0]
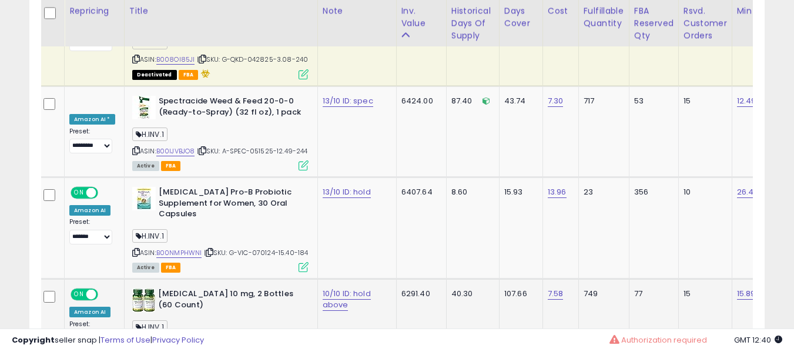
click at [319, 279] on td "10/10 ID: hold above" at bounding box center [357, 324] width 79 height 91
click at [330, 288] on link "10/10 ID: hold above" at bounding box center [347, 299] width 48 height 22
type input "**********"
click button "submit" at bounding box center [368, 170] width 20 height 18
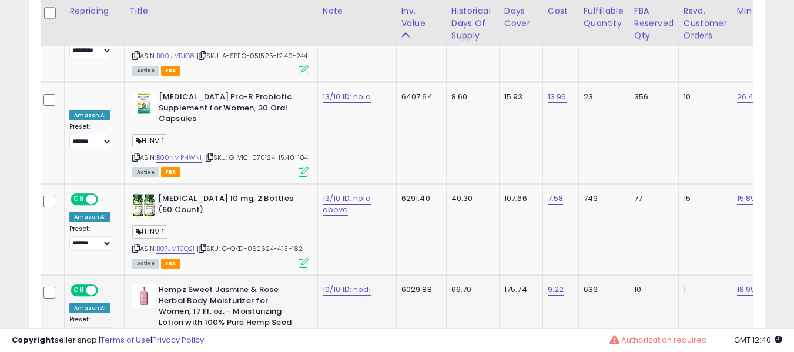
scroll to position [5460, 0]
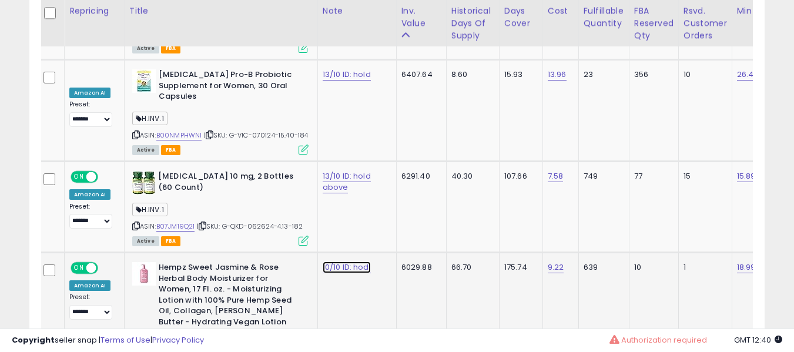
click at [333, 262] on link "10/10 ID: hodl" at bounding box center [347, 268] width 48 height 12
type input "**********"
click button "submit" at bounding box center [368, 143] width 20 height 18
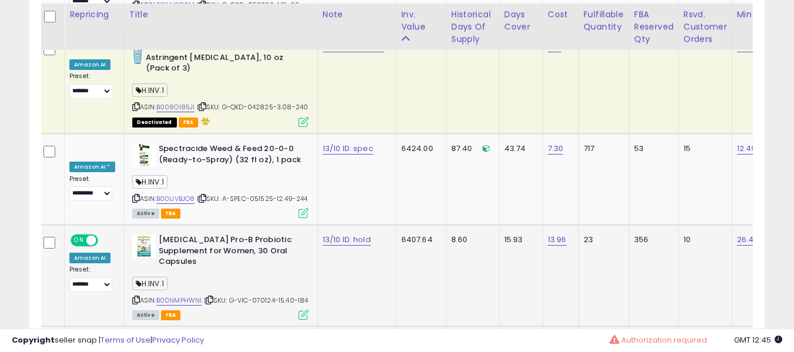
scroll to position [5300, 0]
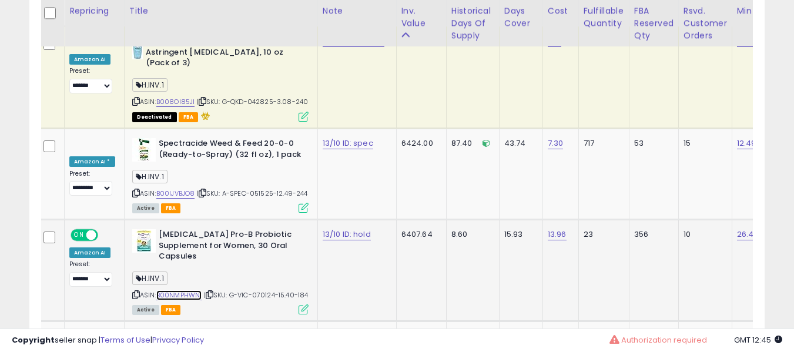
click at [176, 291] on link "B00NMPHWNI" at bounding box center [179, 296] width 46 height 10
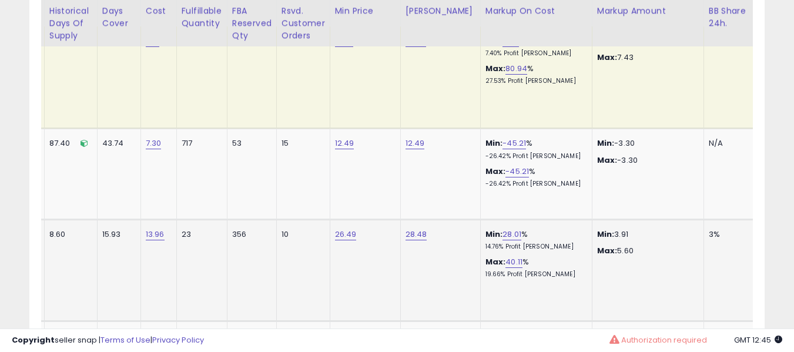
scroll to position [0, 0]
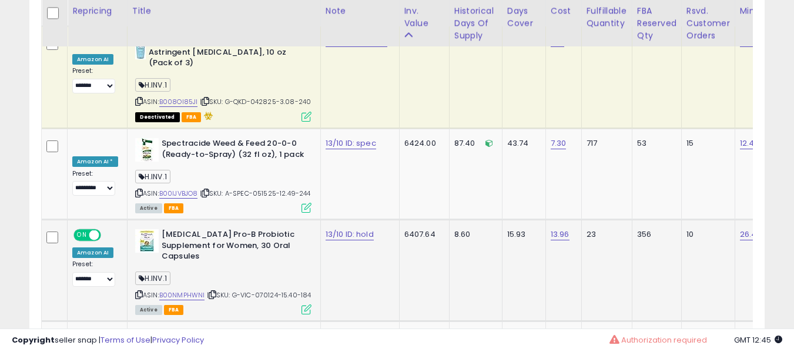
click at [353, 220] on td "13/10 ID: hold" at bounding box center [359, 271] width 79 height 102
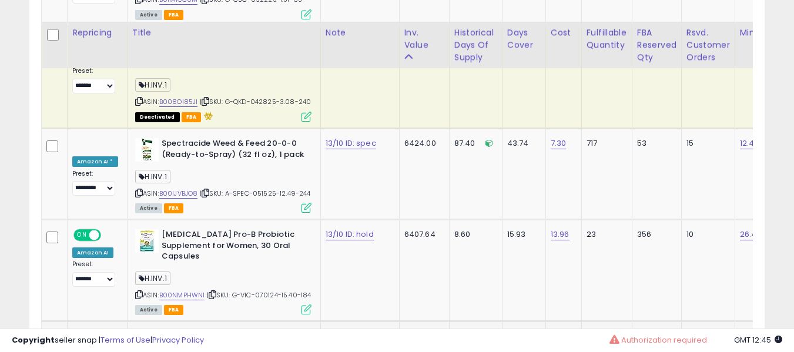
scroll to position [5358, 0]
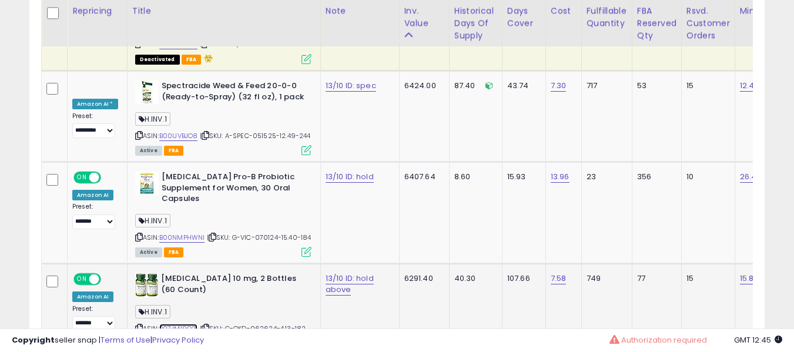
click at [187, 324] on link "B07JM19Q21" at bounding box center [178, 329] width 39 height 10
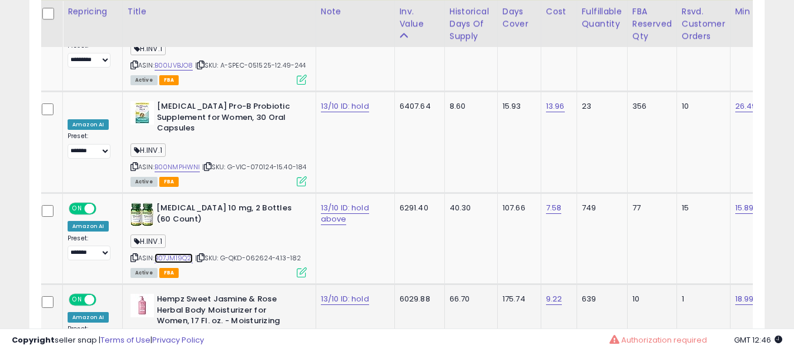
scroll to position [5480, 0]
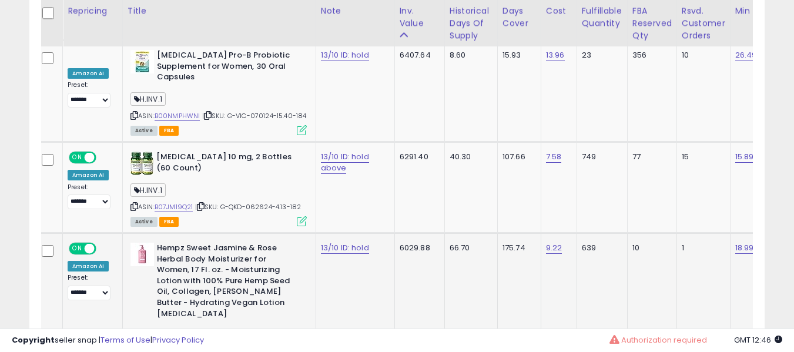
click at [185, 243] on div "ASIN: B08FZ85TKY | SKU: G-QKD-050525-9.68-241 Active FBA" at bounding box center [219, 311] width 176 height 136
click at [184, 348] on link "B08FZ85TKY" at bounding box center [175, 353] width 41 height 10
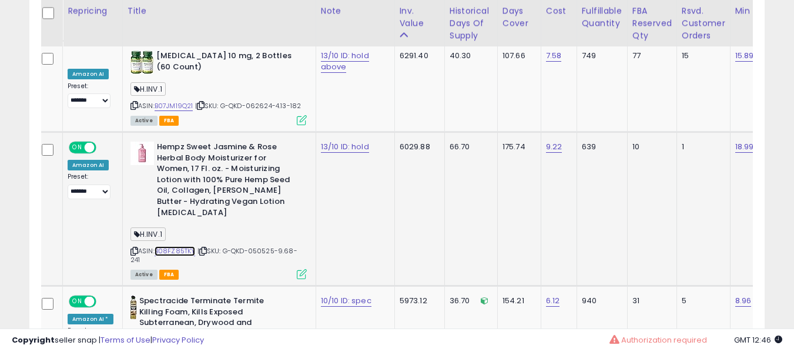
scroll to position [0, 9]
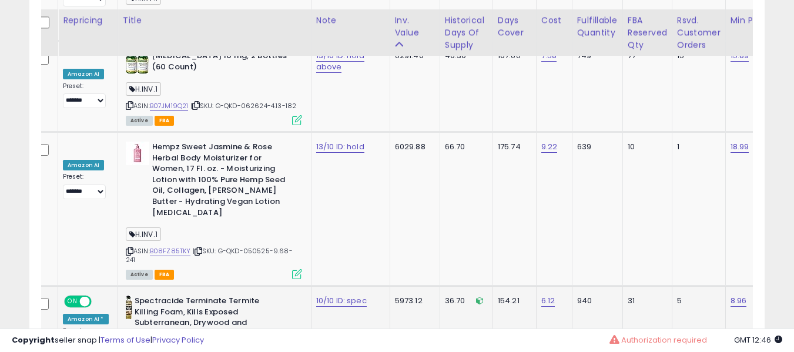
scroll to position [5592, 0]
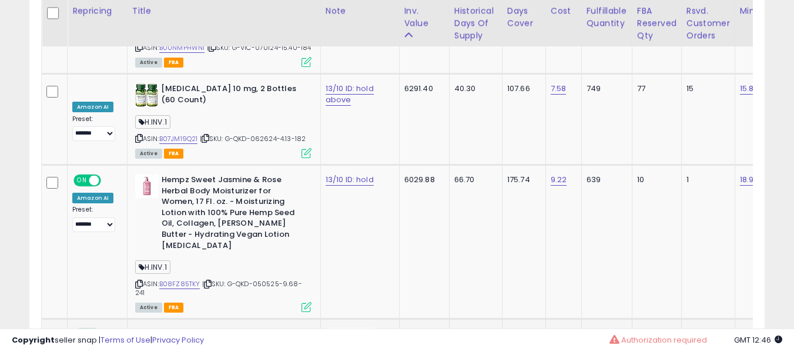
click at [329, 328] on link "10/10 ID: spec" at bounding box center [351, 334] width 51 height 12
type input "**********"
click button "submit" at bounding box center [371, 190] width 20 height 18
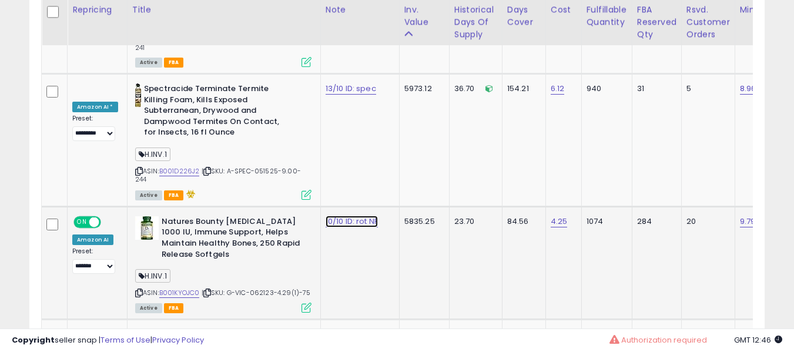
click at [340, 216] on link "10/10 ID: rot NF" at bounding box center [352, 222] width 52 height 12
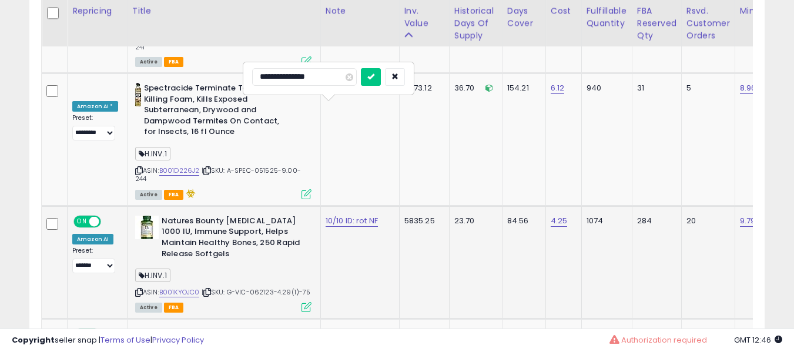
type input "**********"
click button "submit" at bounding box center [371, 77] width 20 height 18
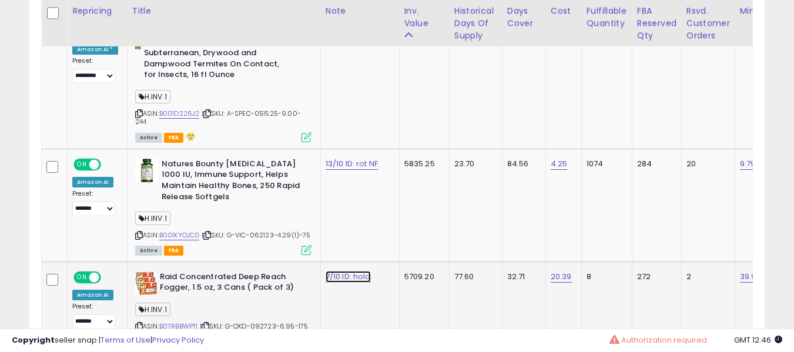
click at [326, 271] on link "7/10 ID: hold" at bounding box center [348, 277] width 45 height 12
type input "**********"
click button "submit" at bounding box center [370, 141] width 20 height 18
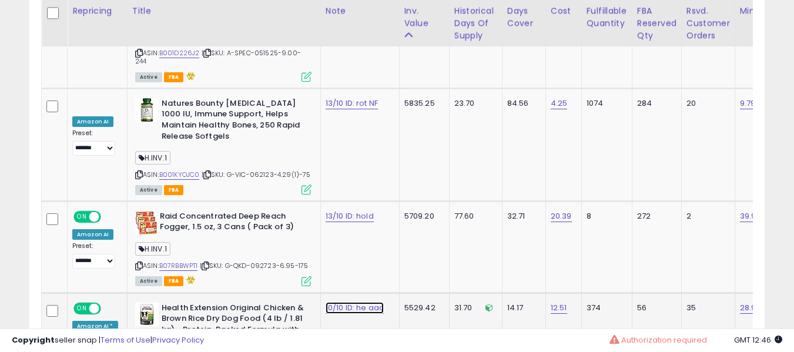
click at [343, 302] on link "10/10 ID: he aac" at bounding box center [355, 308] width 58 height 12
type input "**********"
click button "submit" at bounding box center [371, 172] width 20 height 18
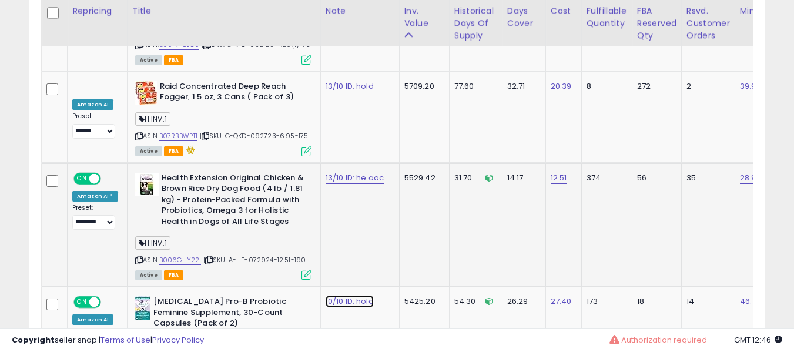
click at [343, 296] on link "10/10 ID: hold" at bounding box center [350, 302] width 48 height 12
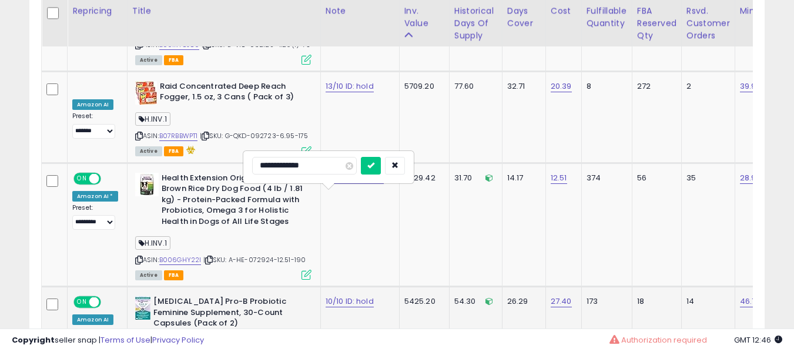
type input "**********"
click button "submit" at bounding box center [371, 166] width 20 height 18
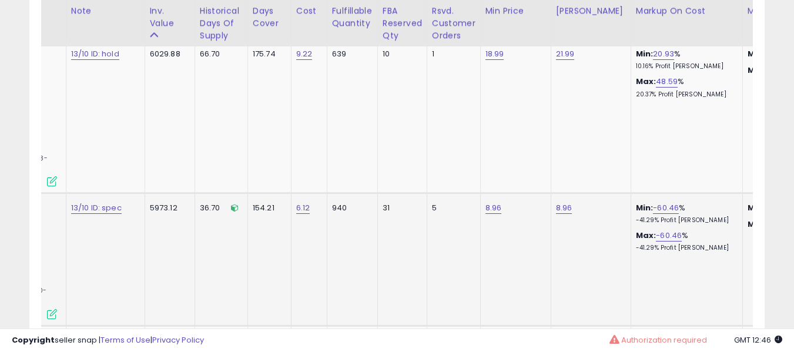
scroll to position [0, 0]
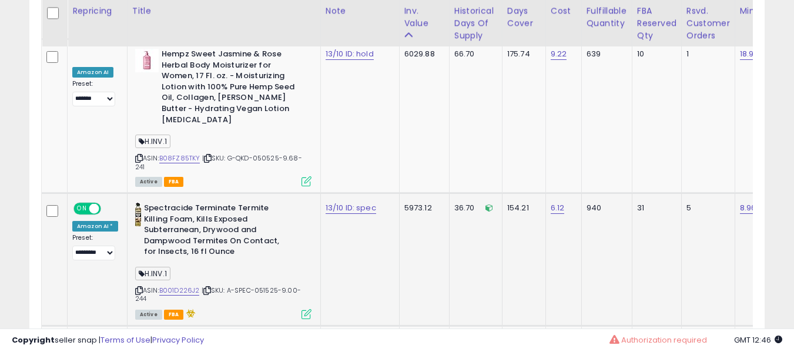
click at [332, 193] on td "13/10 ID: spec" at bounding box center [359, 259] width 79 height 133
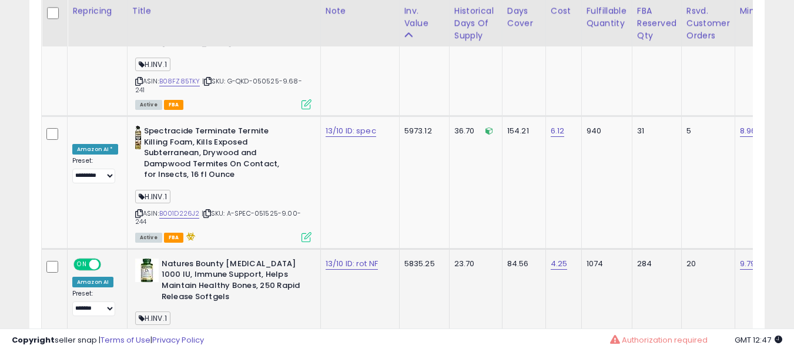
click at [320, 249] on td "13/10 ID: rot NF" at bounding box center [359, 305] width 79 height 113
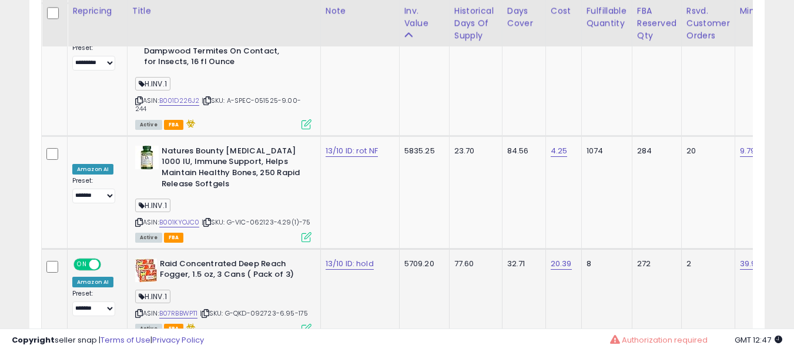
scroll to position [5878, 0]
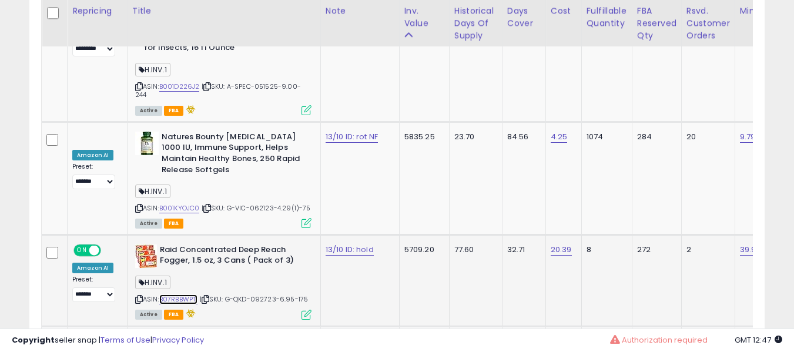
click at [183, 295] on link "B07RBBWPT1" at bounding box center [178, 300] width 39 height 10
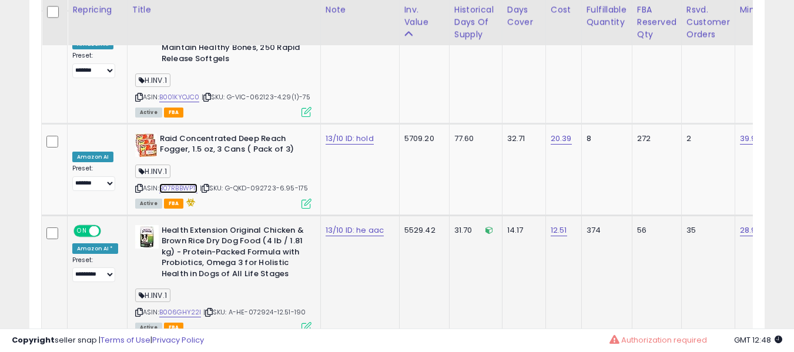
scroll to position [5988, 0]
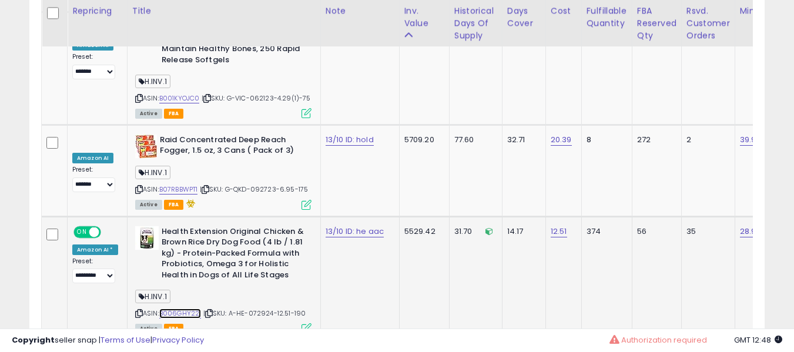
click at [194, 309] on link "B006GHY22I" at bounding box center [180, 314] width 42 height 10
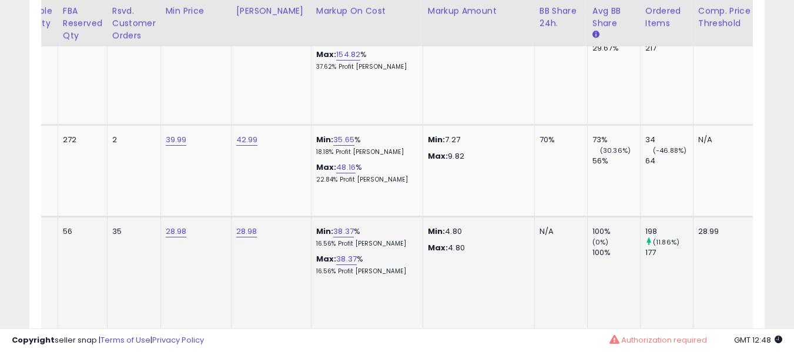
scroll to position [0, 0]
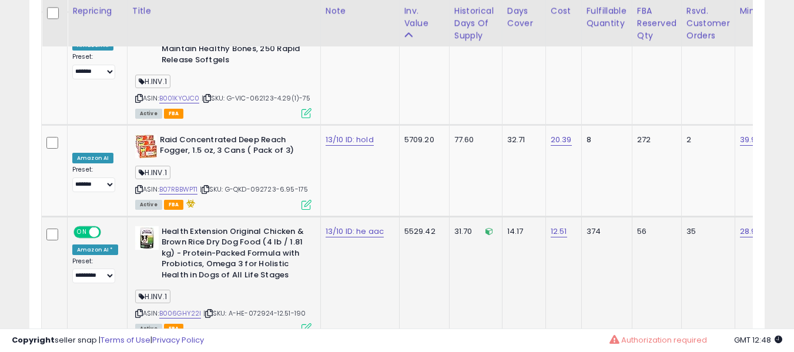
click at [232, 291] on div "H.INV.1" at bounding box center [223, 299] width 176 height 16
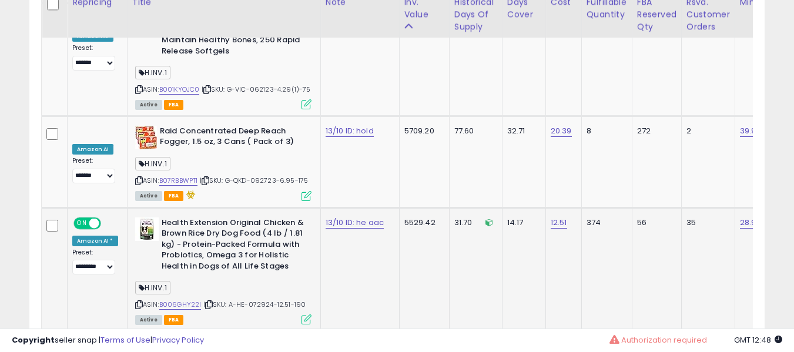
scroll to position [6079, 0]
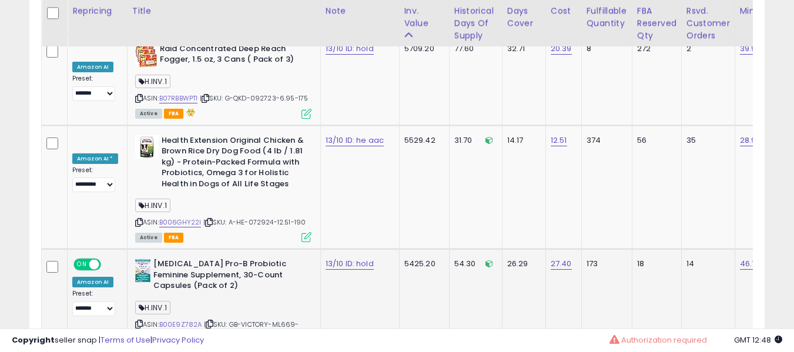
drag, startPoint x: 166, startPoint y: 229, endPoint x: 169, endPoint y: 221, distance: 9.0
click at [166, 259] on div "ASIN: B00E9Z782A | SKU: GB-VICTORY-ML669-2210-18 Active FBA" at bounding box center [223, 305] width 176 height 93
click at [172, 320] on link "B00E9Z782A" at bounding box center [180, 325] width 43 height 10
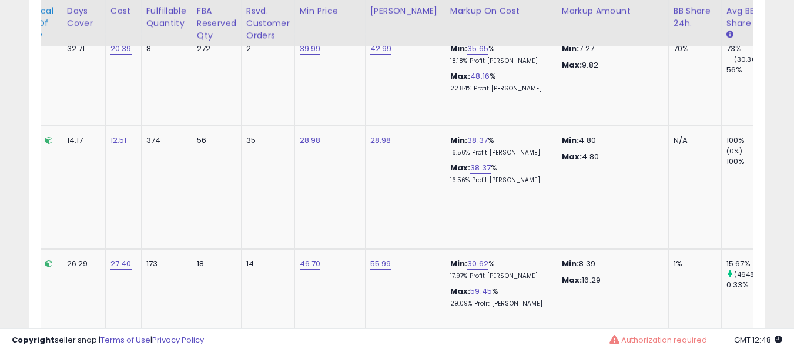
scroll to position [0, 308]
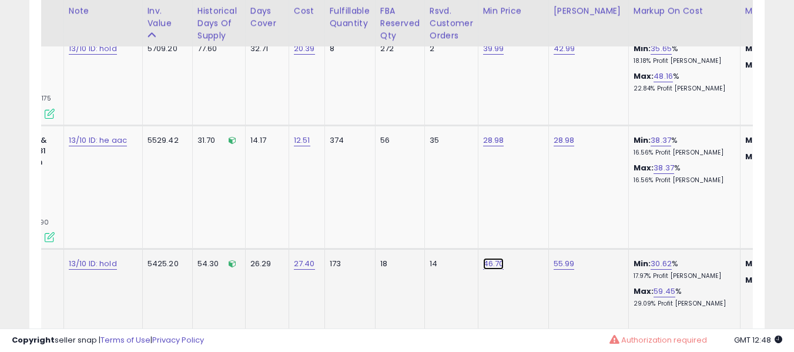
click at [483, 258] on link "46.70" at bounding box center [493, 264] width 21 height 12
type input "*****"
click button "submit" at bounding box center [493, 128] width 20 height 18
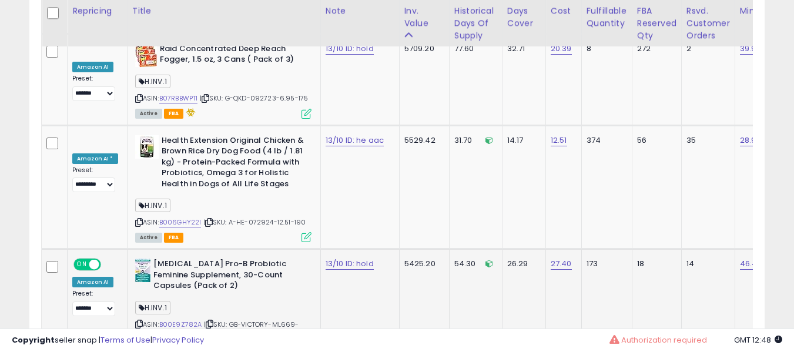
scroll to position [0, 0]
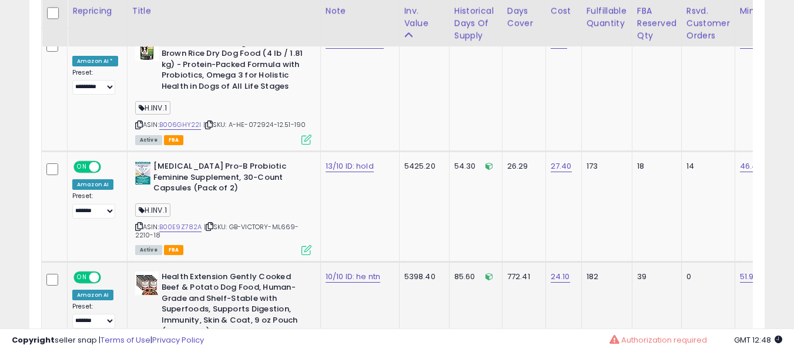
click at [332, 271] on link "10/10 ID: he ntn" at bounding box center [353, 277] width 55 height 12
type input "**********"
click button "submit" at bounding box center [371, 141] width 20 height 18
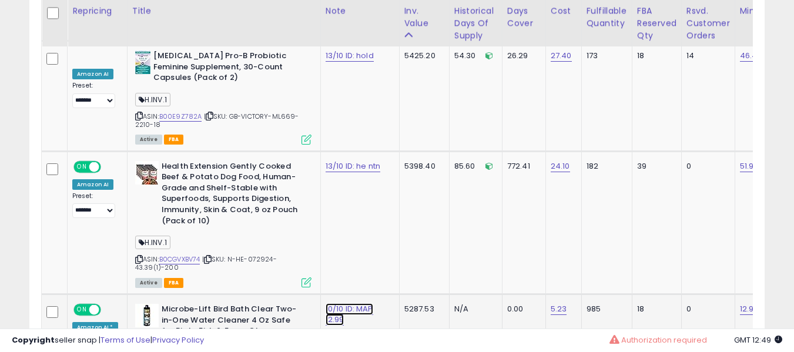
click at [336, 303] on link "10/10 ID: MAP 12.99" at bounding box center [350, 314] width 48 height 22
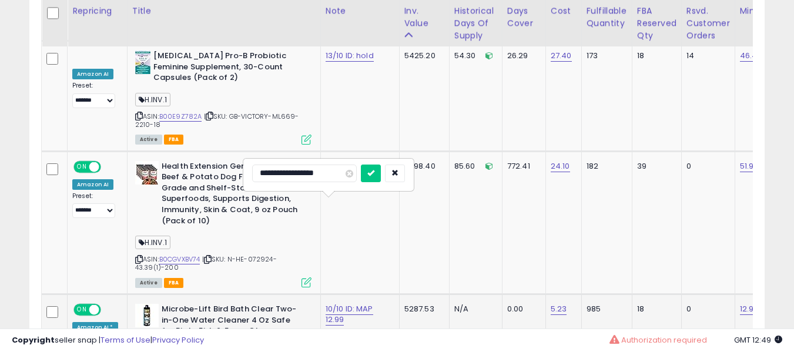
type input "**********"
click button "submit" at bounding box center [371, 174] width 20 height 18
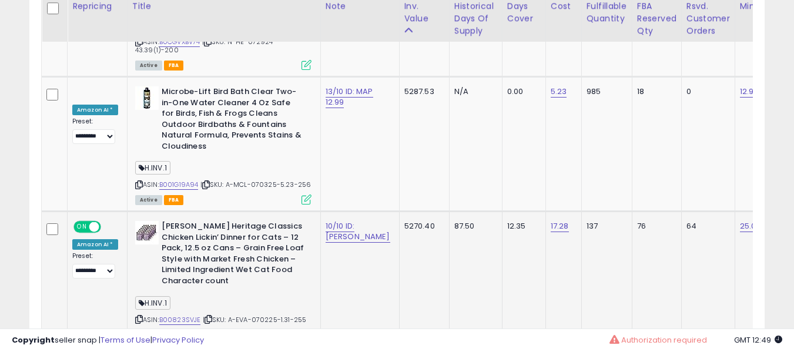
scroll to position [6493, 0]
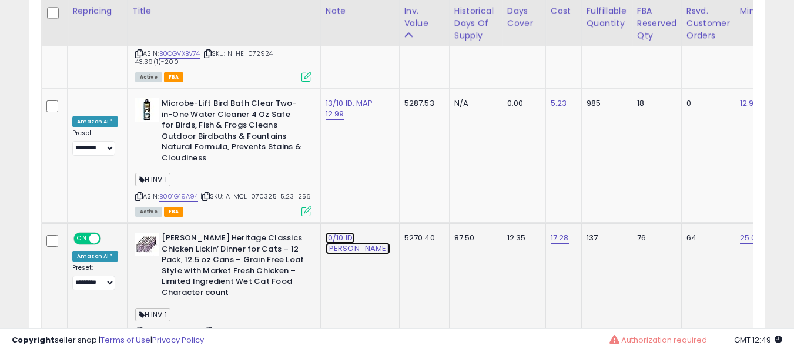
drag, startPoint x: 333, startPoint y: 131, endPoint x: 324, endPoint y: 131, distance: 8.8
click at [333, 232] on link "10/10 ID: eva aac" at bounding box center [358, 243] width 65 height 22
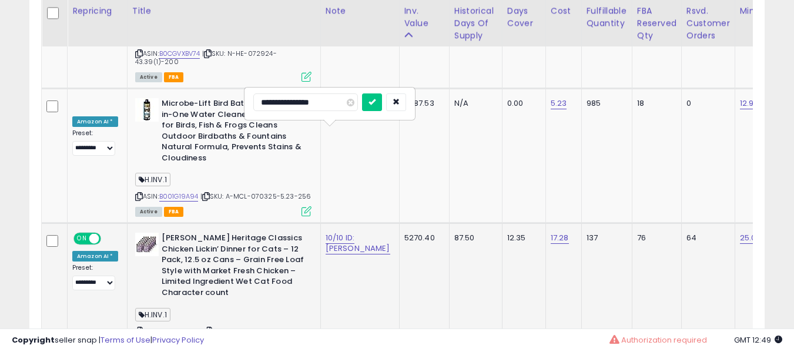
type input "**********"
click button "submit" at bounding box center [372, 103] width 20 height 18
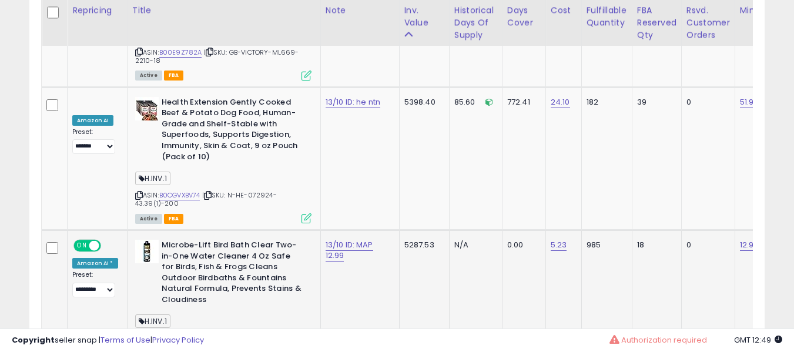
scroll to position [6351, 0]
click at [172, 334] on link "B001G19A94" at bounding box center [178, 339] width 39 height 10
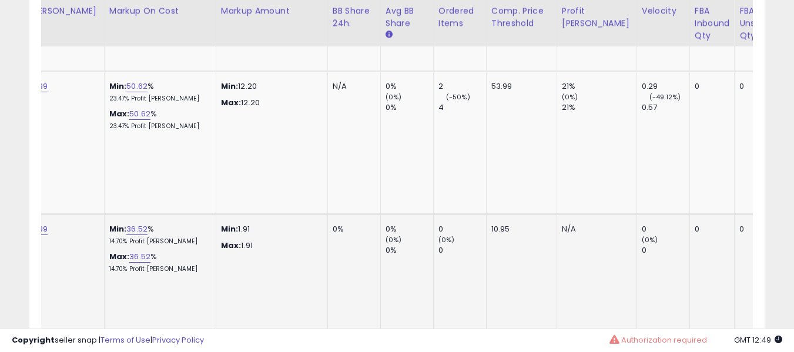
scroll to position [0, 458]
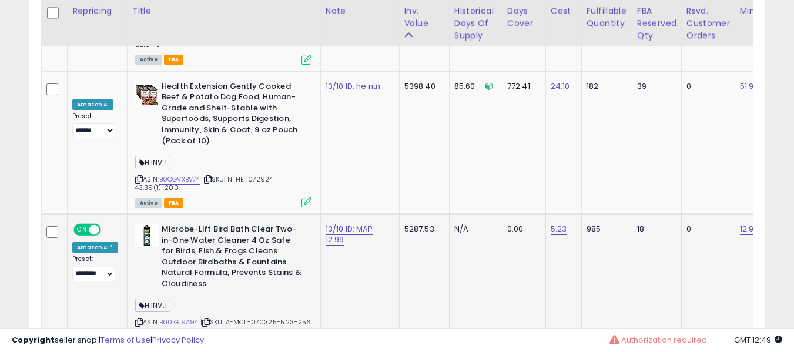
click at [172, 224] on b "Microbe-Lift Bird Bath Clear Two-in-One Water Cleaner 4 Oz Safe for Birds, Fish…" at bounding box center [233, 258] width 143 height 68
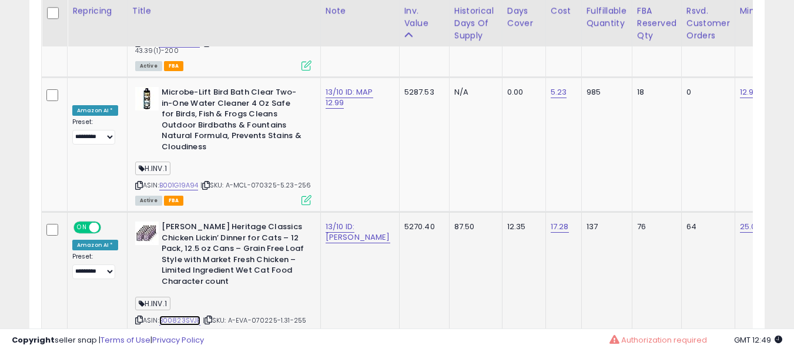
click at [185, 316] on link "B00823SVJE" at bounding box center [180, 321] width 42 height 10
click at [546, 212] on td "17.28" at bounding box center [564, 279] width 36 height 135
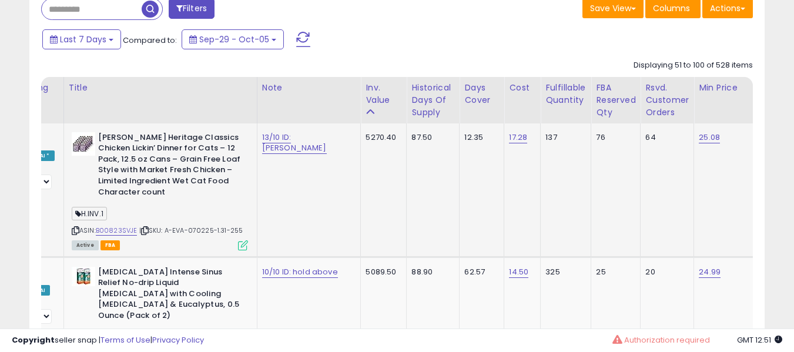
scroll to position [556, 0]
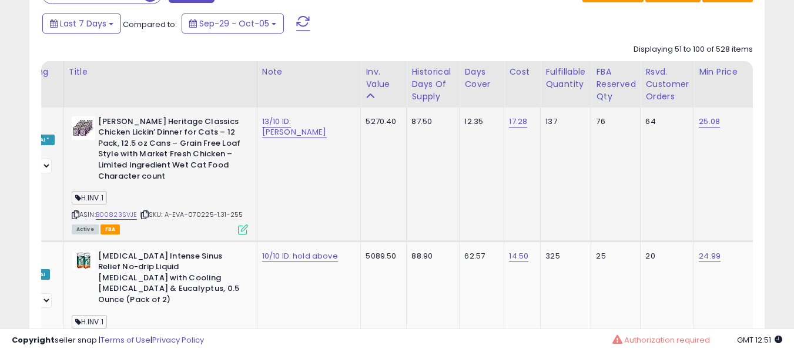
click at [361, 220] on td "5270.40" at bounding box center [384, 175] width 46 height 134
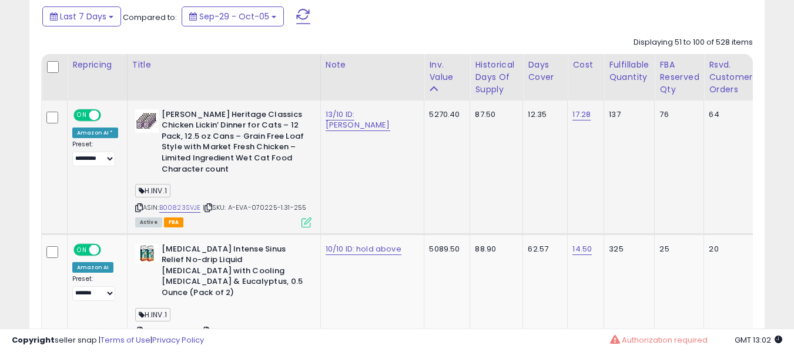
scroll to position [564, 0]
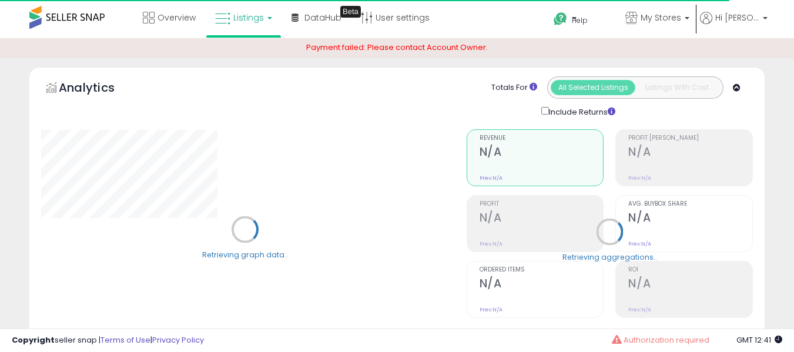
select select "**"
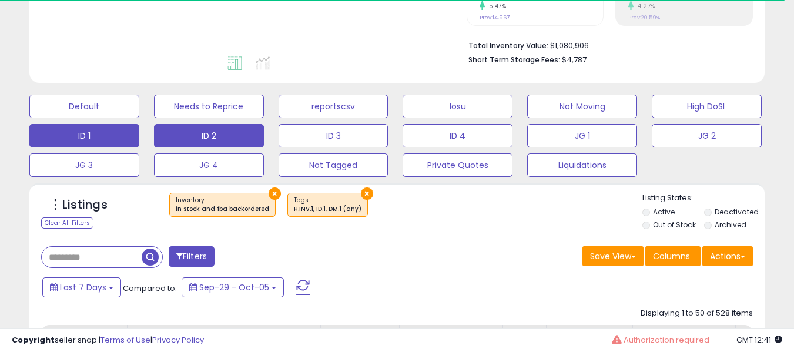
scroll to position [293, 0]
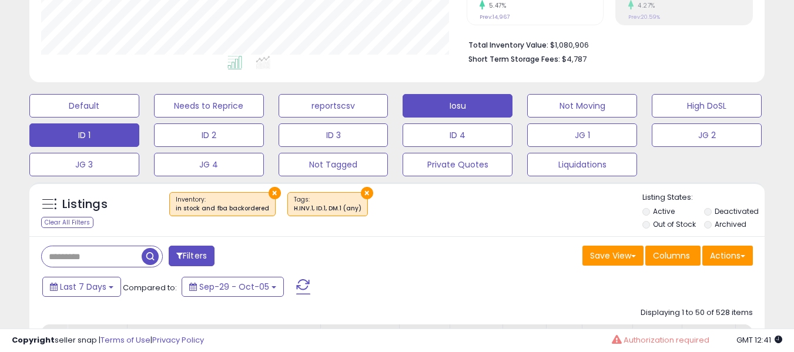
click at [442, 106] on button "Iosu" at bounding box center [458, 106] width 110 height 24
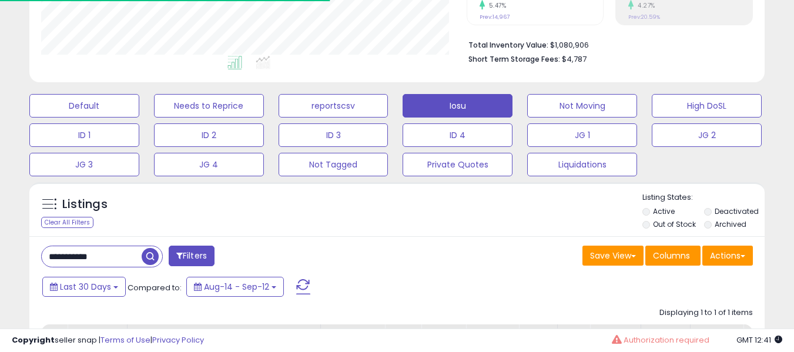
scroll to position [587828, 587644]
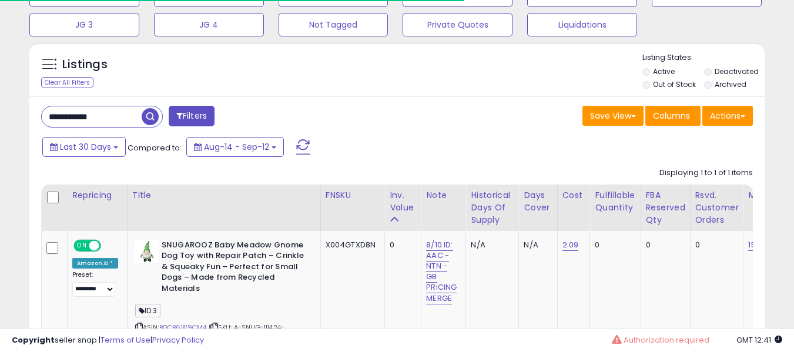
drag, startPoint x: 106, startPoint y: 126, endPoint x: 112, endPoint y: 121, distance: 7.5
click at [108, 125] on input "**********" at bounding box center [92, 116] width 100 height 21
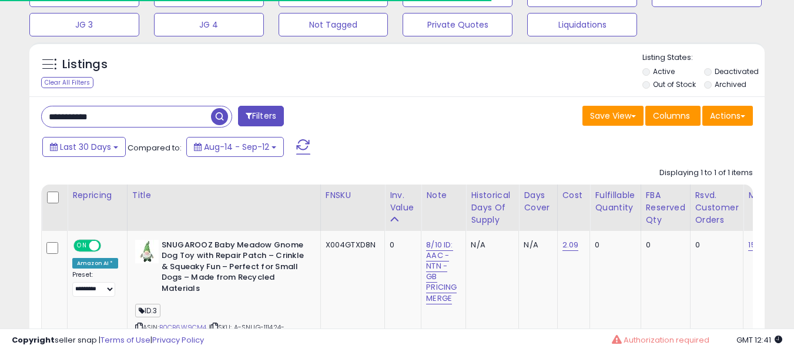
paste input "text"
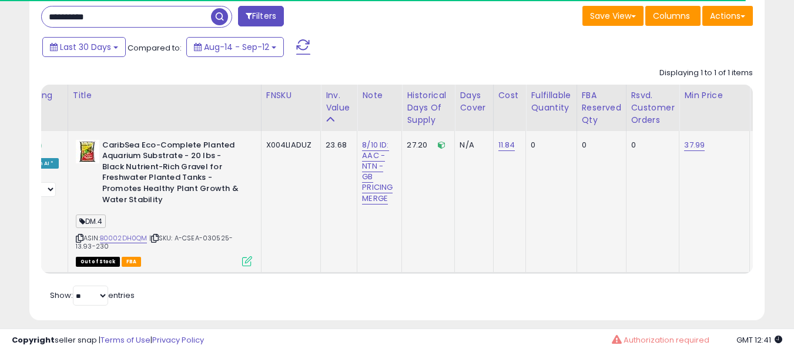
scroll to position [0, 62]
click at [133, 239] on link "B0002DH0QM" at bounding box center [122, 238] width 48 height 10
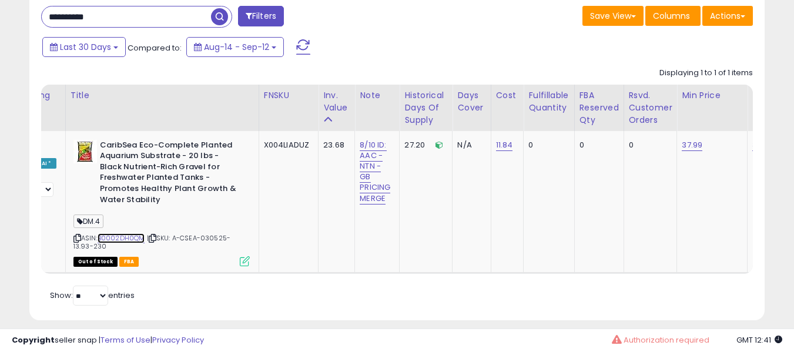
scroll to position [241, 426]
click at [104, 19] on input "**********" at bounding box center [126, 16] width 169 height 21
paste input "text"
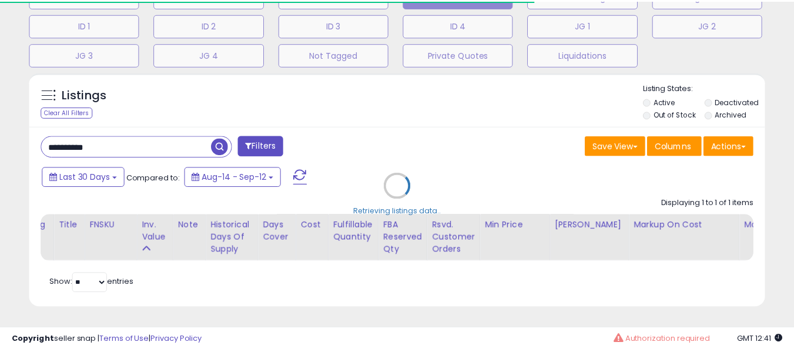
scroll to position [587828, 587644]
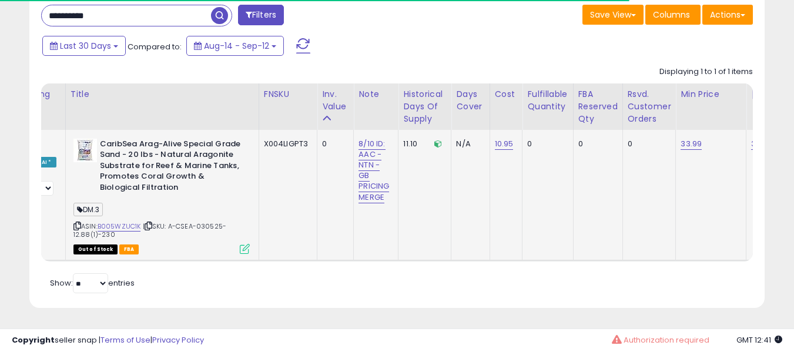
paste input "text"
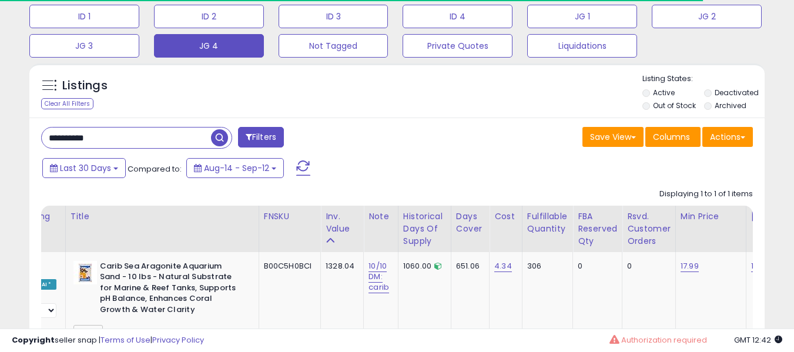
scroll to position [0, 0]
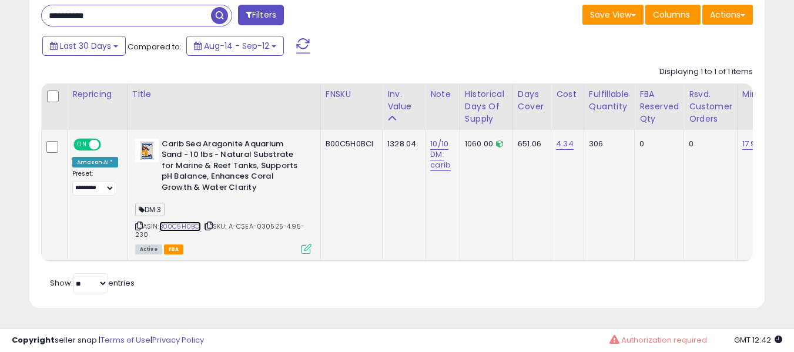
click at [182, 222] on link "B00C5H0BCI" at bounding box center [180, 227] width 42 height 10
click at [163, 9] on input "**********" at bounding box center [126, 15] width 169 height 21
paste input "text"
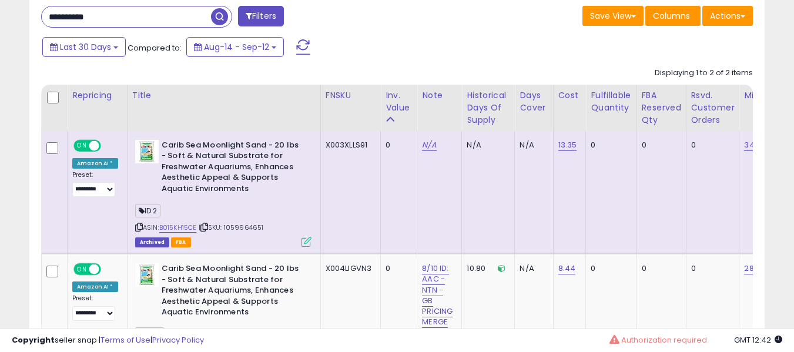
click at [133, 9] on input "**********" at bounding box center [126, 16] width 169 height 21
paste input "text"
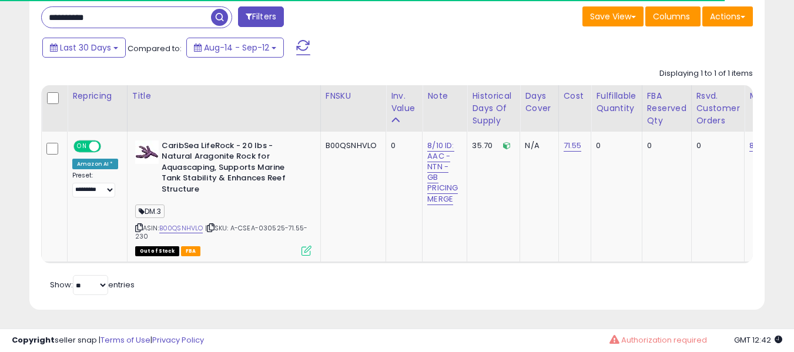
paste input "text"
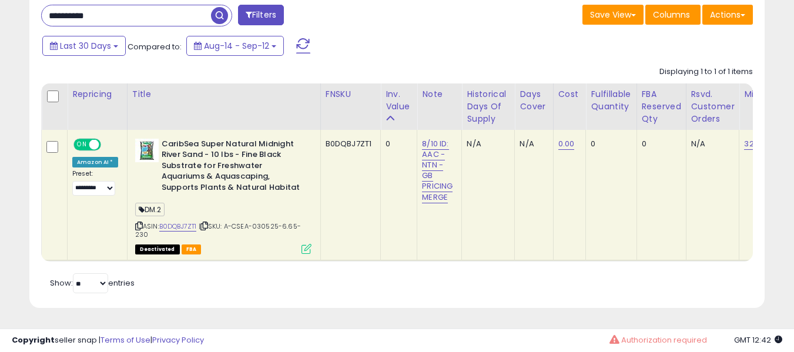
paste input "text"
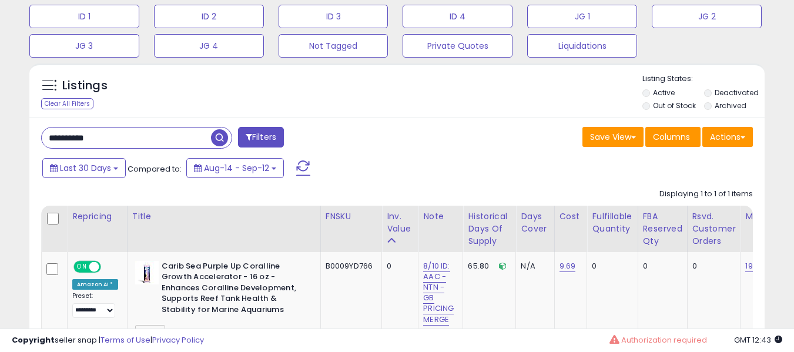
paste input "text"
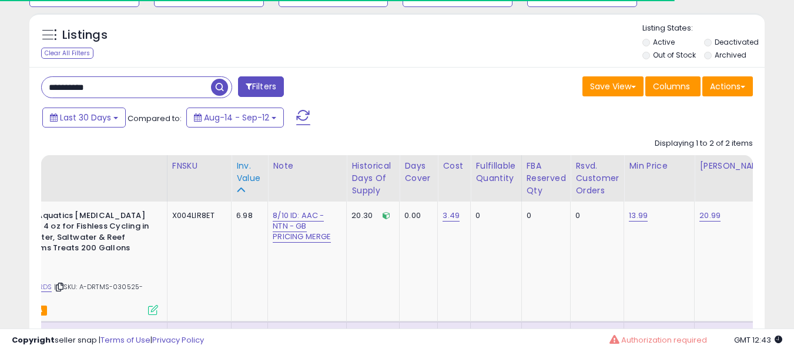
scroll to position [0, 162]
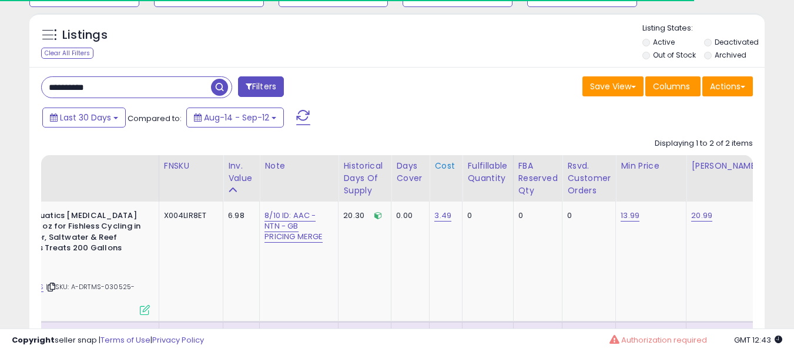
paste input "text"
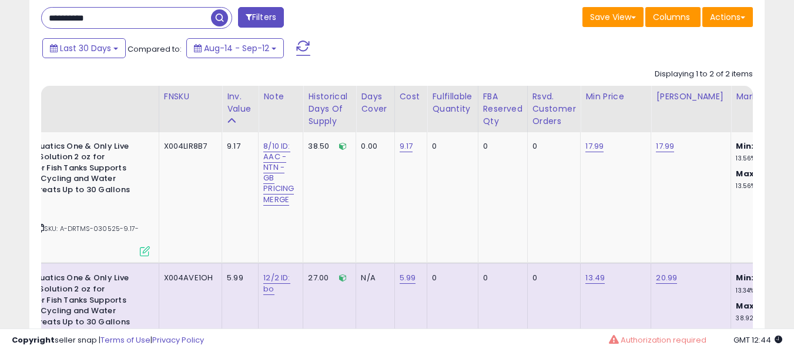
scroll to position [241, 426]
paste input "text"
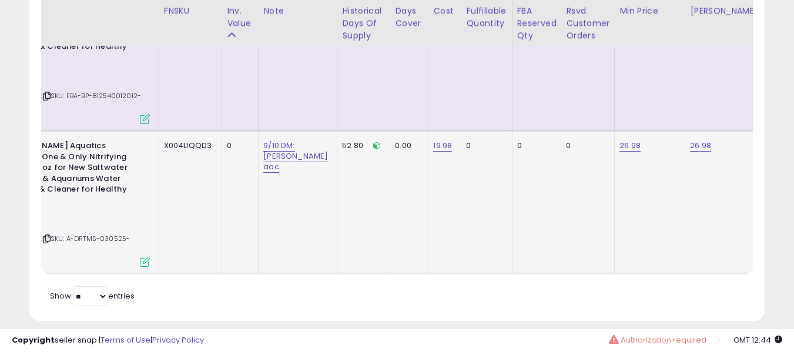
scroll to position [0, 0]
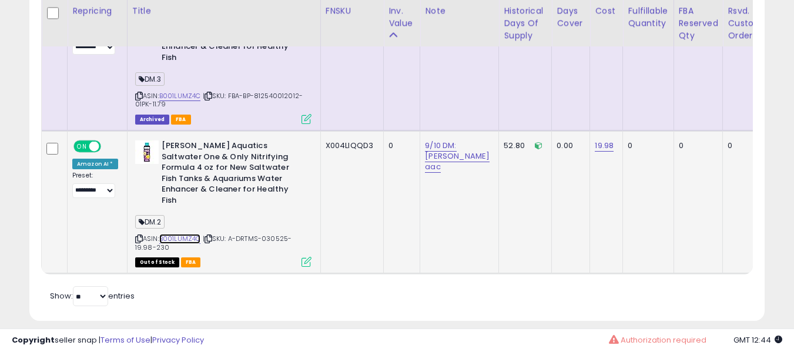
click at [186, 234] on link "B001LUMZ4C" at bounding box center [180, 239] width 42 height 10
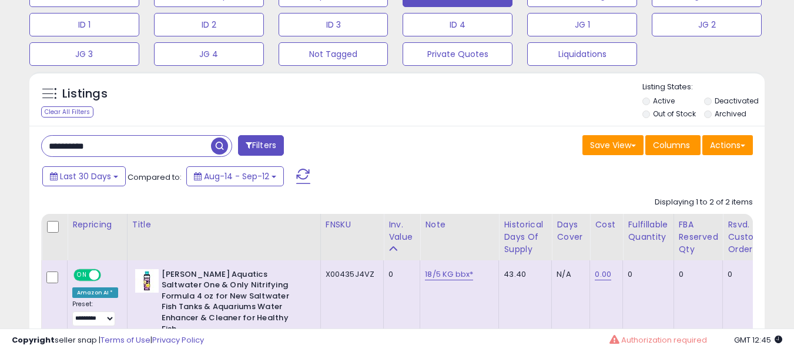
scroll to position [402, 0]
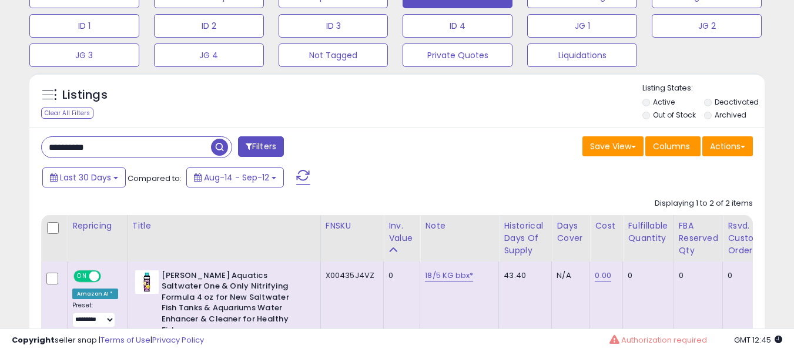
click at [135, 142] on input "**********" at bounding box center [126, 147] width 169 height 21
paste input "text"
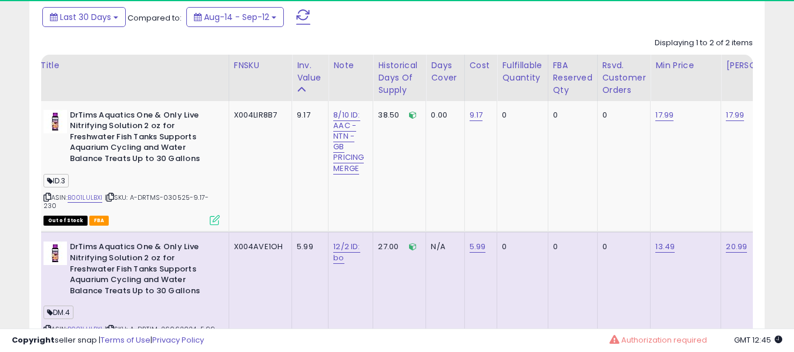
scroll to position [241, 426]
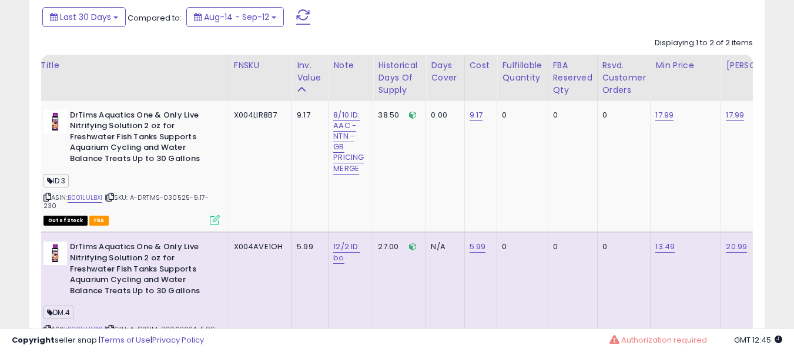
paste input "text"
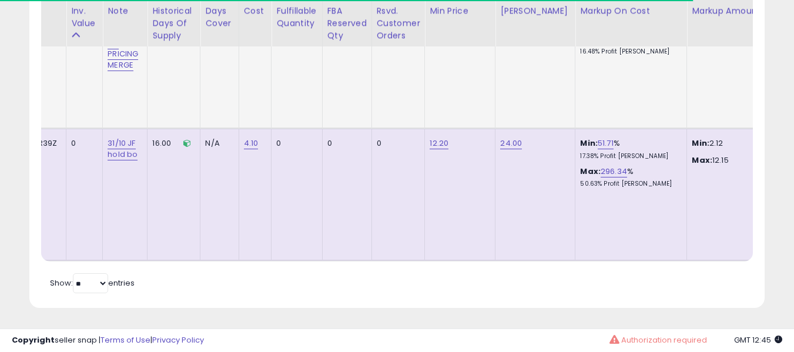
scroll to position [0, 322]
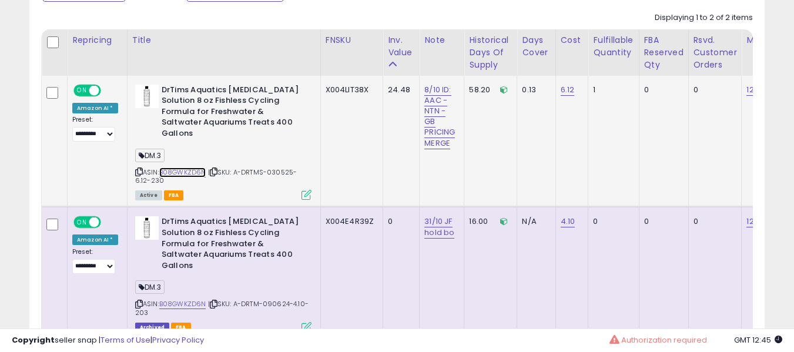
click at [188, 171] on link "B08GWKZD6N" at bounding box center [182, 173] width 47 height 10
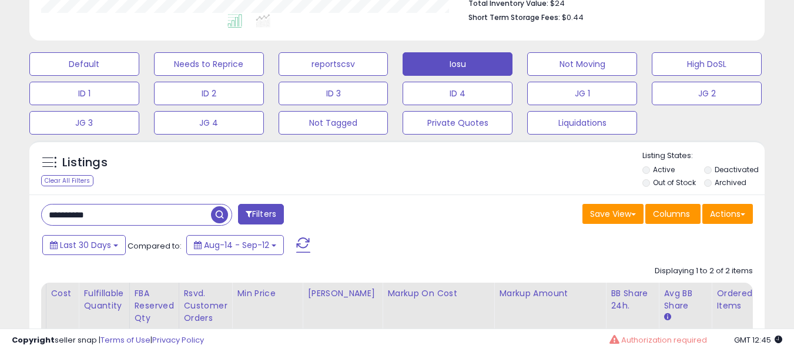
click at [128, 211] on input "**********" at bounding box center [126, 215] width 169 height 21
paste input "text"
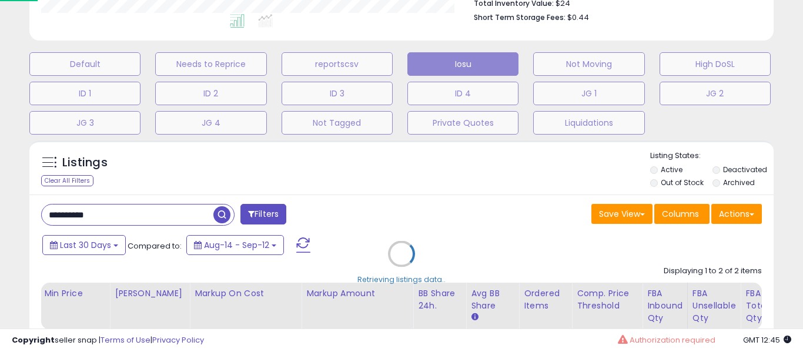
type input "**********"
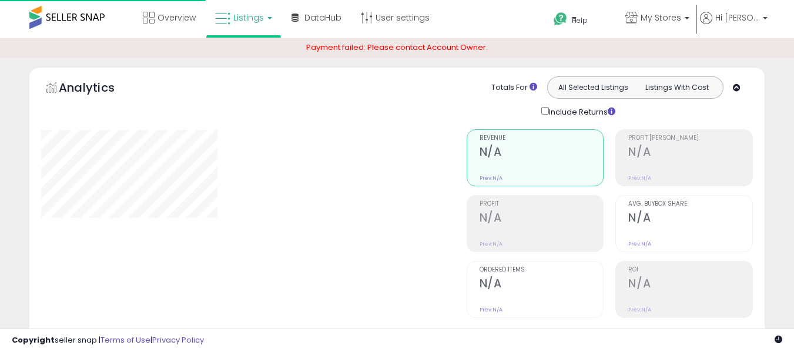
scroll to position [335, 0]
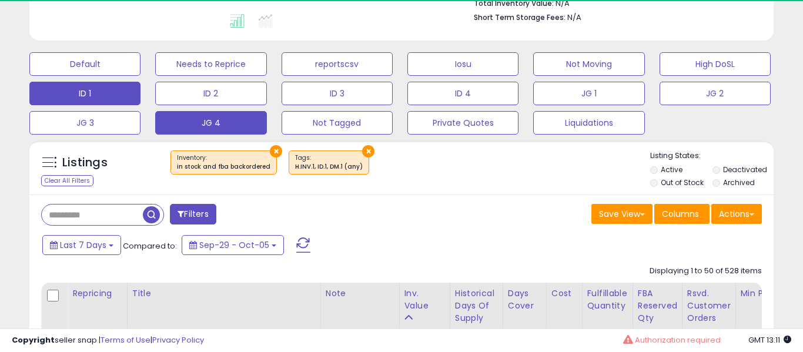
select select "**"
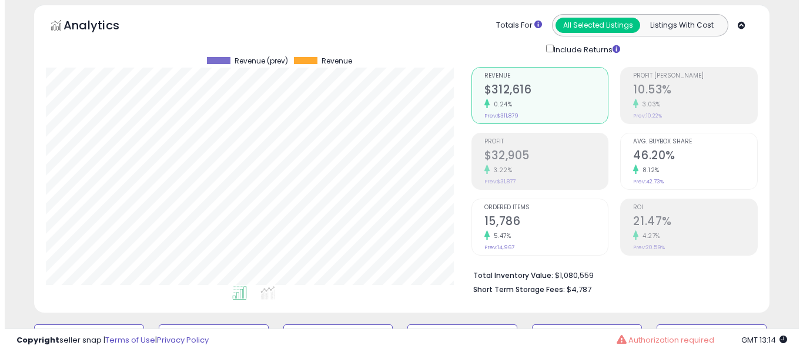
scroll to position [60, 0]
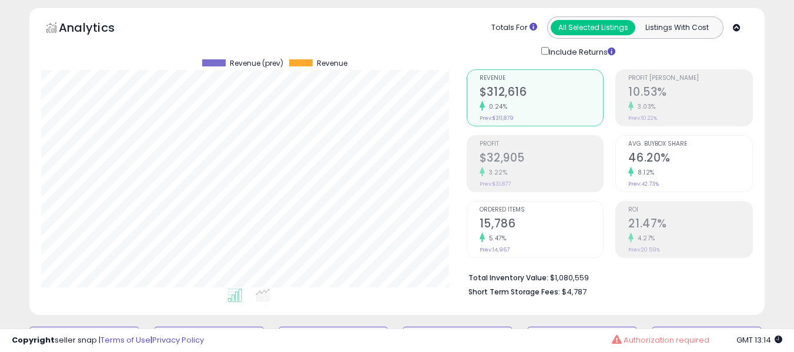
click at [526, 240] on div "5.47%" at bounding box center [542, 238] width 124 height 11
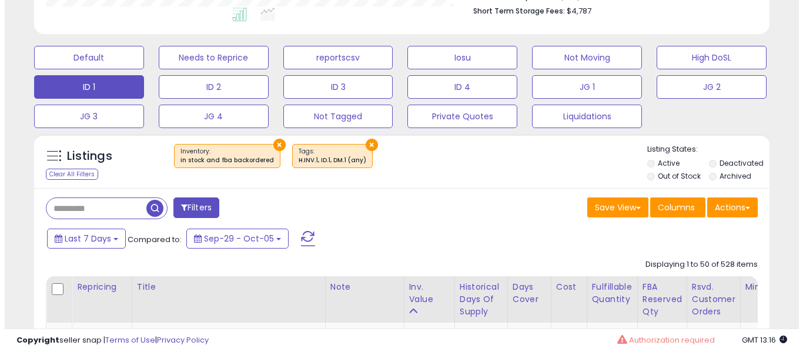
scroll to position [349, 0]
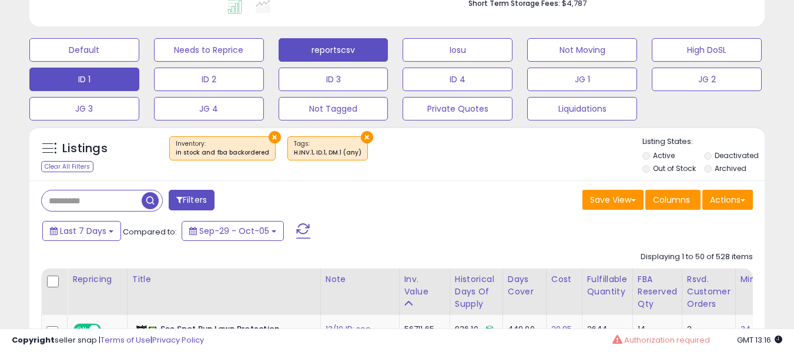
click at [351, 55] on button "reportscsv" at bounding box center [334, 50] width 110 height 24
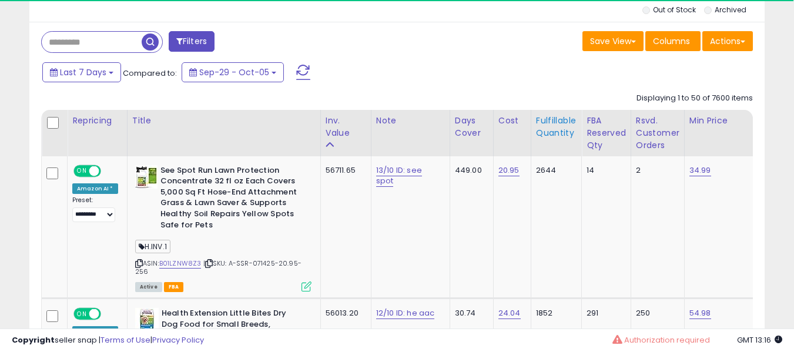
scroll to position [409, 0]
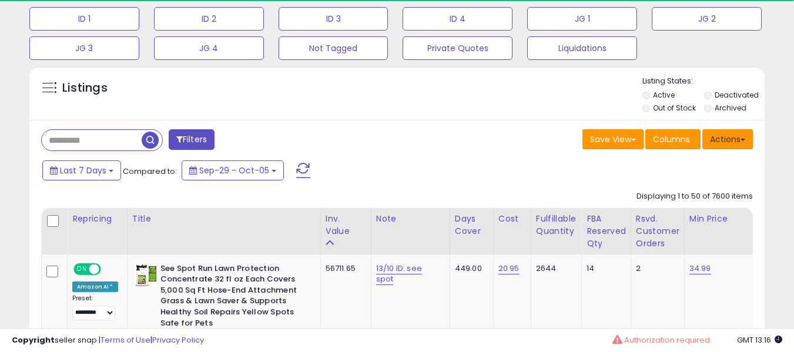
click at [728, 149] on button "Actions" at bounding box center [728, 139] width 51 height 20
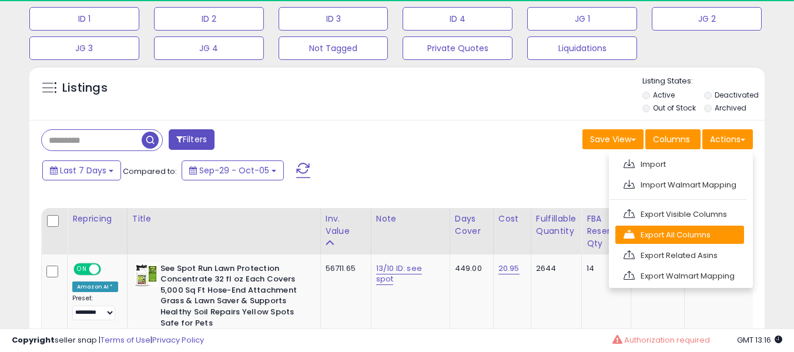
click at [682, 228] on link "Export All Columns" at bounding box center [680, 235] width 129 height 18
